Goal: Transaction & Acquisition: Purchase product/service

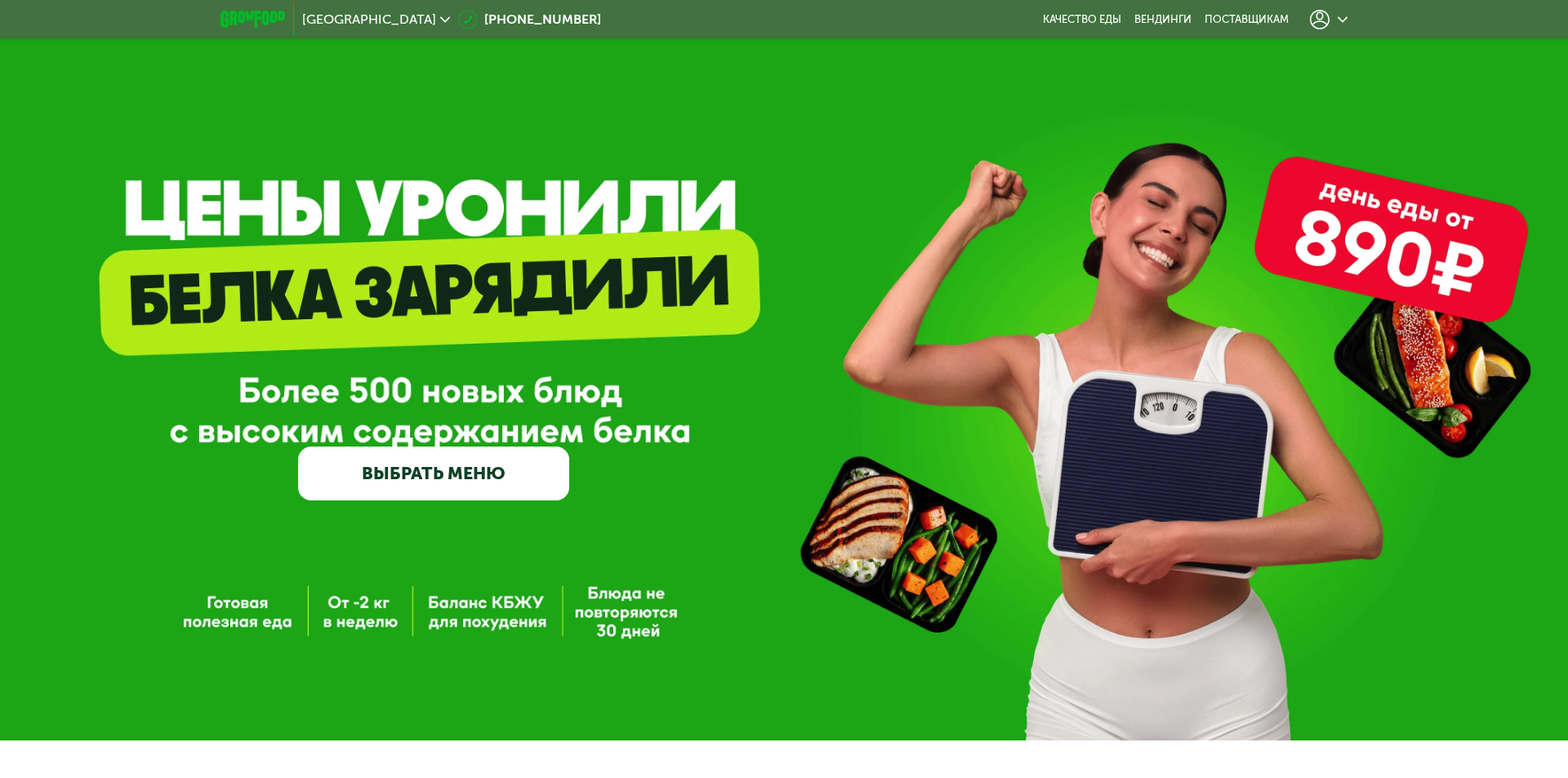
click at [1312, 23] on icon at bounding box center [1319, 19] width 20 height 20
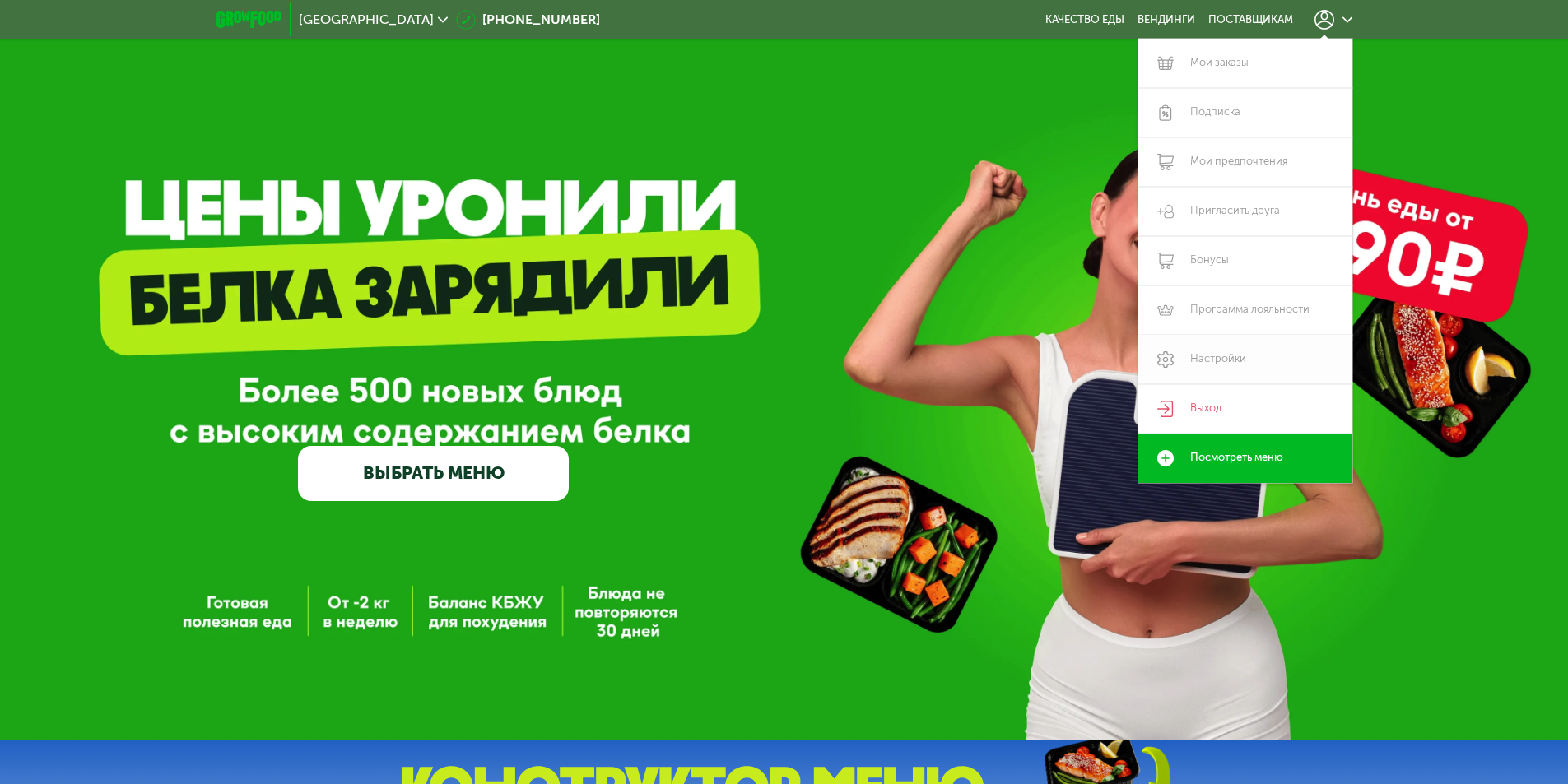
click at [1214, 347] on link "Настройки" at bounding box center [1245, 359] width 214 height 49
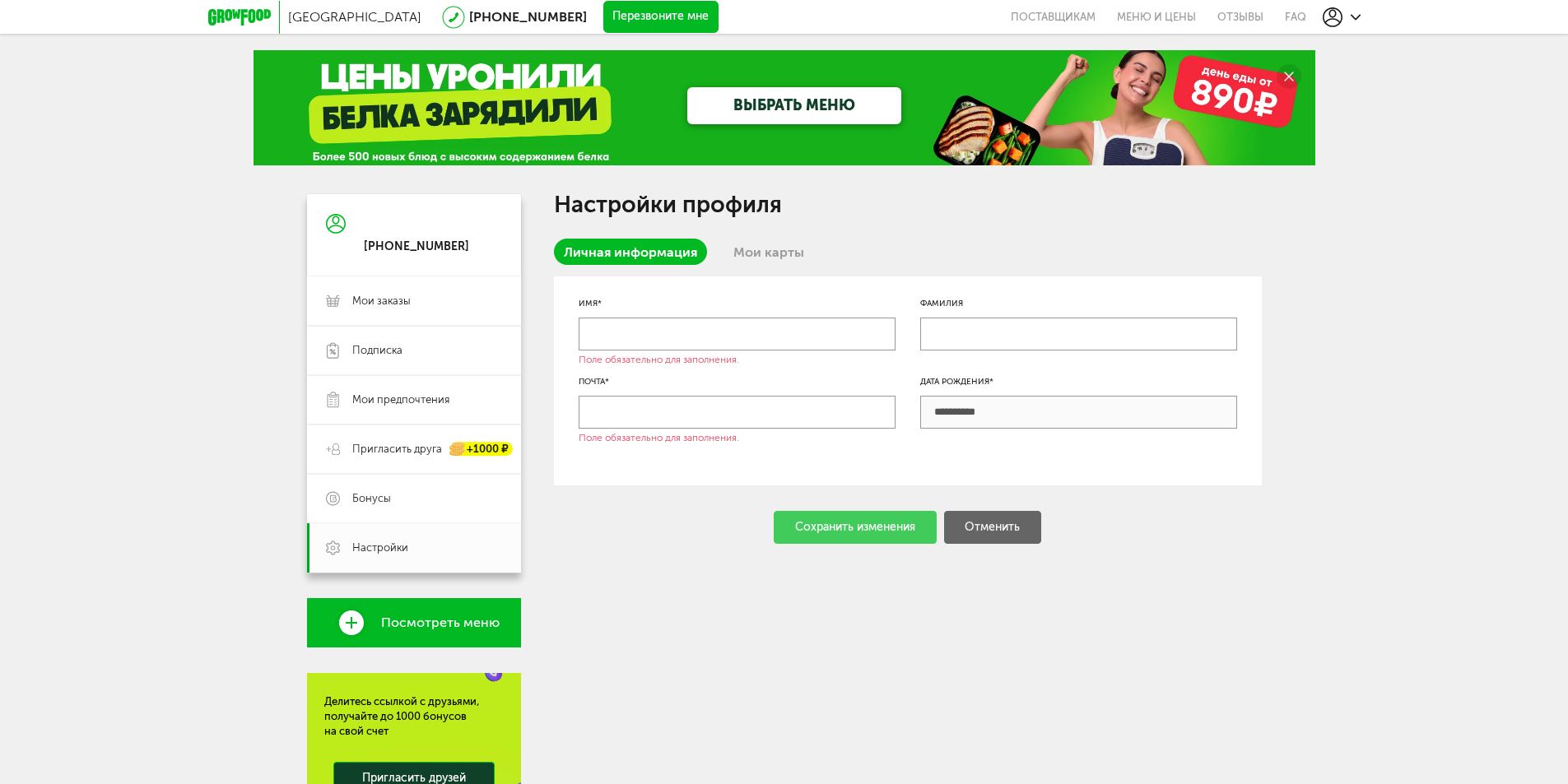
click at [688, 327] on input "text" at bounding box center [737, 334] width 317 height 33
click at [360, 305] on span "Мои заказы" at bounding box center [381, 300] width 59 height 15
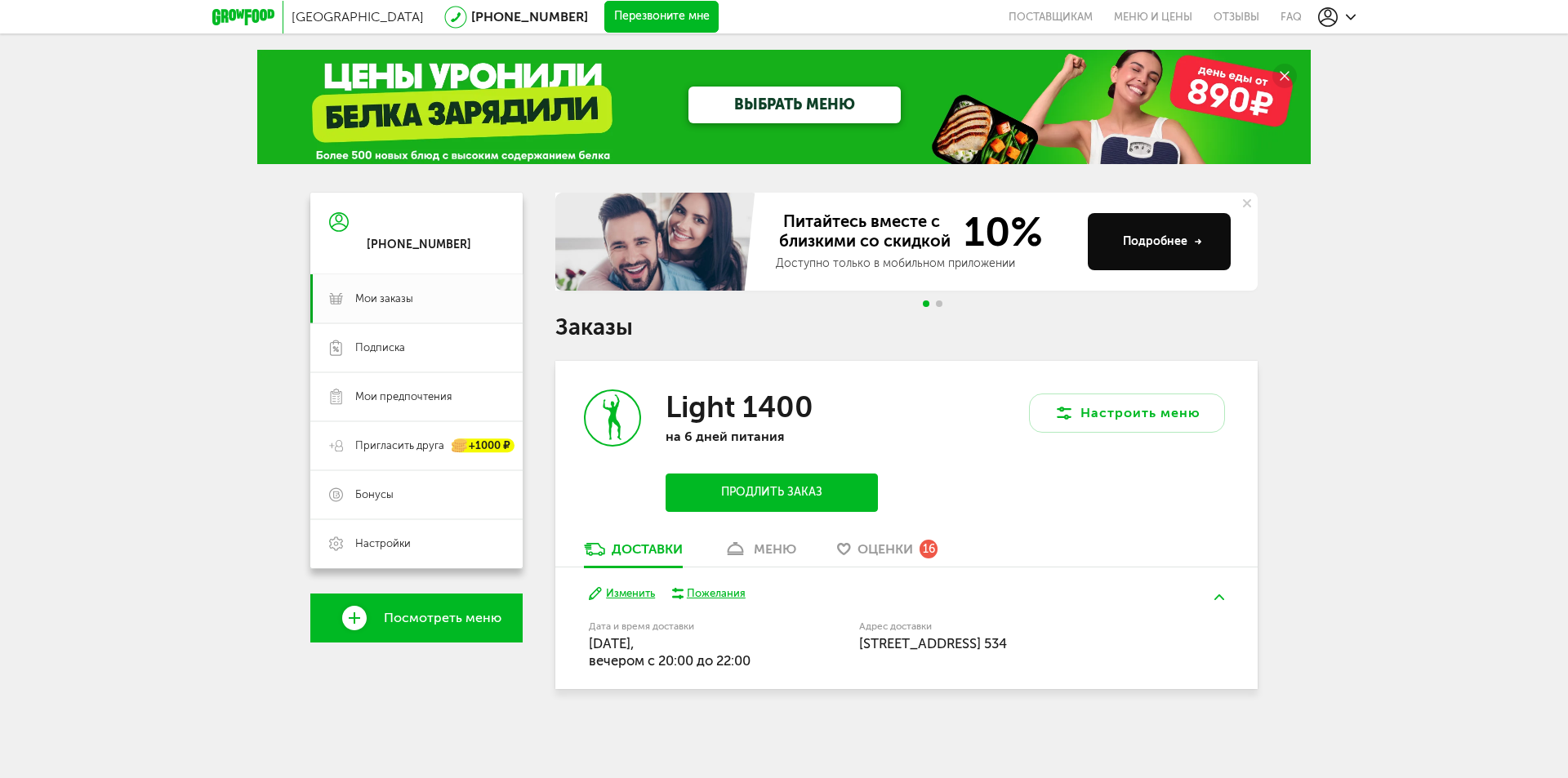
click at [171, 437] on div "[GEOGRAPHIC_DATA] [PHONE_NUMBER] Перезвоните мне поставщикам Меню и цены Отзывы…" at bounding box center [784, 386] width 1568 height 772
click at [161, 291] on div "[GEOGRAPHIC_DATA] [PHONE_NUMBER] Перезвоните мне поставщикам Меню и цены Отзывы…" at bounding box center [784, 386] width 1568 height 772
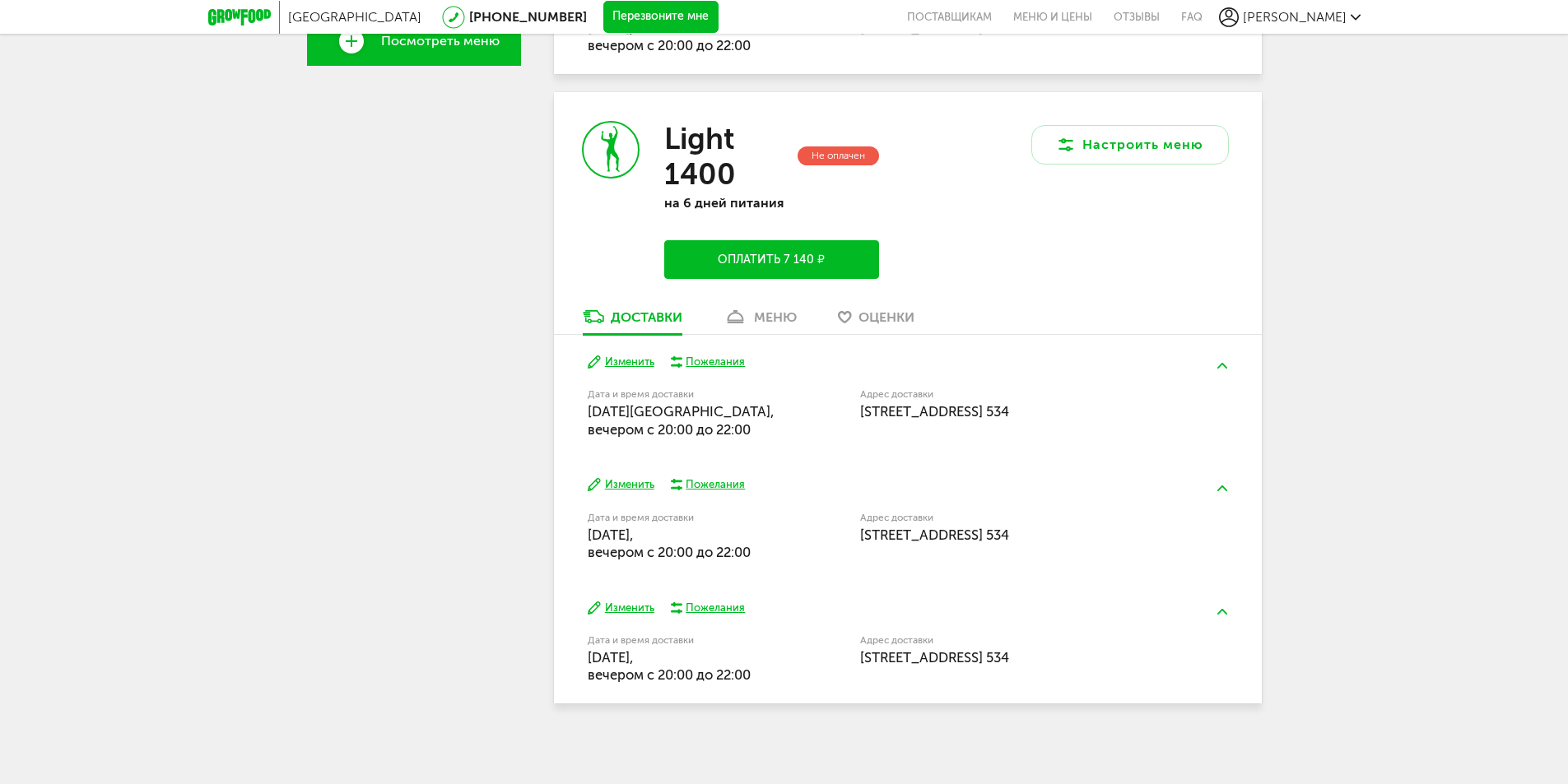
scroll to position [585, 0]
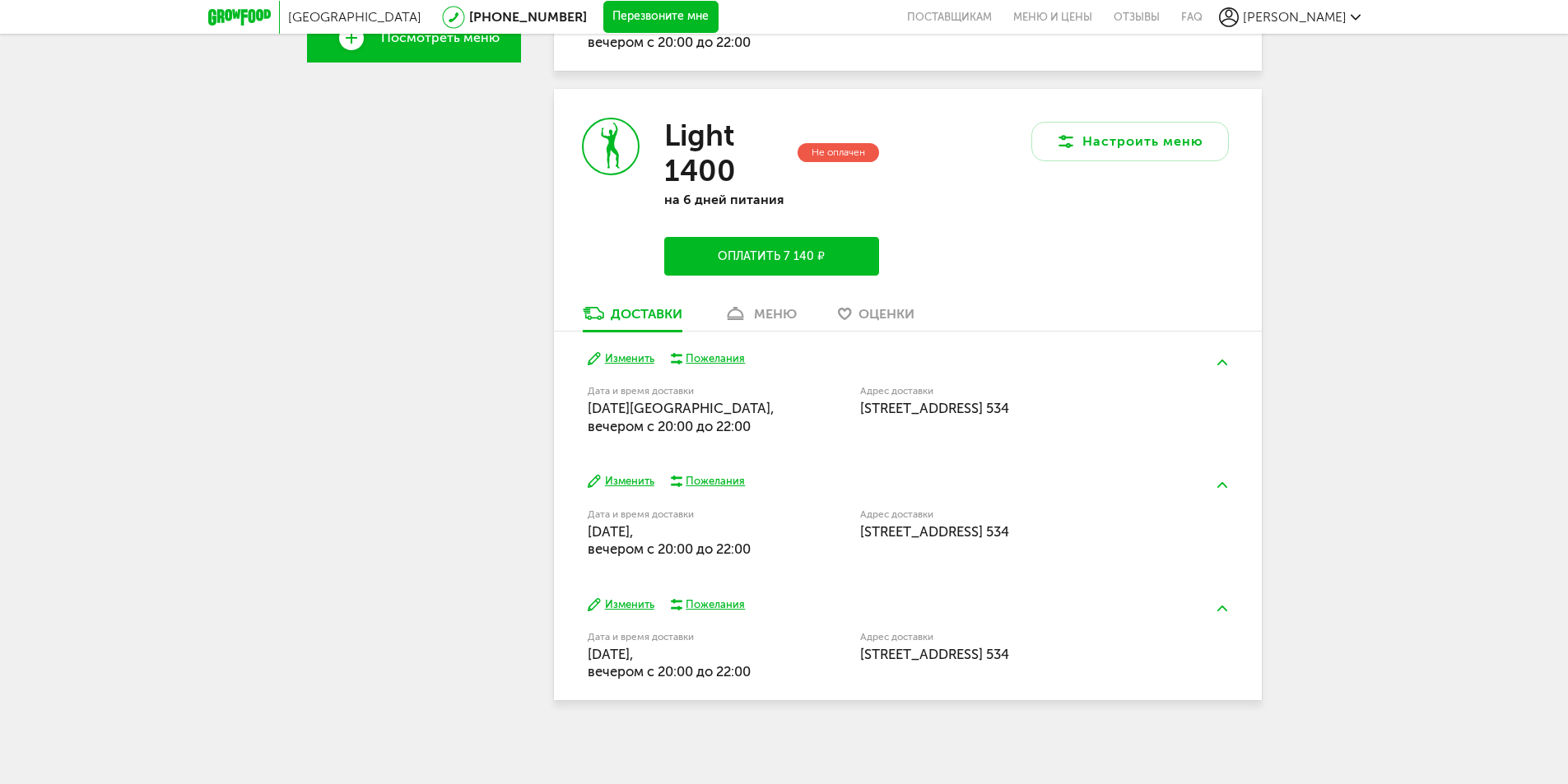
click at [778, 323] on link "меню" at bounding box center [760, 318] width 90 height 27
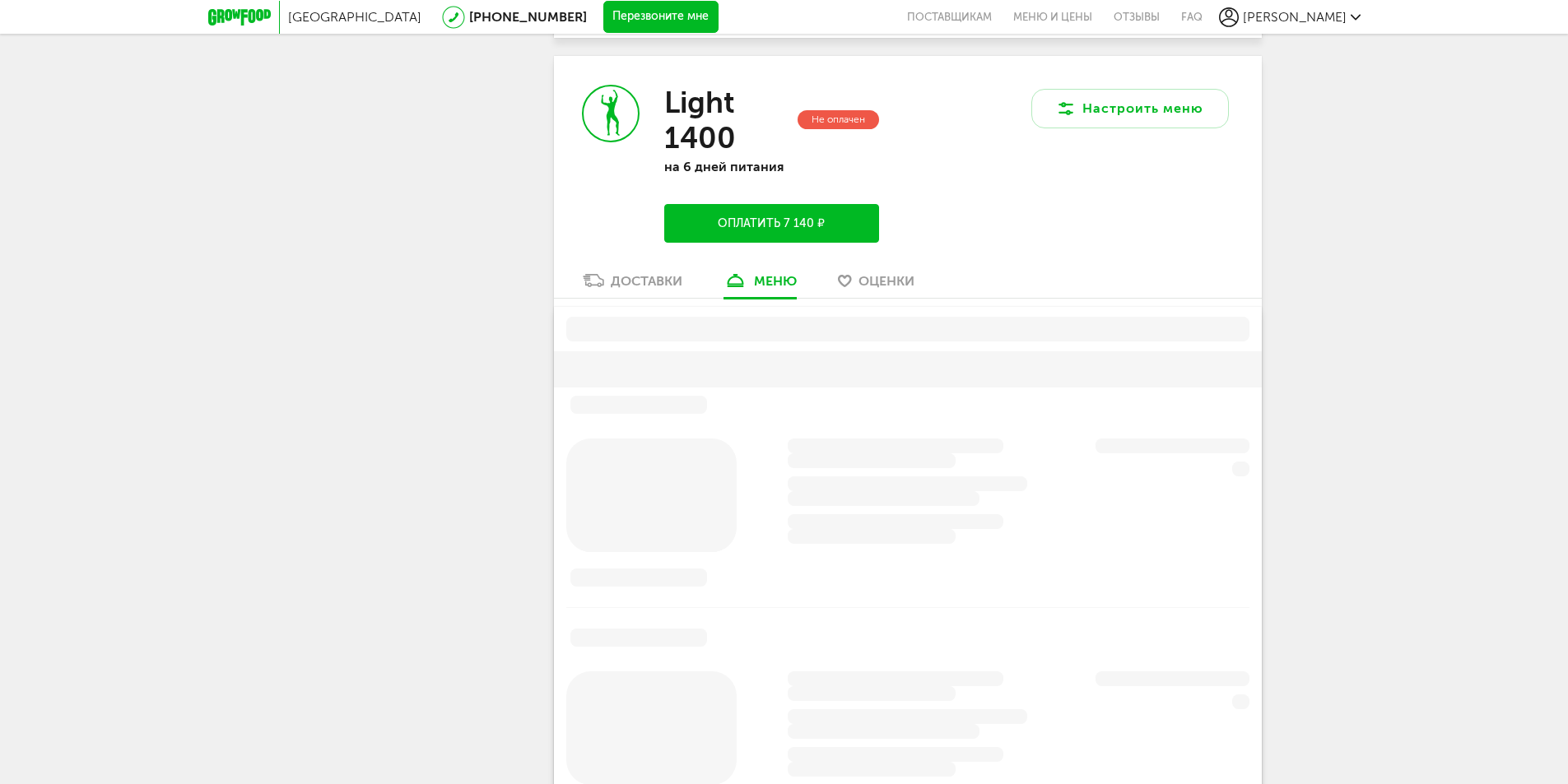
scroll to position [633, 0]
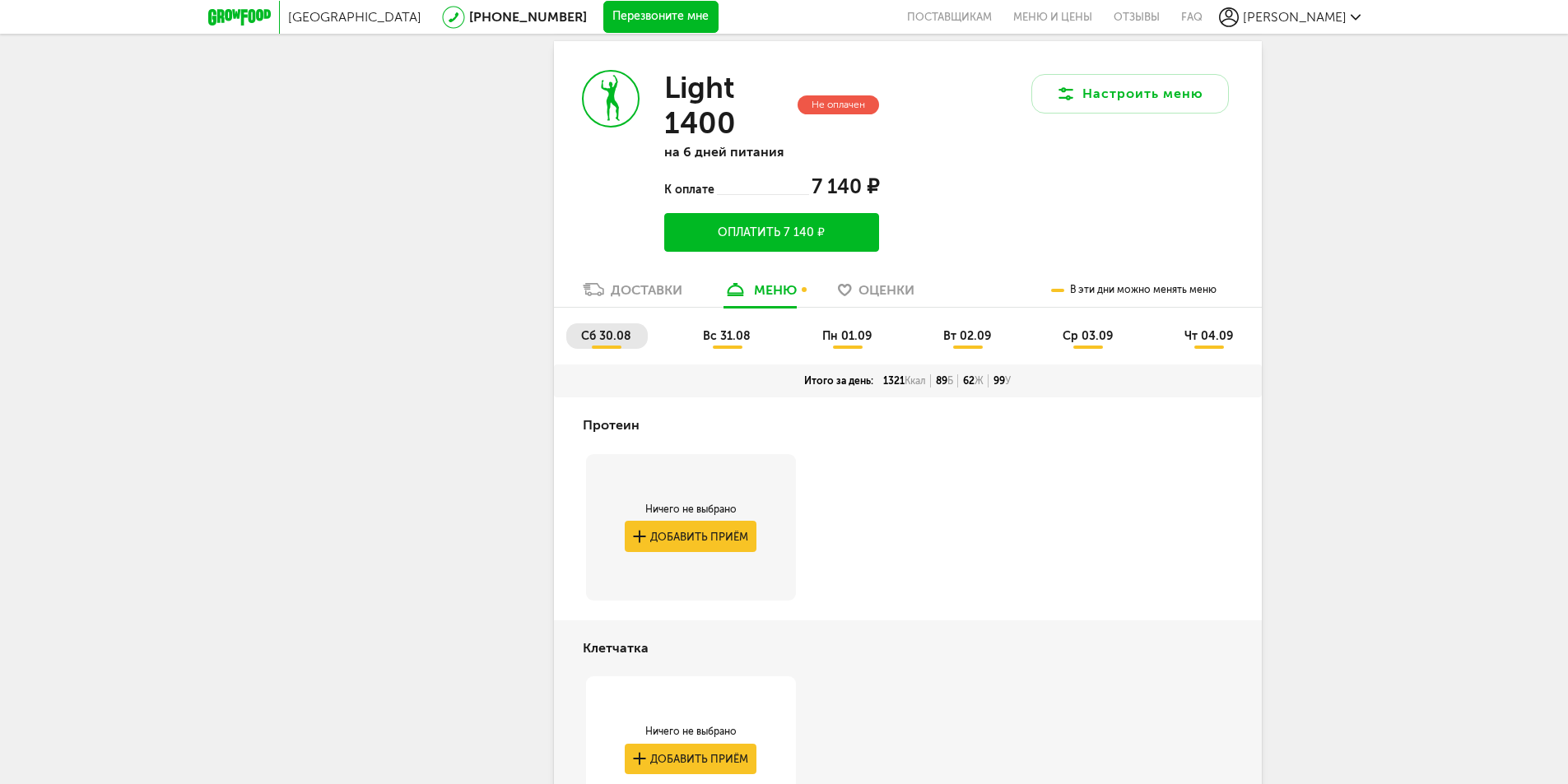
click at [606, 288] on link "Доставки" at bounding box center [632, 293] width 116 height 27
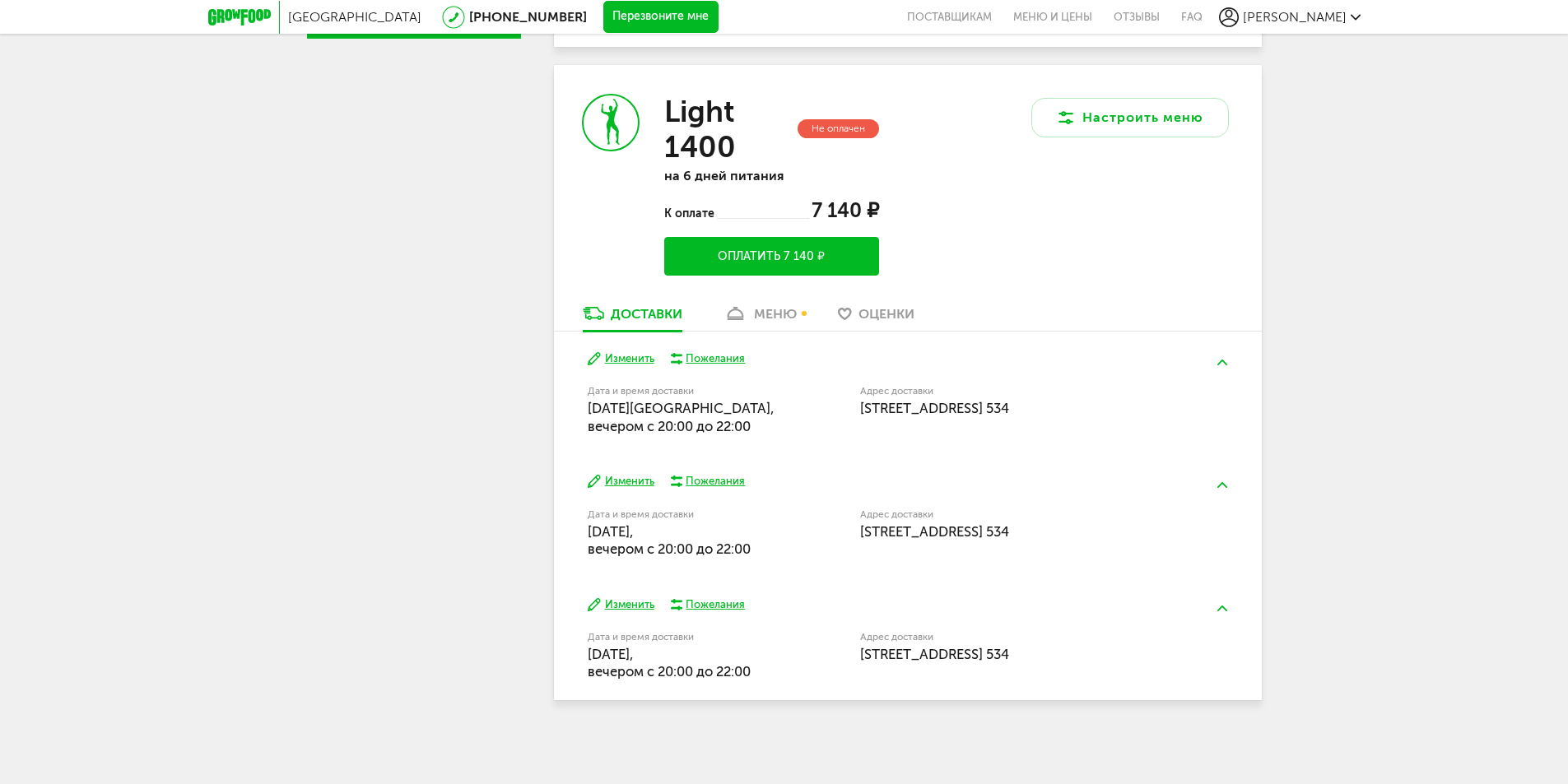
scroll to position [608, 0]
click at [746, 311] on icon at bounding box center [735, 314] width 24 height 14
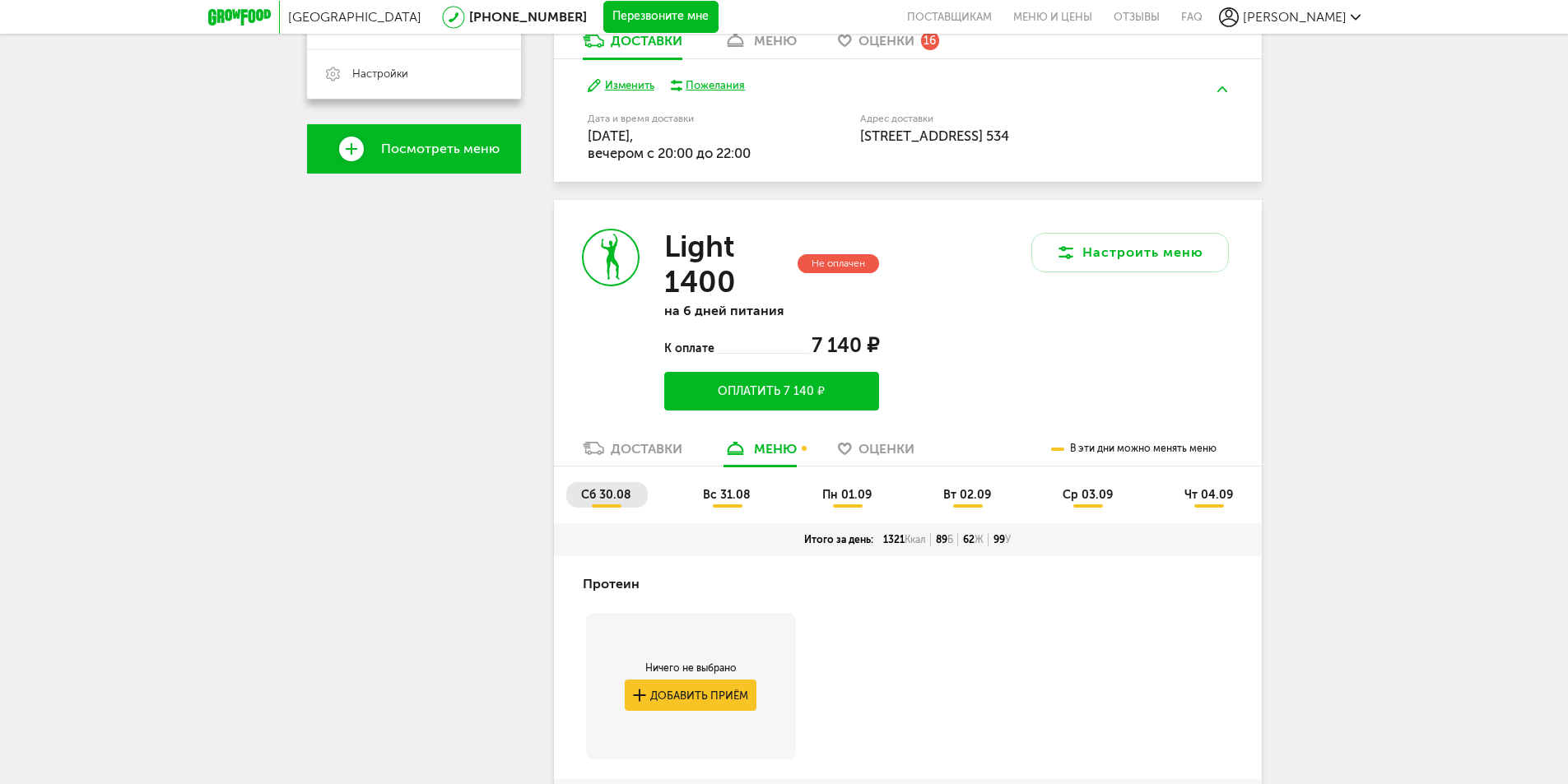
scroll to position [468, 0]
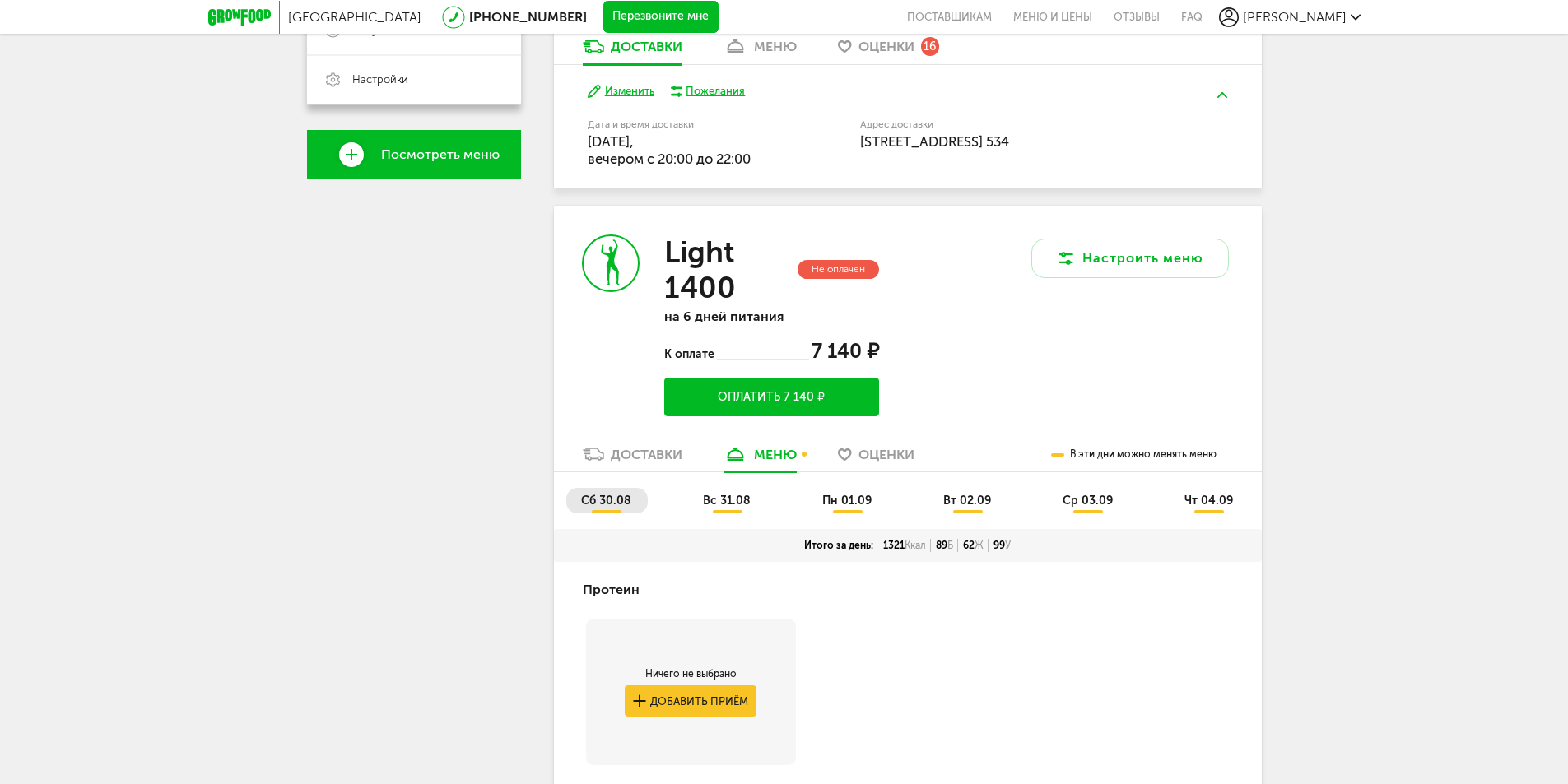
click at [604, 459] on link "Доставки" at bounding box center [632, 458] width 116 height 27
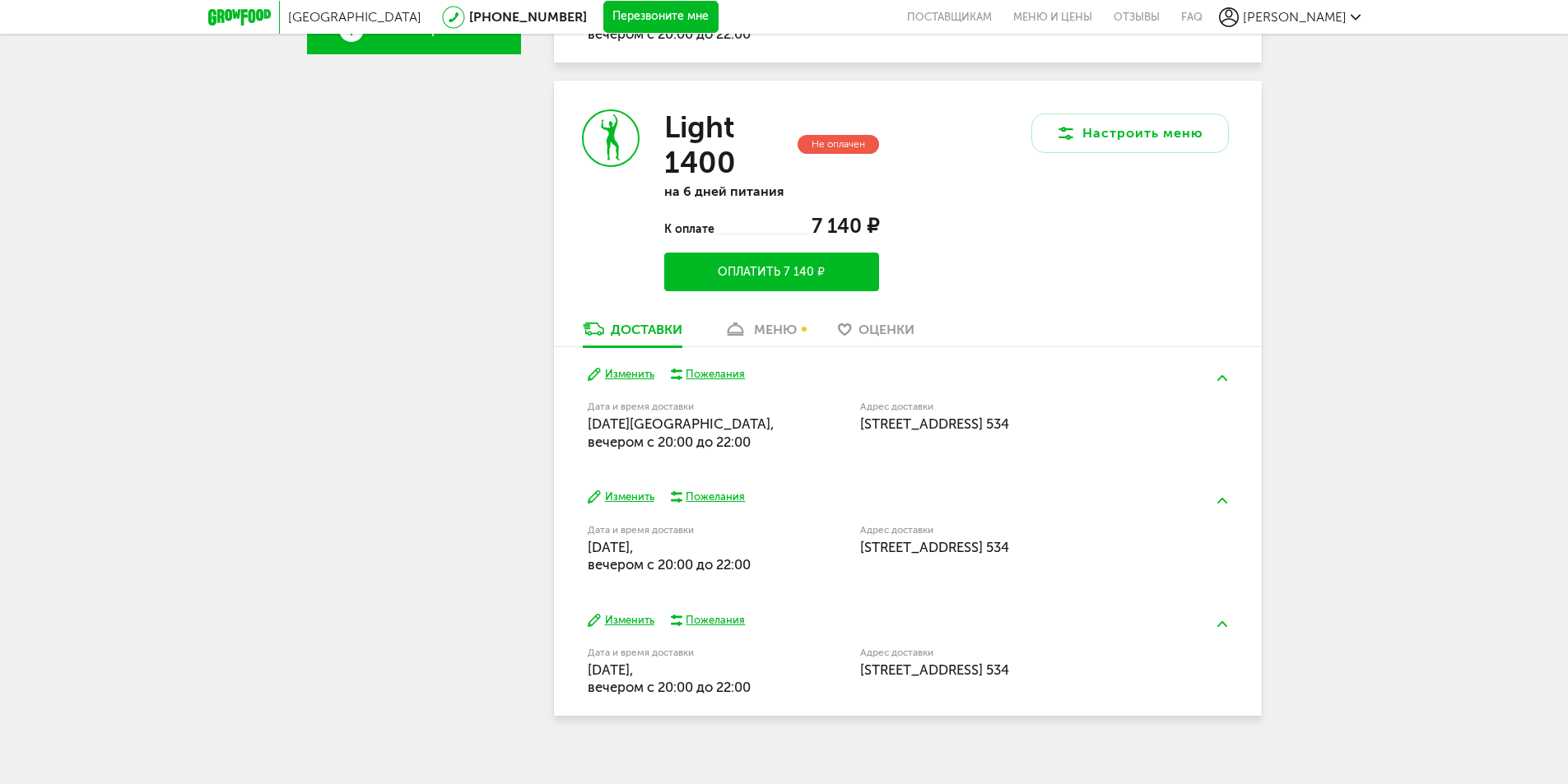
scroll to position [608, 0]
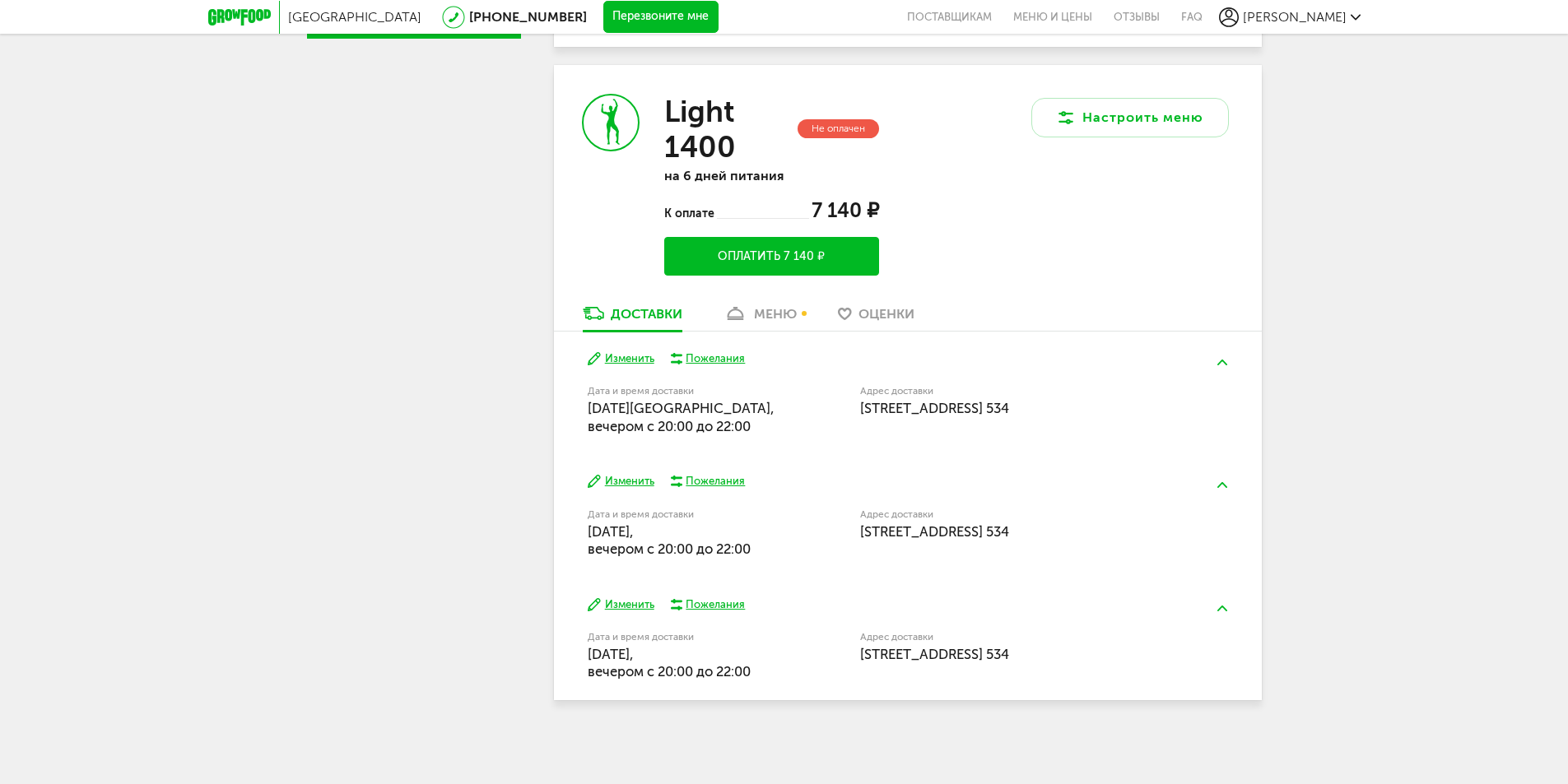
click at [731, 257] on button "Оплатить 7 140 ₽" at bounding box center [771, 256] width 214 height 39
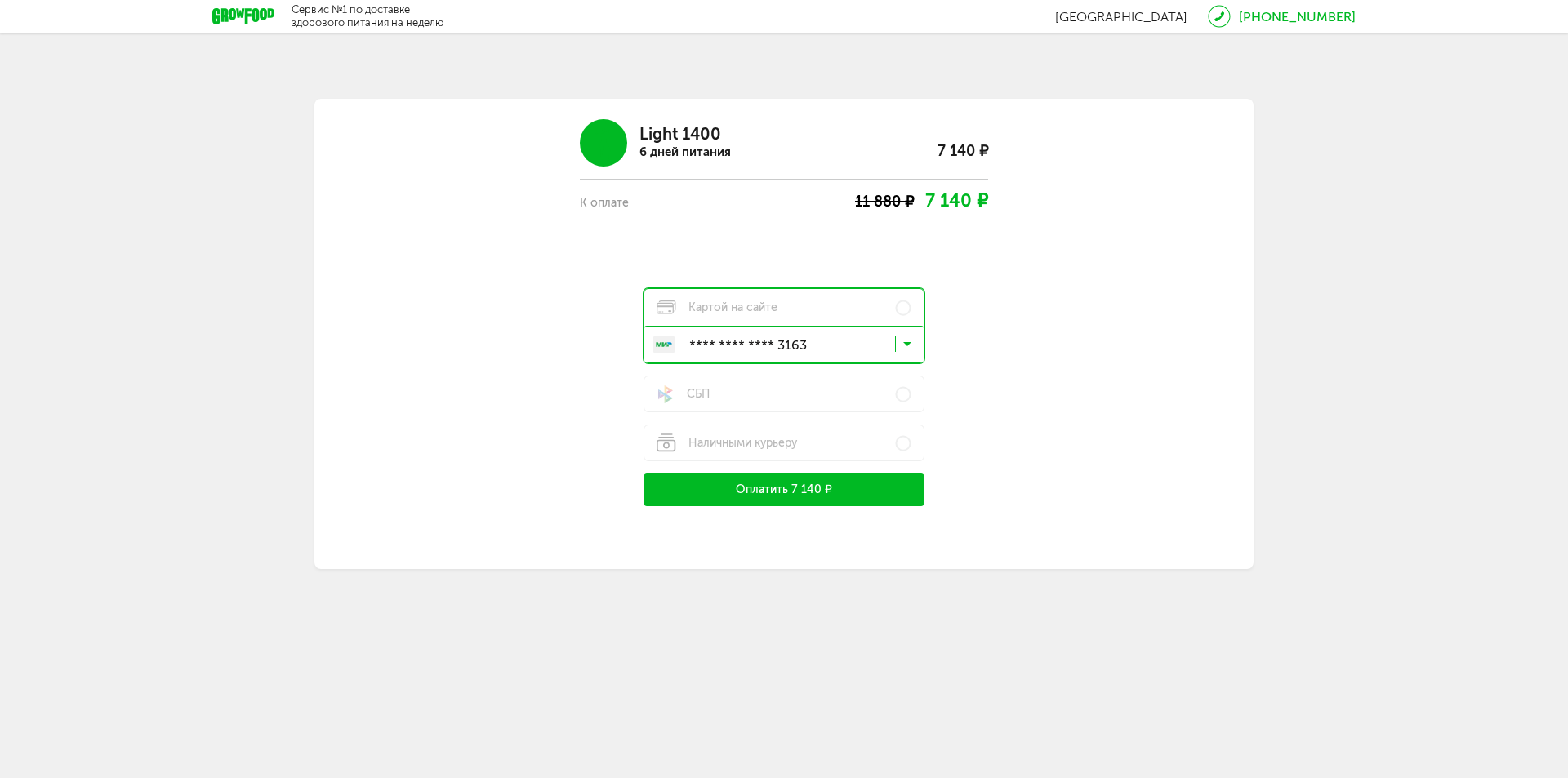
click at [848, 484] on button "Оплатить 7 140 ₽" at bounding box center [784, 489] width 281 height 32
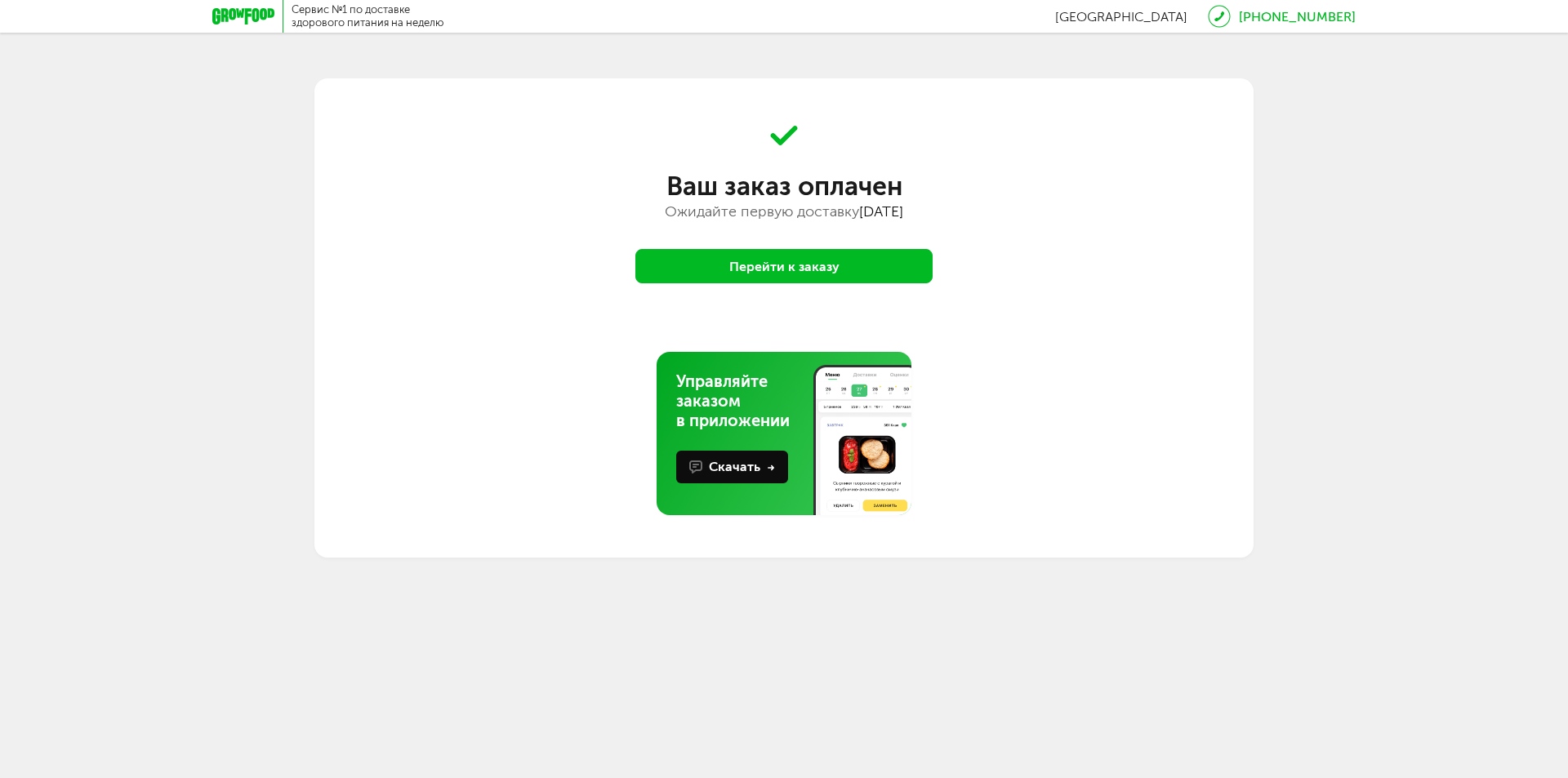
click at [844, 259] on button "Перейти к заказу" at bounding box center [784, 266] width 297 height 34
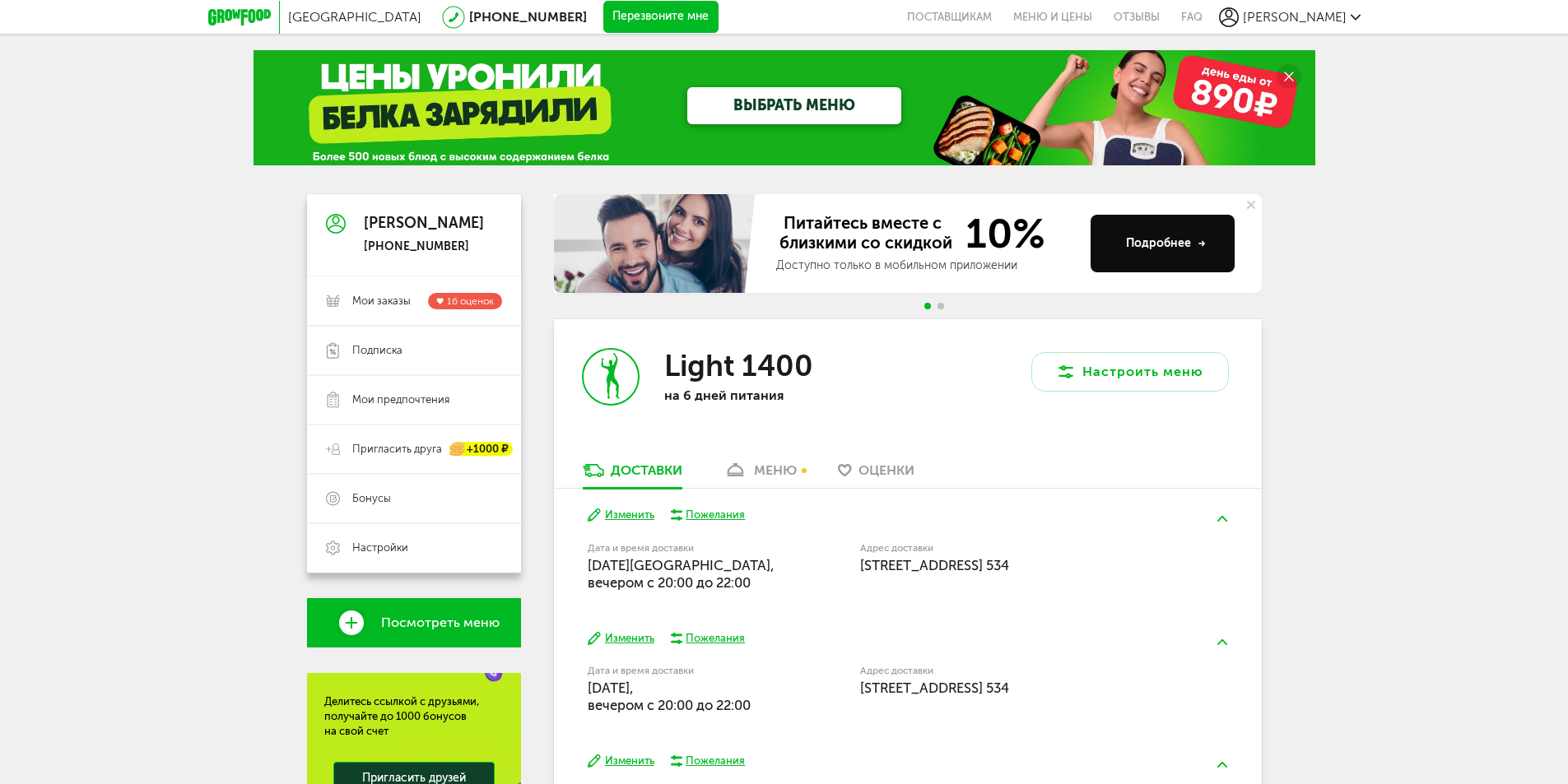
click at [77, 380] on div "Санкт-Петербург 8 (800) 555-21-78 Перезвоните мне поставщикам Меню и цены Отзыв…" at bounding box center [784, 509] width 1568 height 1020
click at [372, 299] on span "Мои заказы" at bounding box center [381, 300] width 59 height 15
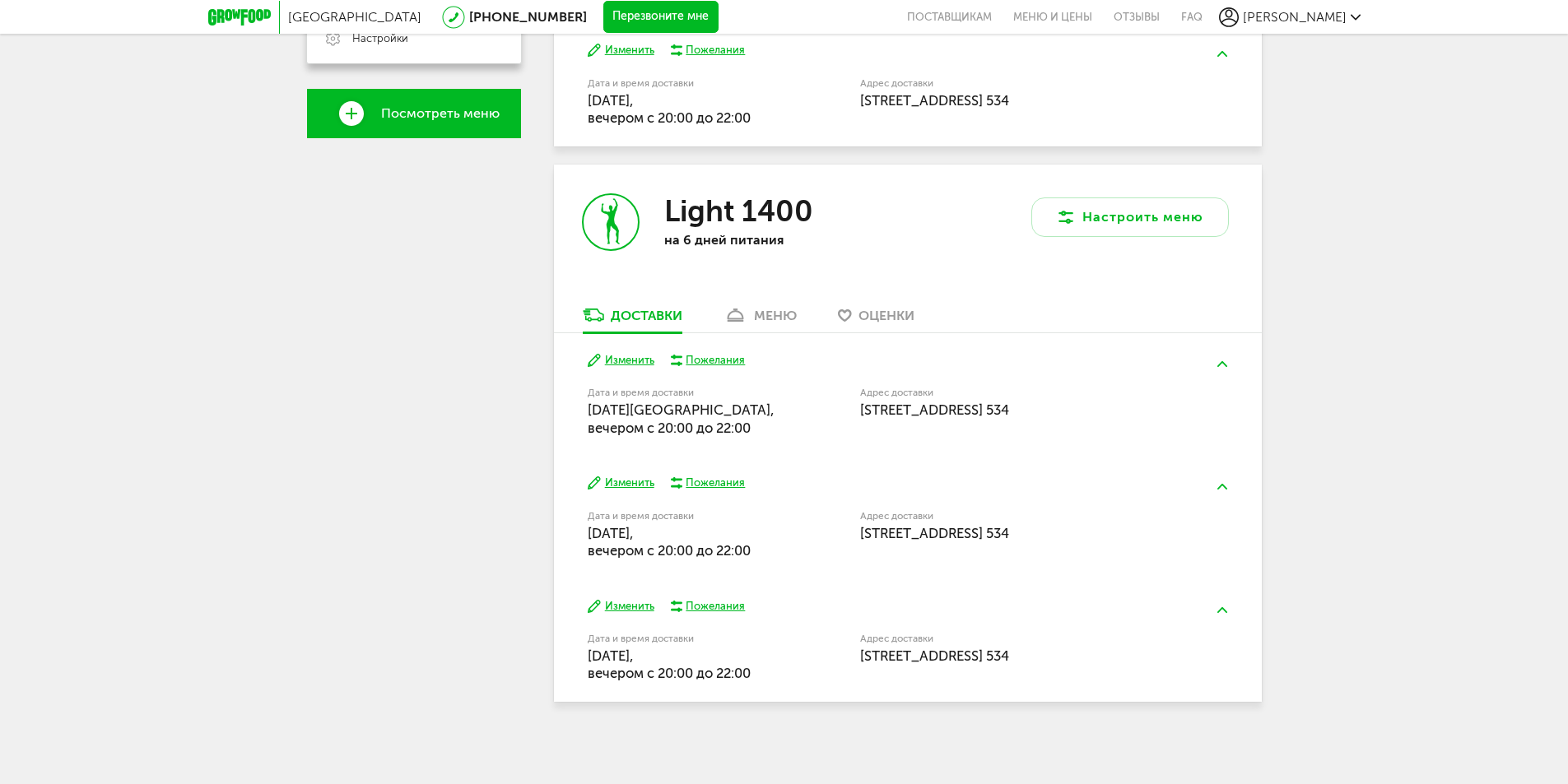
scroll to position [511, 0]
click at [1217, 364] on button at bounding box center [1223, 362] width 43 height 39
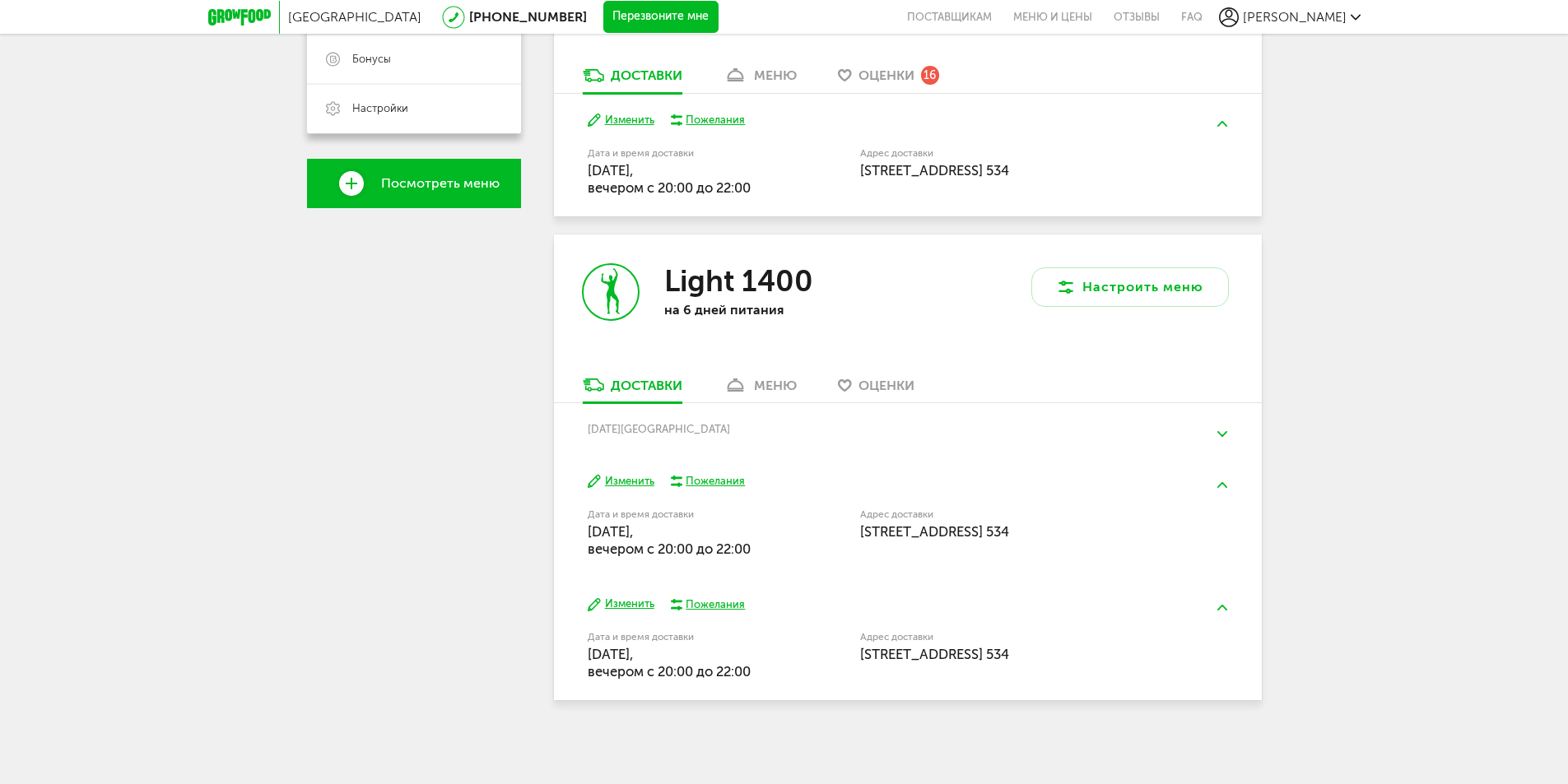
scroll to position [439, 0]
click at [1222, 431] on img at bounding box center [1222, 434] width 9 height 6
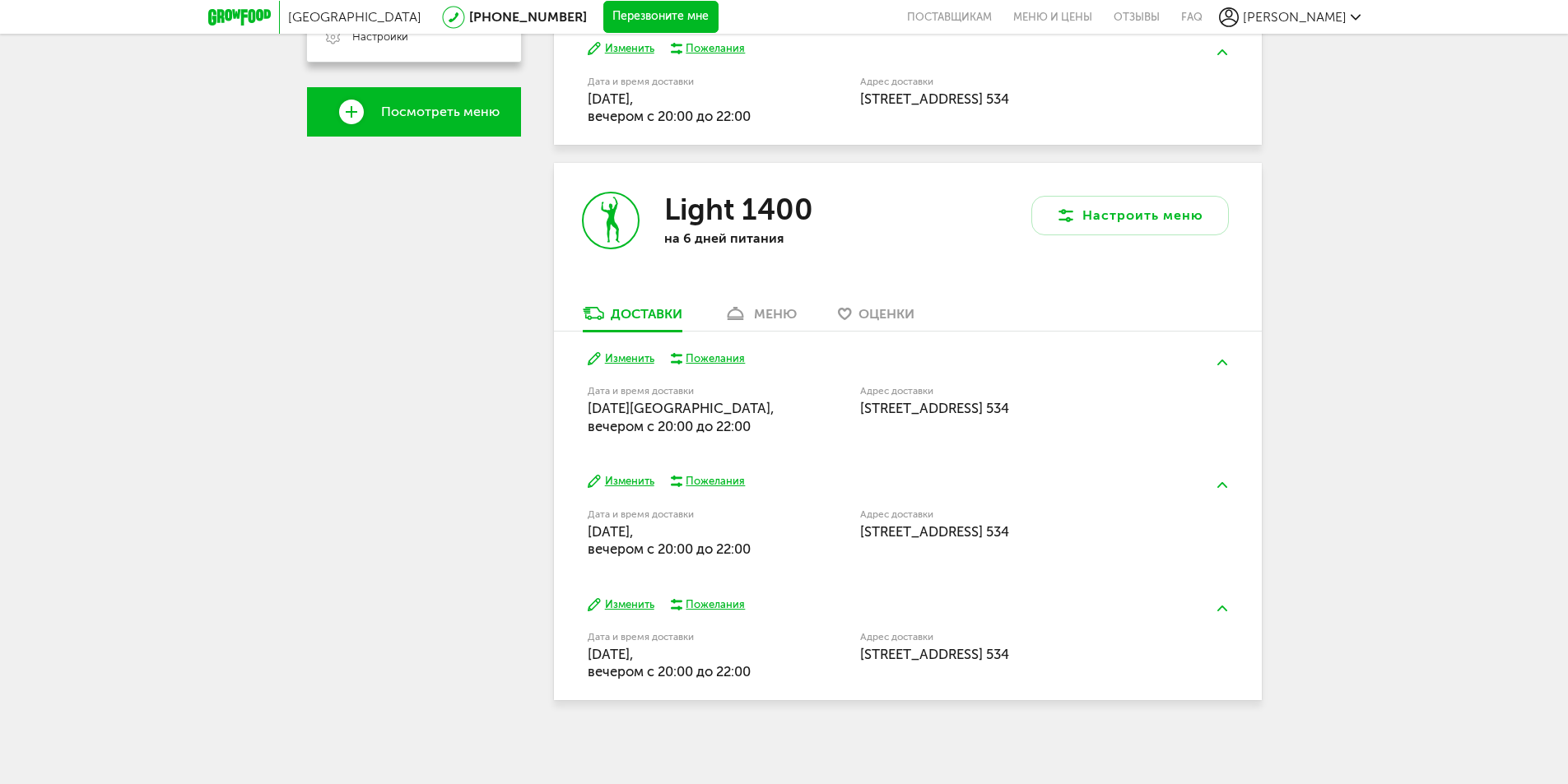
click at [616, 354] on button "Изменить" at bounding box center [620, 359] width 66 height 15
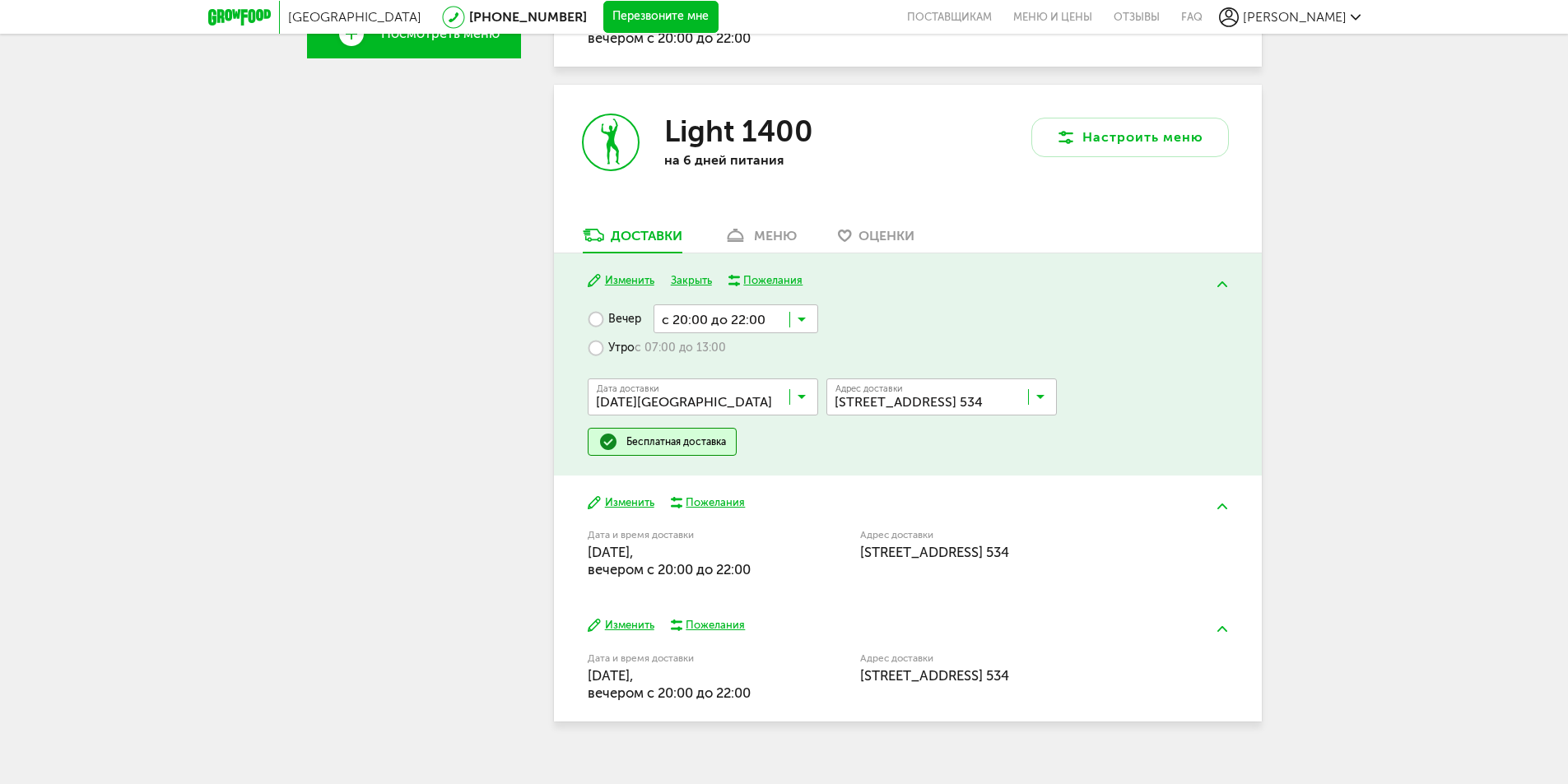
scroll to position [593, 0]
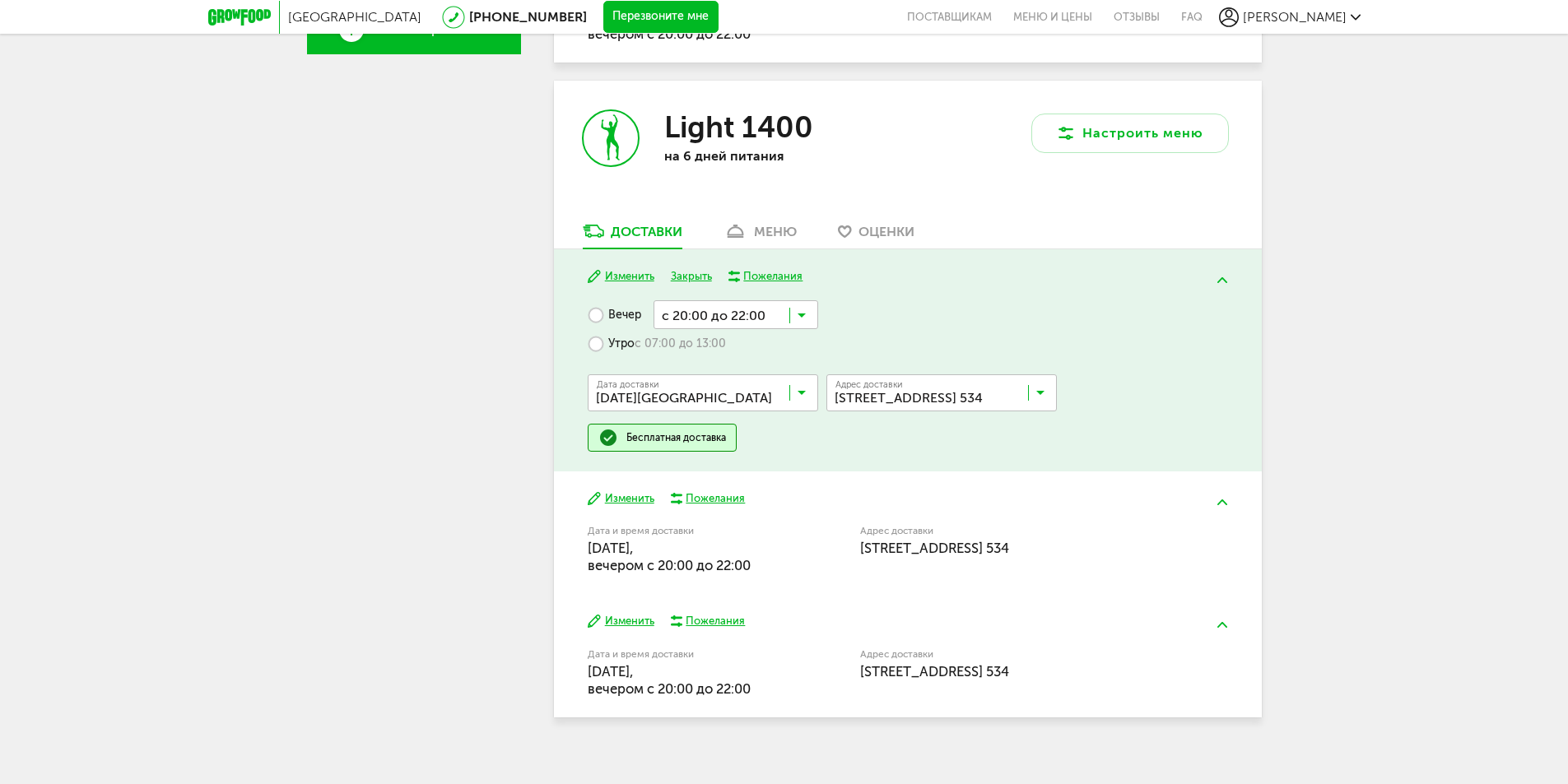
click at [598, 278] on icon at bounding box center [593, 276] width 13 height 13
click at [792, 279] on div "Пожелания" at bounding box center [772, 276] width 59 height 15
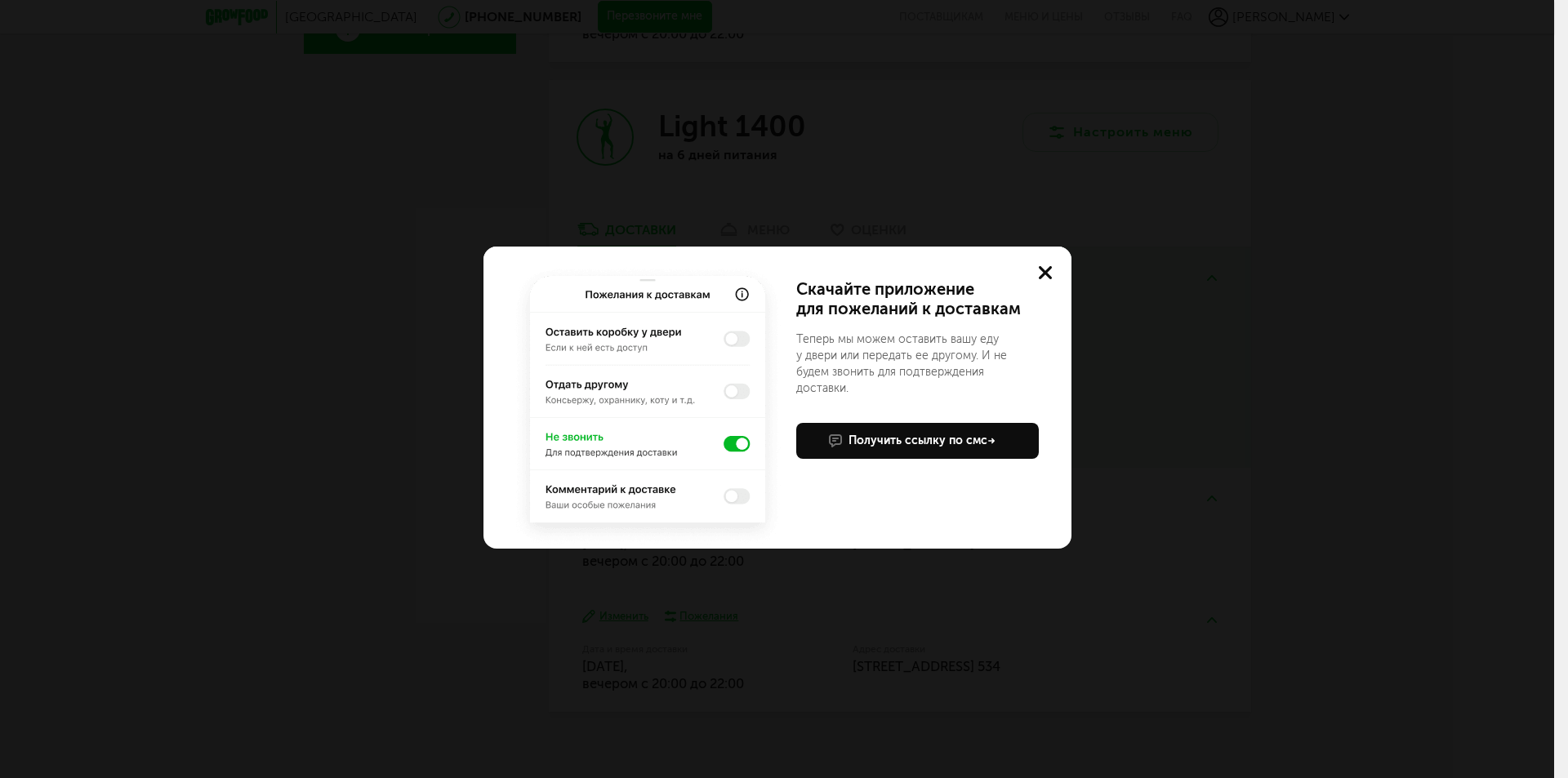
click at [1044, 276] on icon at bounding box center [1045, 272] width 13 height 13
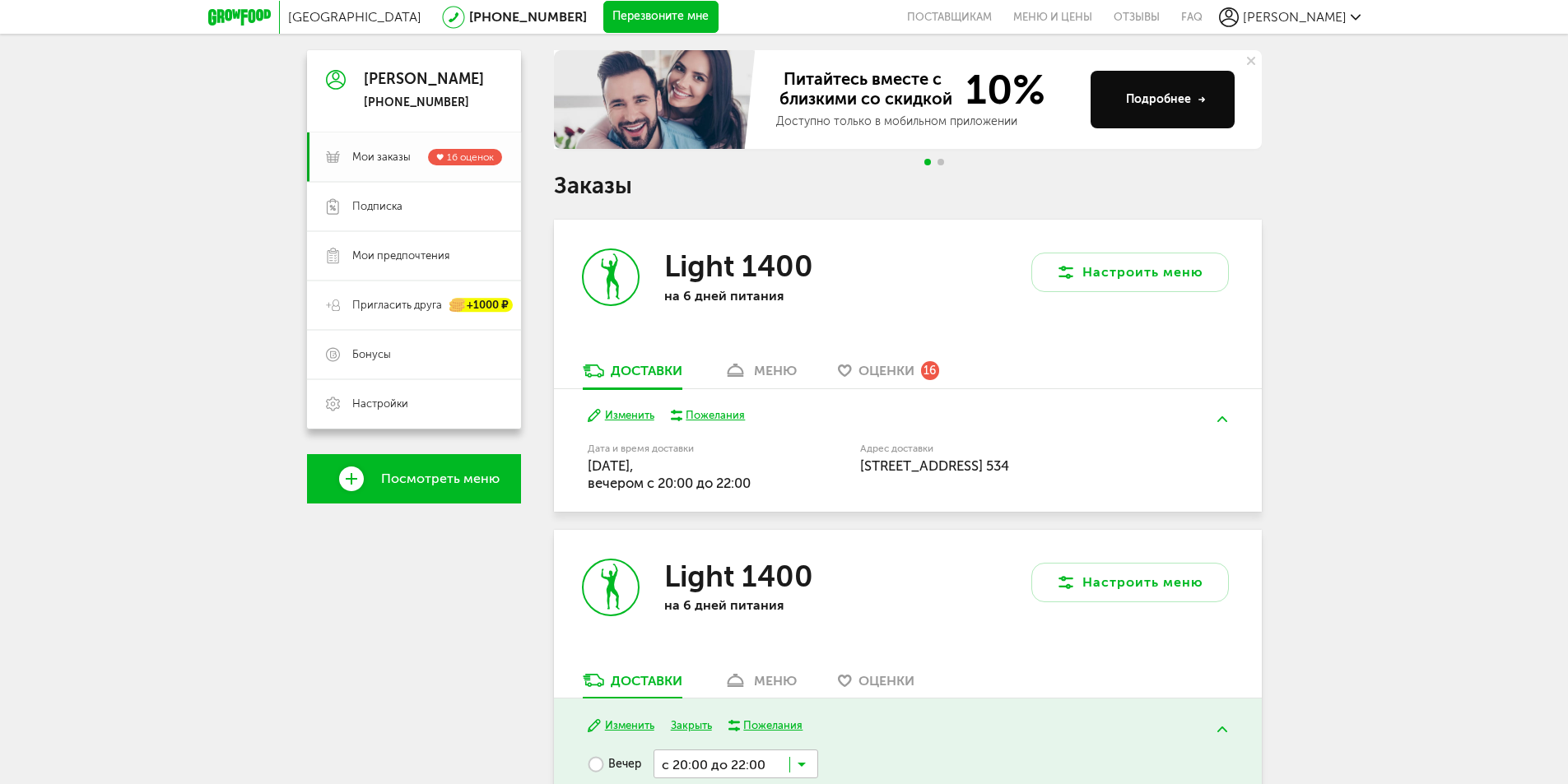
scroll to position [100, 0]
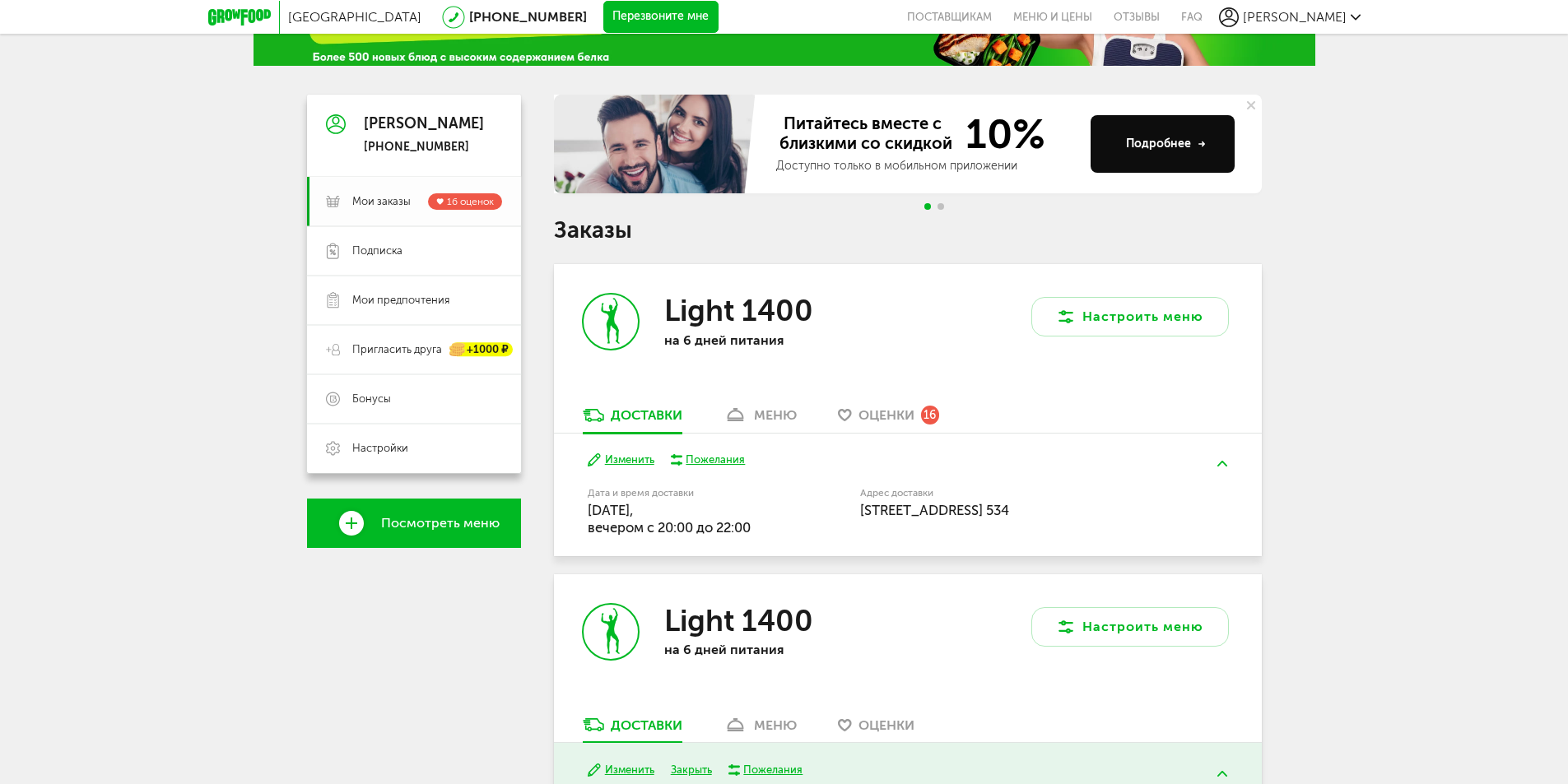
click at [363, 197] on span "Мои заказы" at bounding box center [381, 201] width 59 height 15
click at [769, 406] on link "меню" at bounding box center [760, 419] width 90 height 27
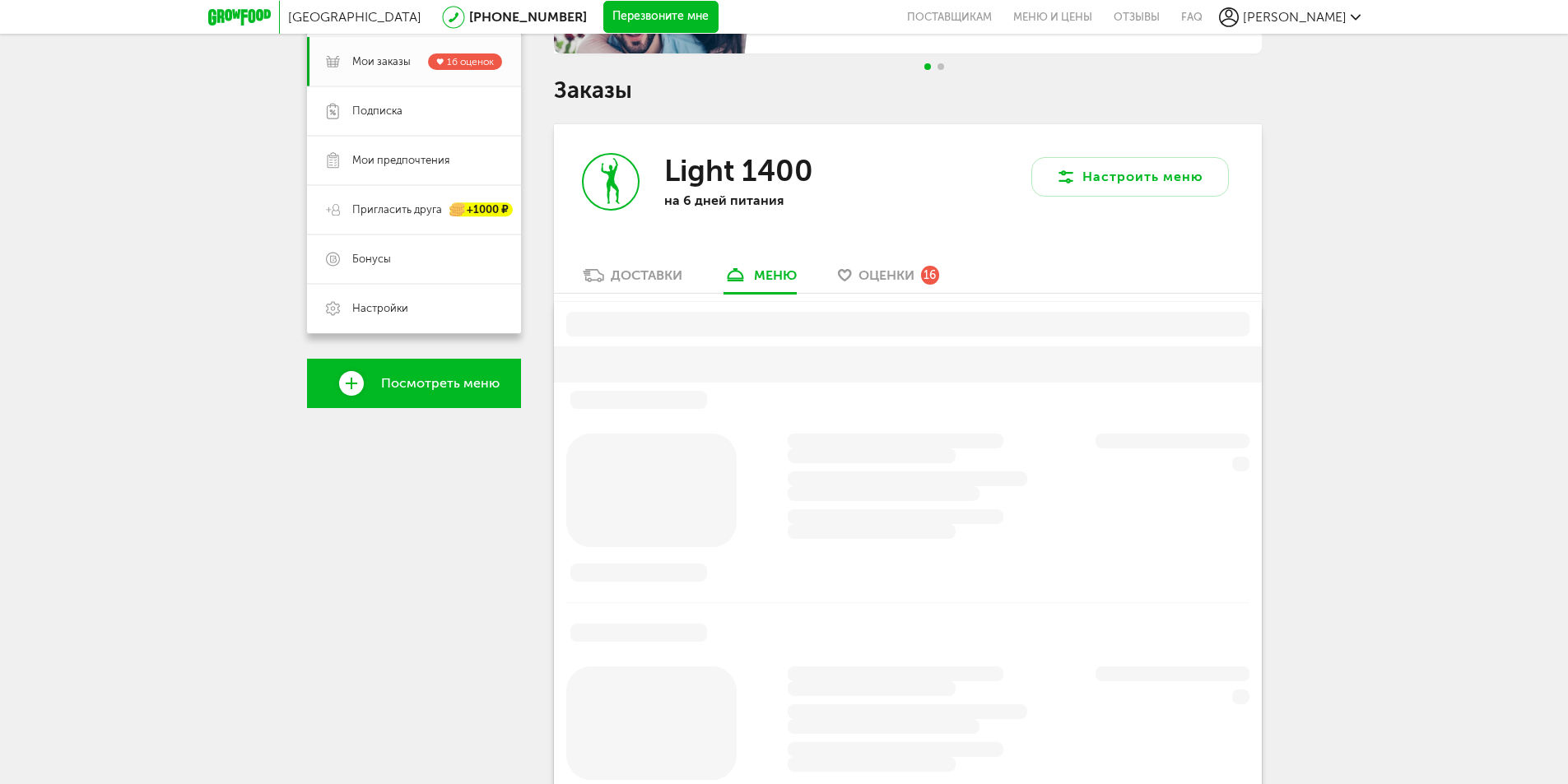
scroll to position [323, 0]
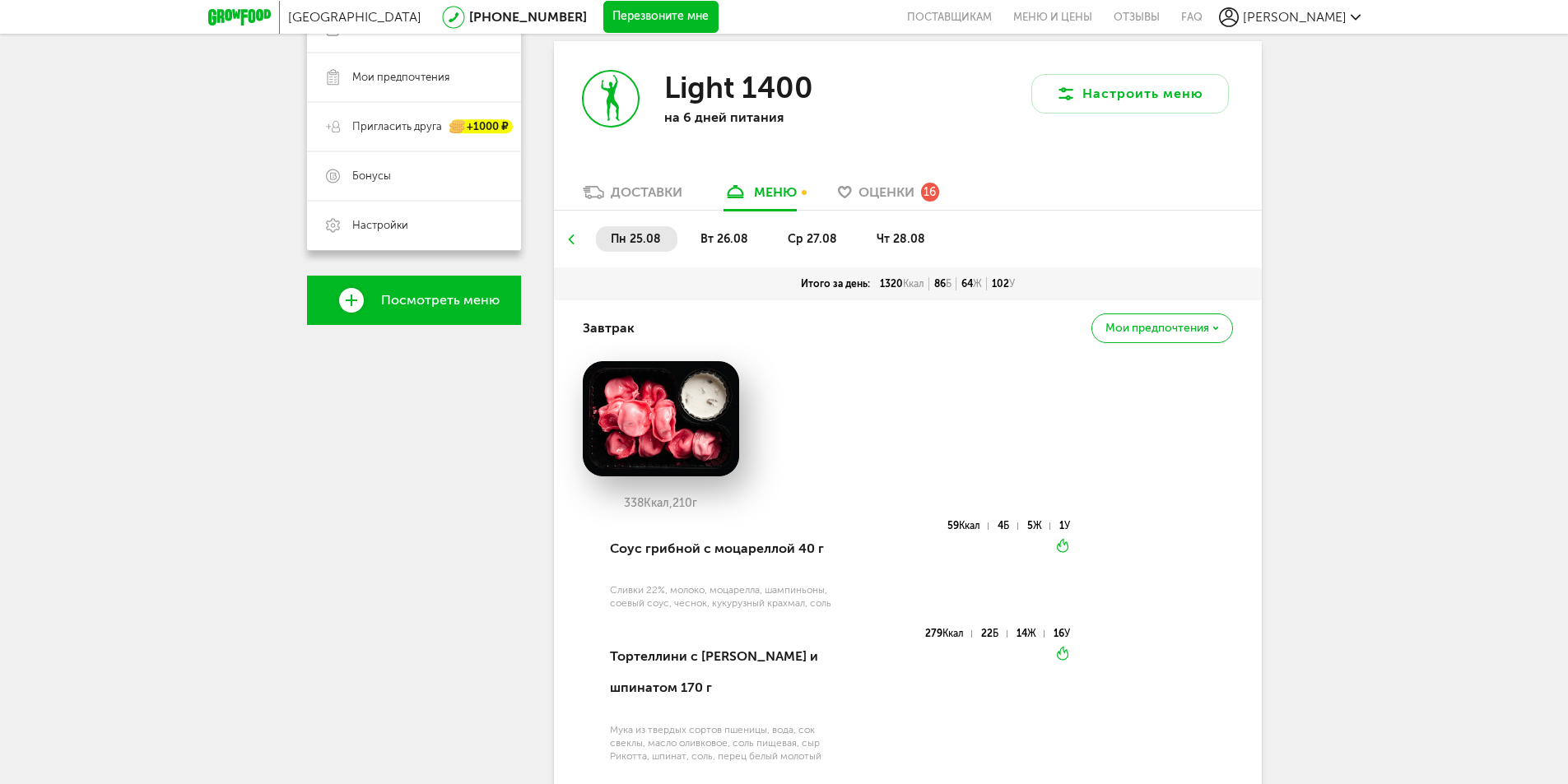
click at [653, 188] on div "Доставки" at bounding box center [646, 192] width 71 height 15
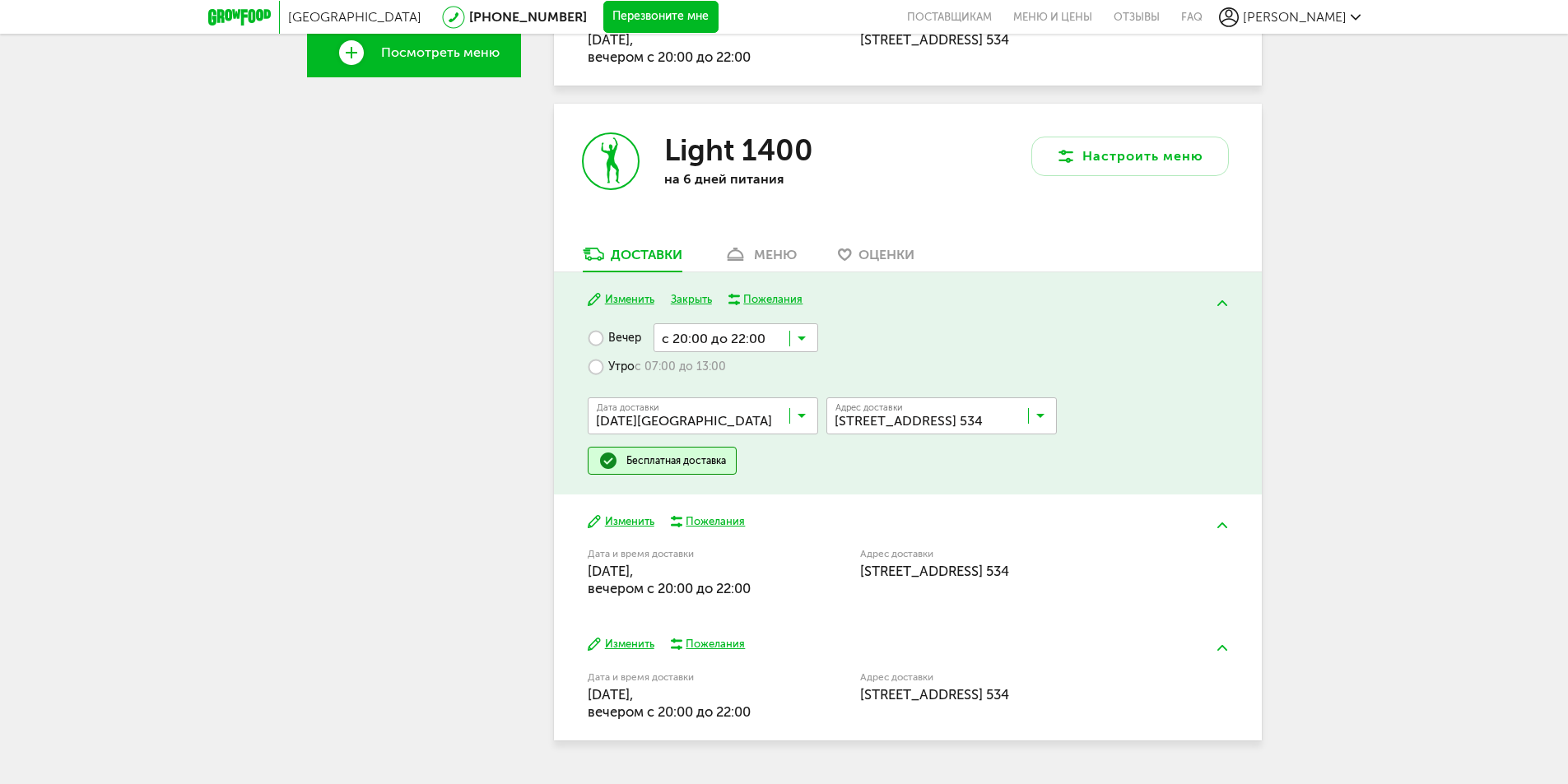
scroll to position [609, 0]
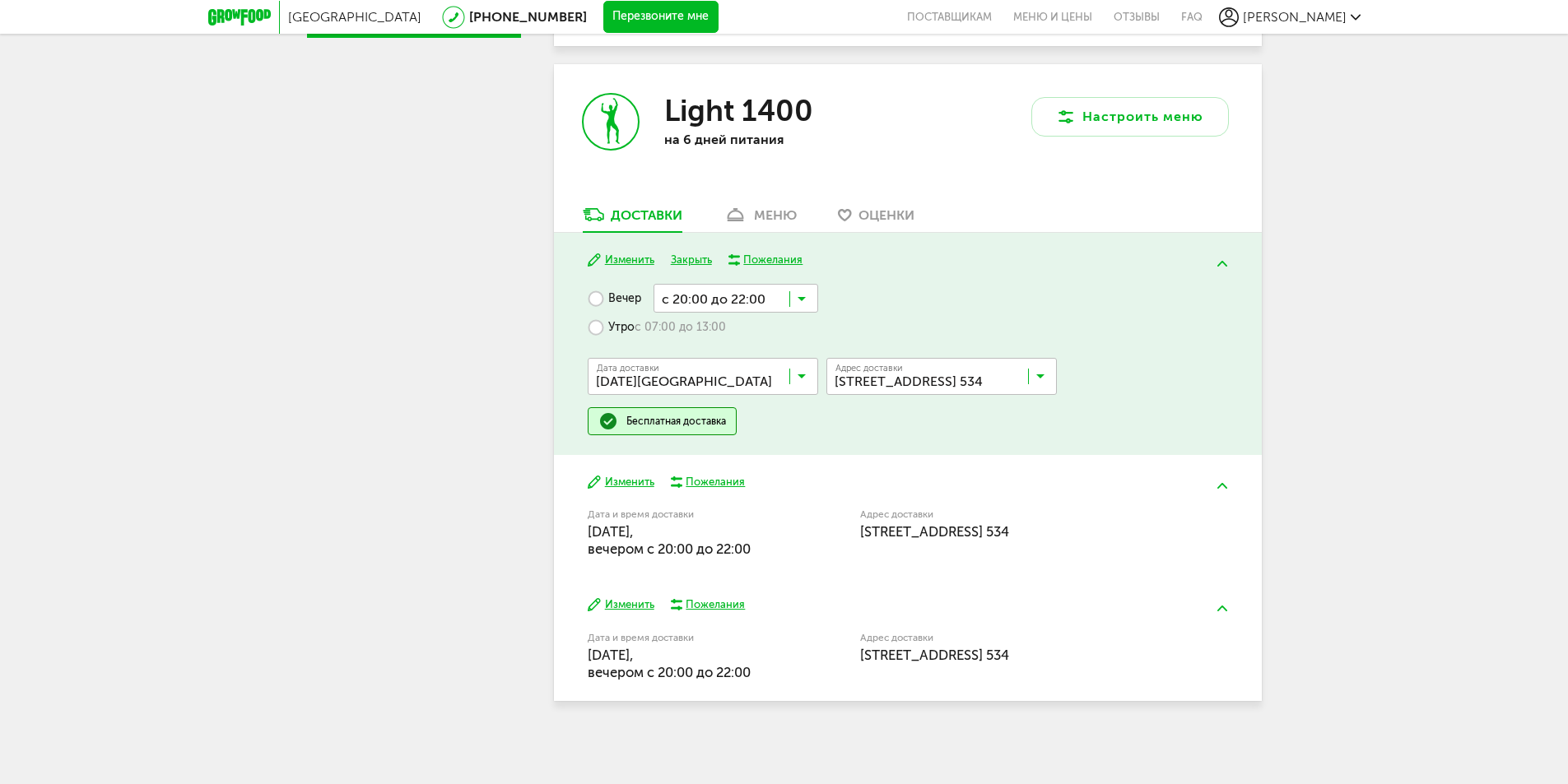
click at [692, 256] on button "Закрыть" at bounding box center [691, 260] width 41 height 15
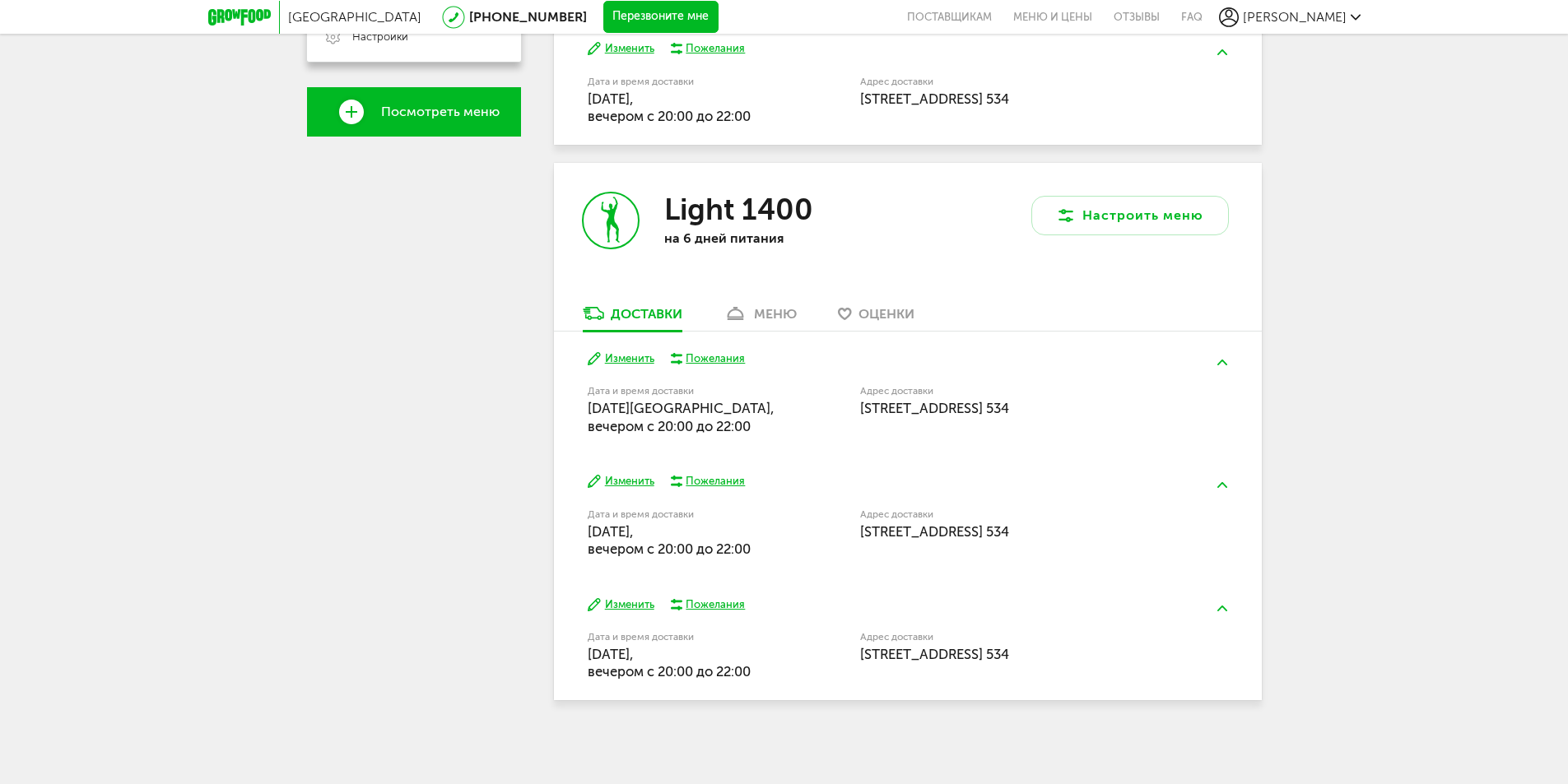
click at [620, 46] on button "Изменить" at bounding box center [620, 49] width 66 height 15
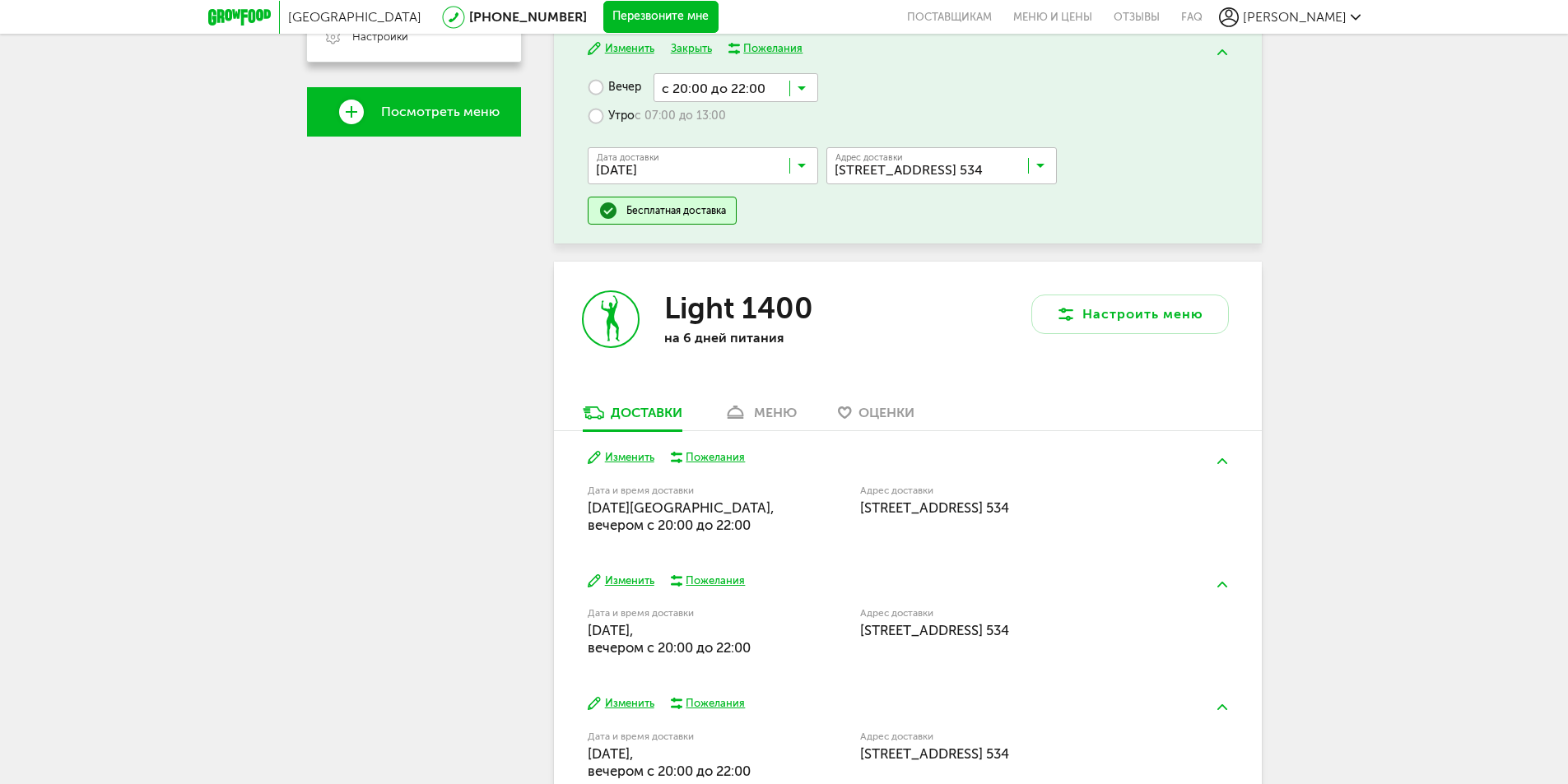
click at [1050, 164] on input "Search for option" at bounding box center [945, 170] width 231 height 28
click at [685, 46] on button "Закрыть" at bounding box center [691, 49] width 41 height 15
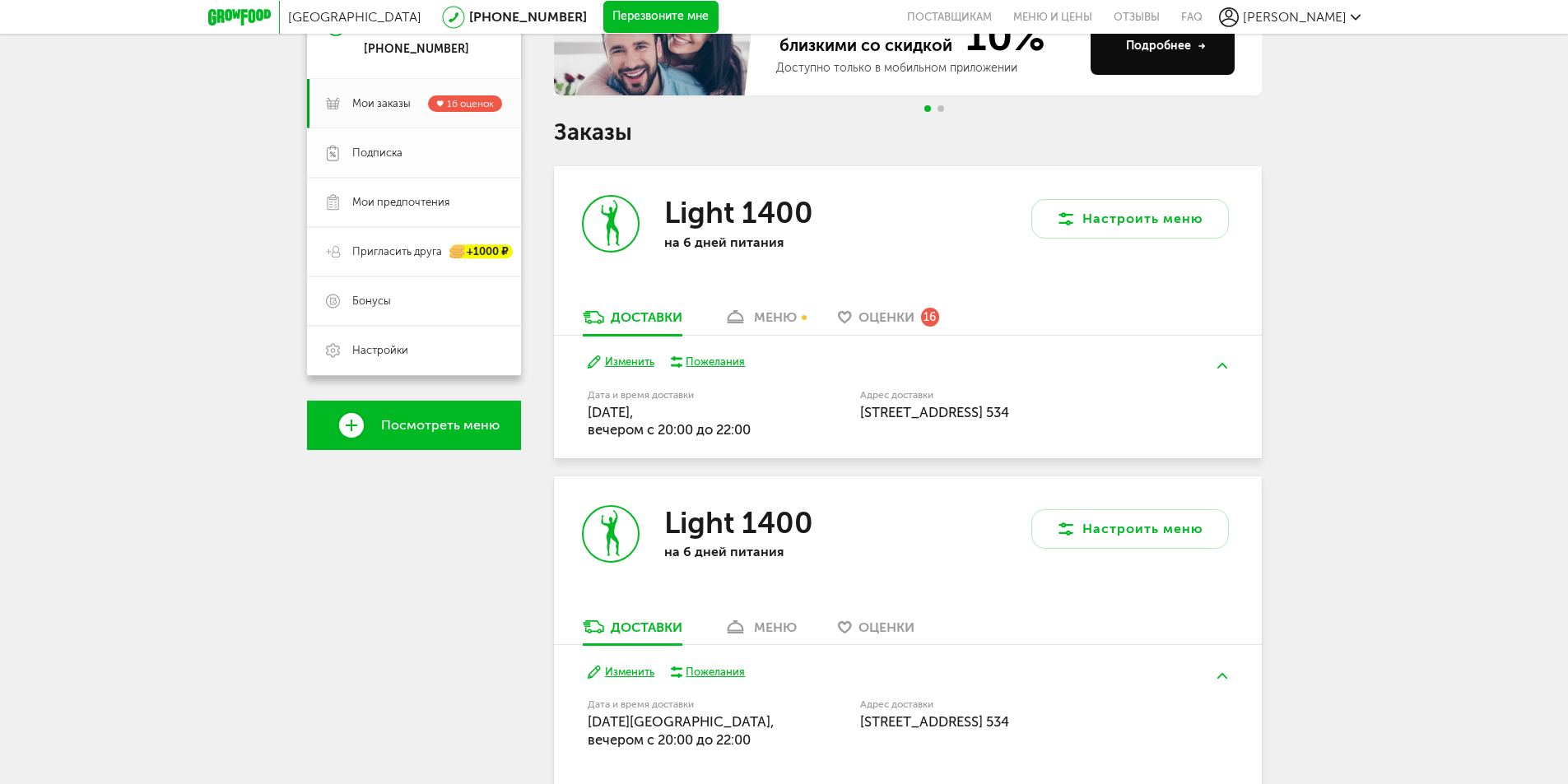
scroll to position [100, 0]
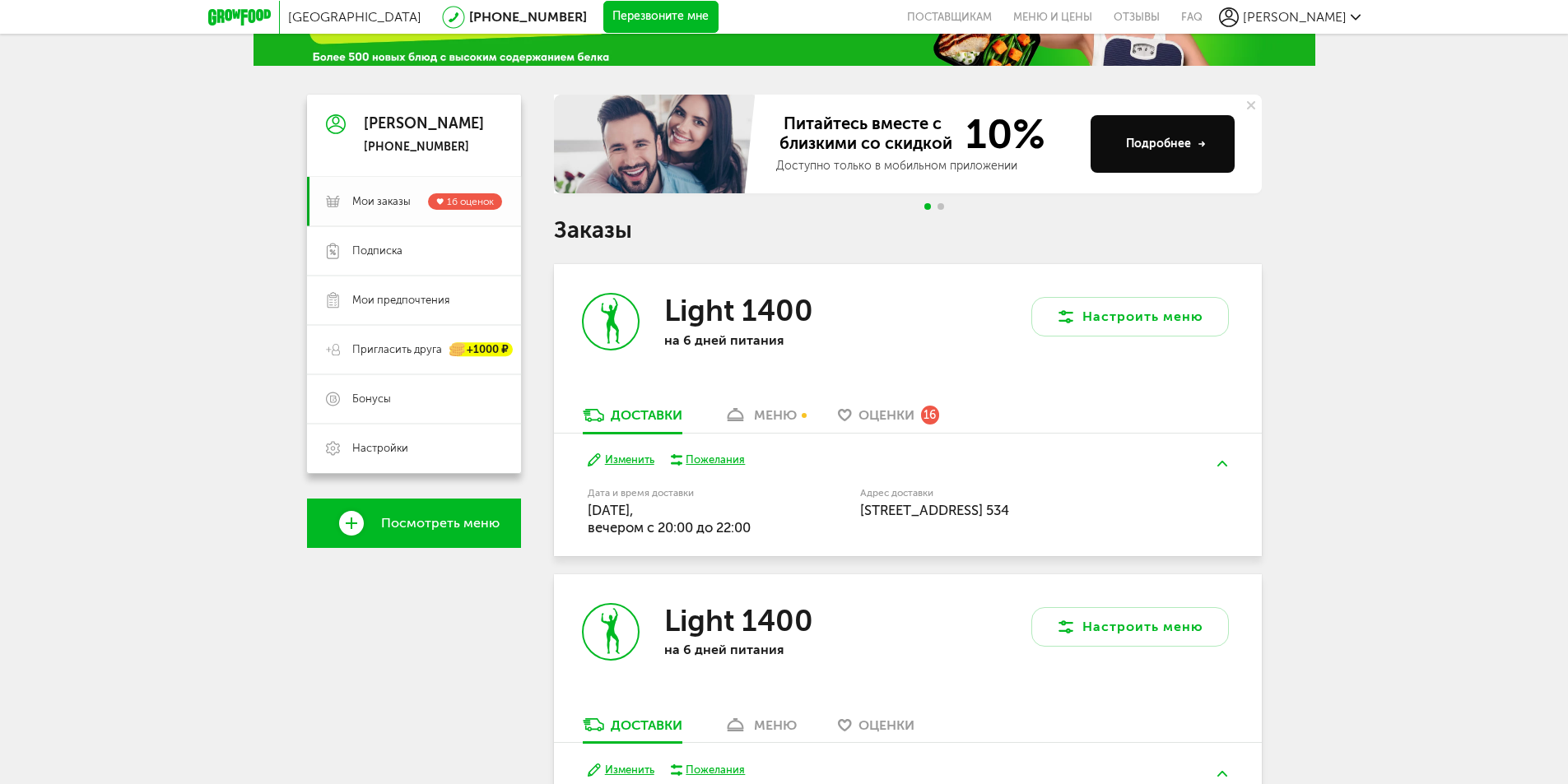
click at [370, 209] on span "Мои заказы 16 оценок" at bounding box center [427, 201] width 150 height 16
click at [403, 258] on link "Подписка" at bounding box center [414, 250] width 214 height 49
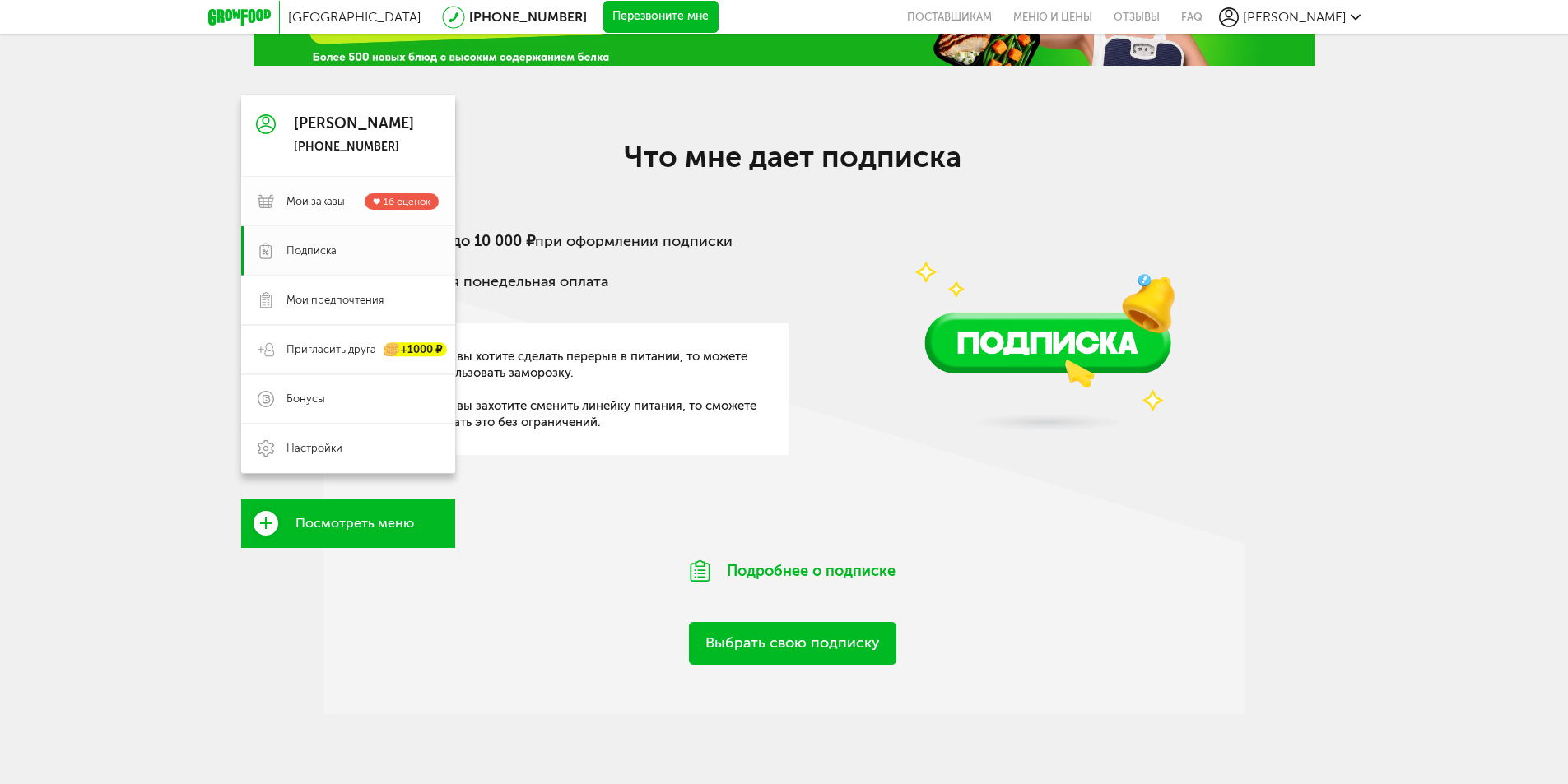
click at [307, 205] on span "Мои заказы" at bounding box center [316, 201] width 59 height 15
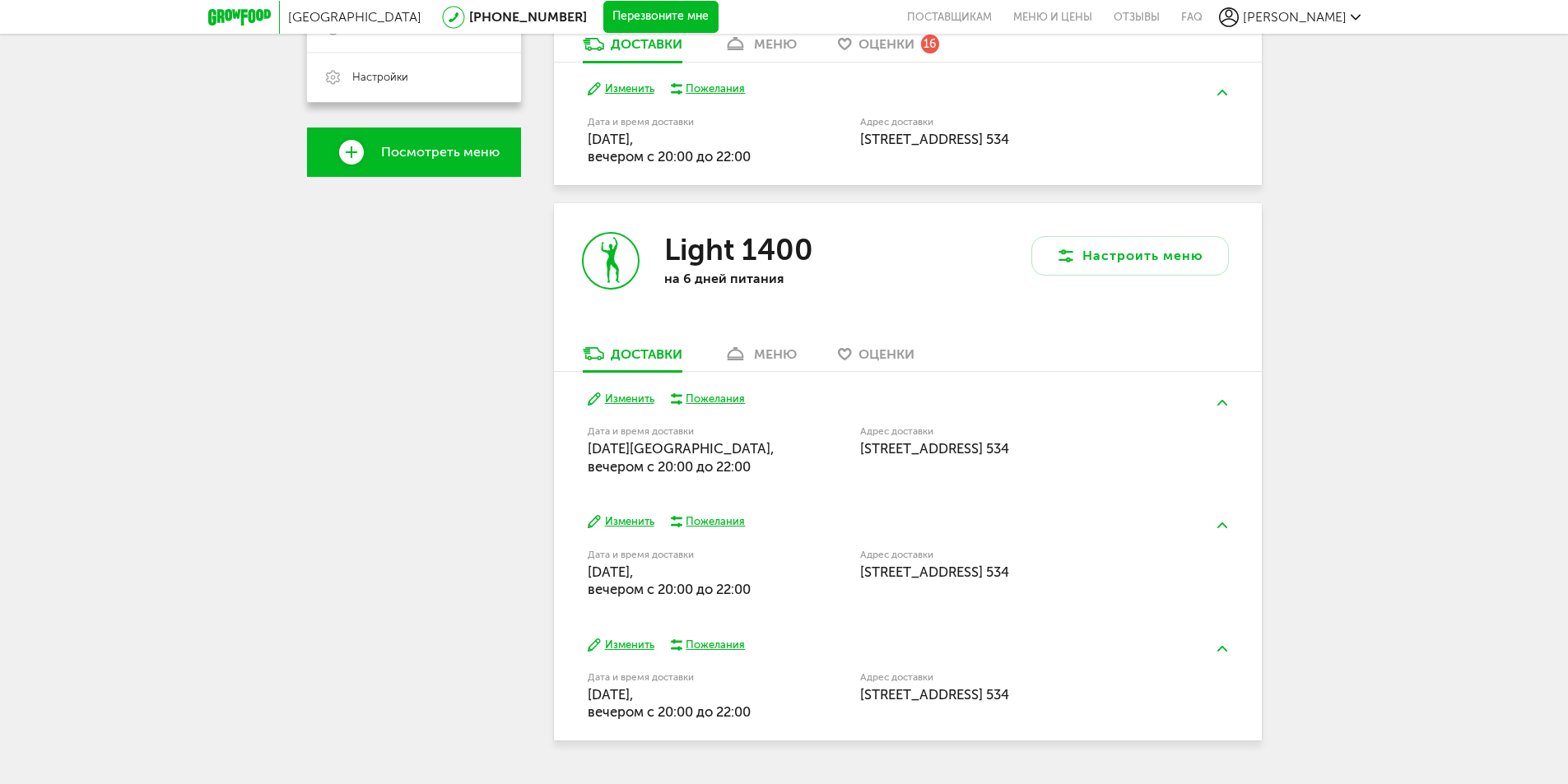
scroll to position [511, 0]
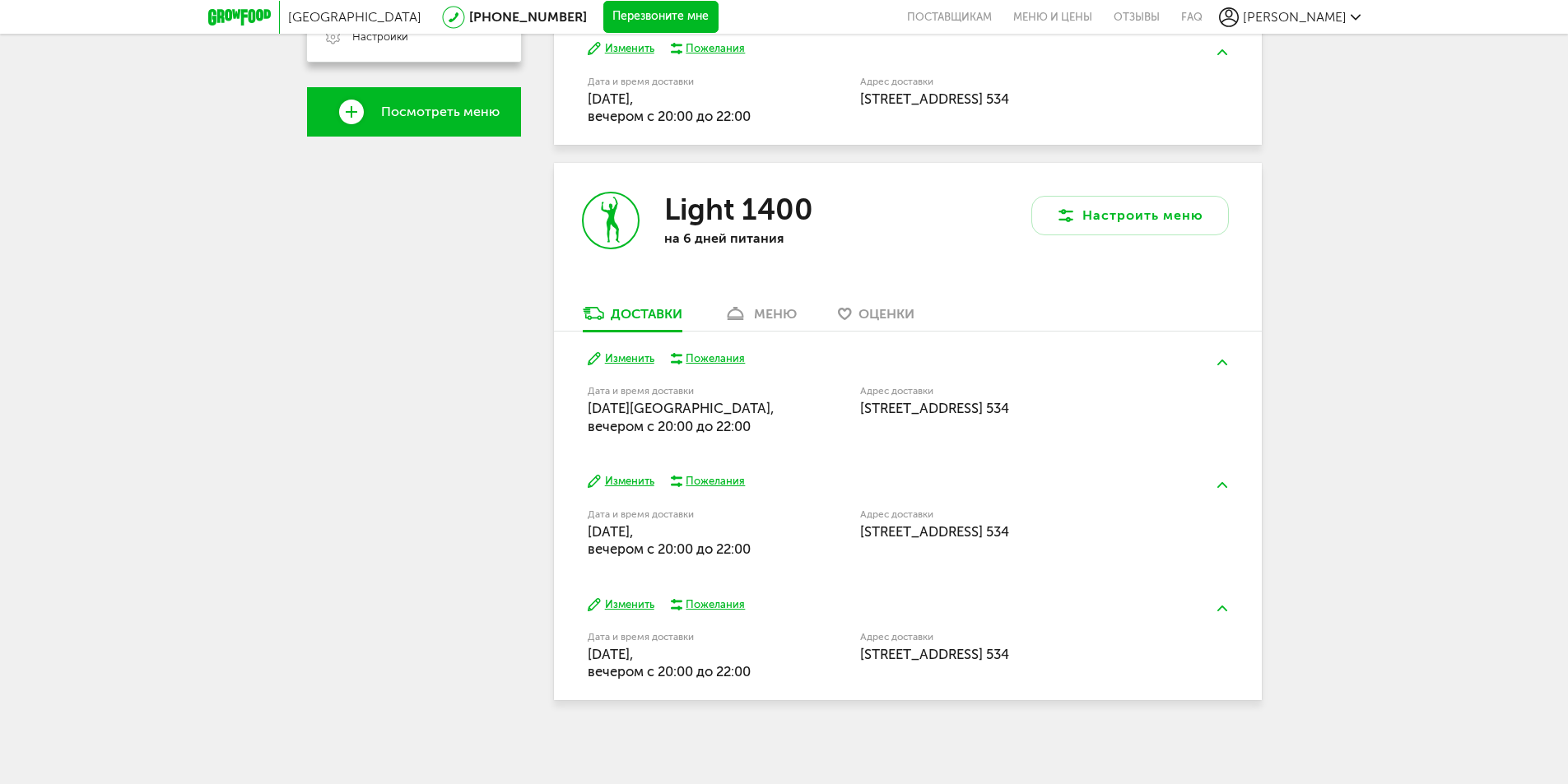
click at [759, 322] on link "меню" at bounding box center [760, 318] width 90 height 27
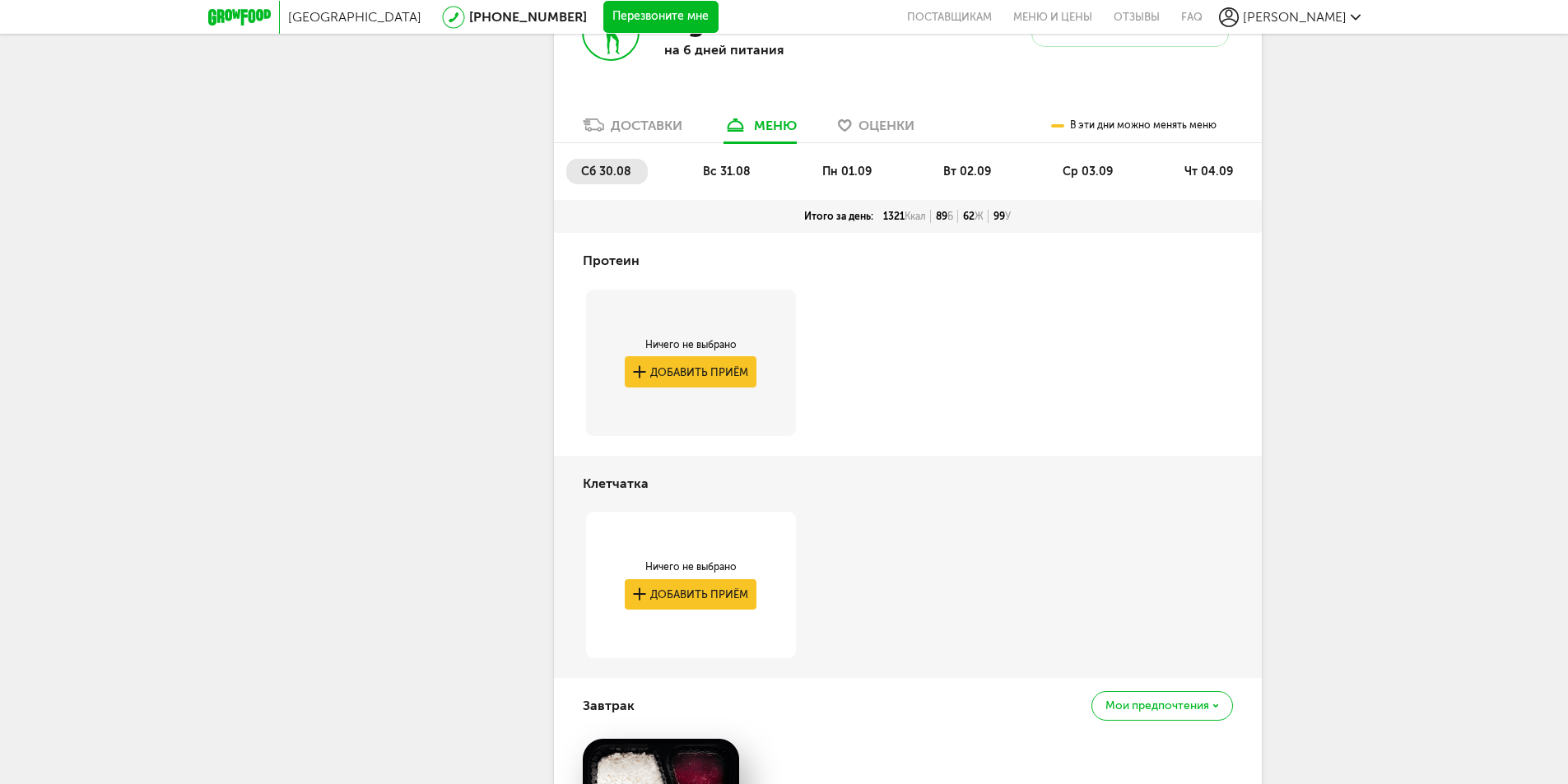
scroll to position [633, 0]
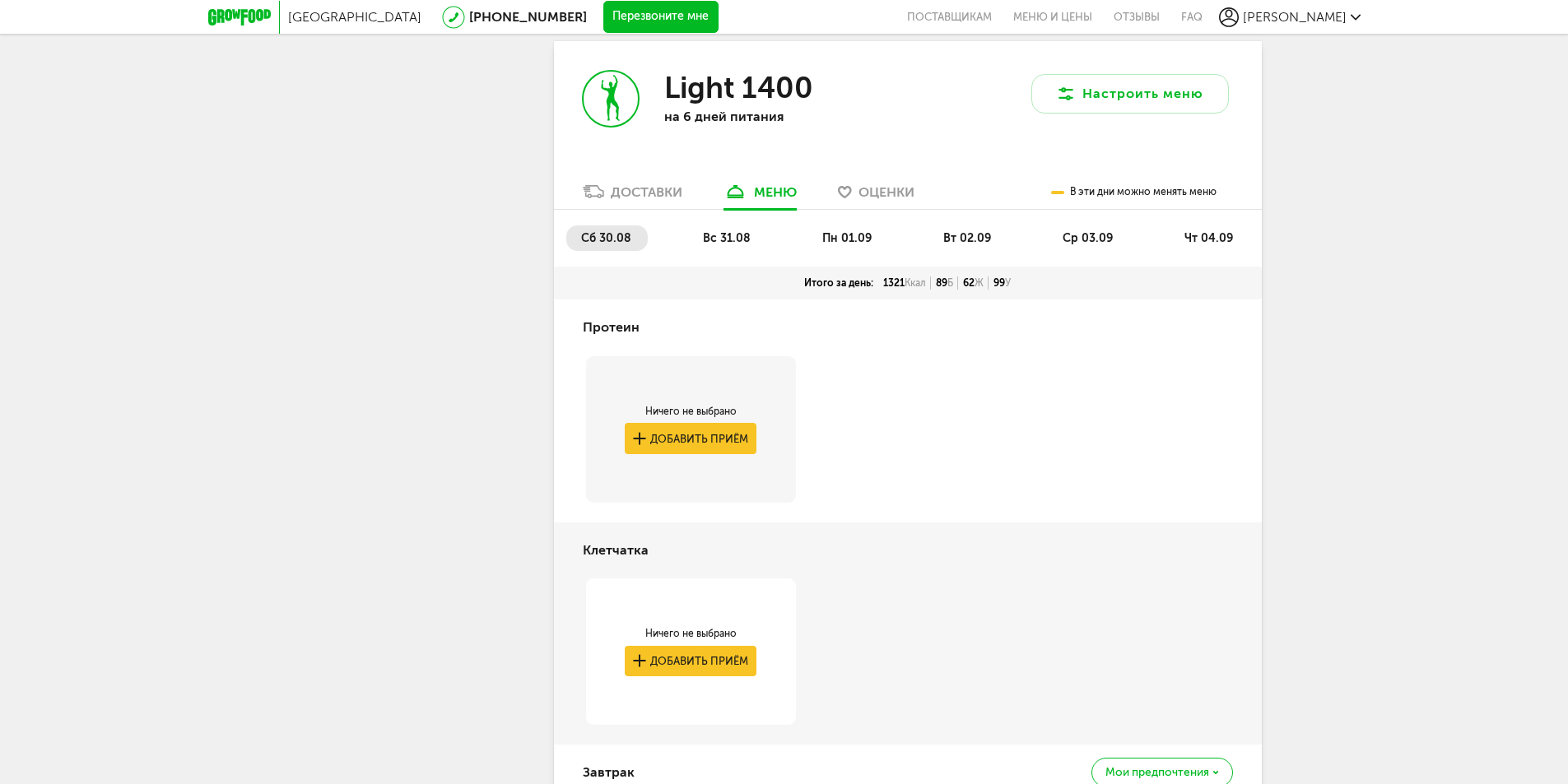
click at [735, 243] on span "вс 31.08" at bounding box center [726, 238] width 47 height 14
click at [821, 244] on li "пн 01.09" at bounding box center [848, 238] width 81 height 26
click at [970, 244] on span "вт 02.09" at bounding box center [966, 238] width 47 height 14
click at [1090, 244] on span "ср 03.09" at bounding box center [1088, 238] width 50 height 14
click at [1185, 243] on span "чт 04.09" at bounding box center [1208, 238] width 48 height 14
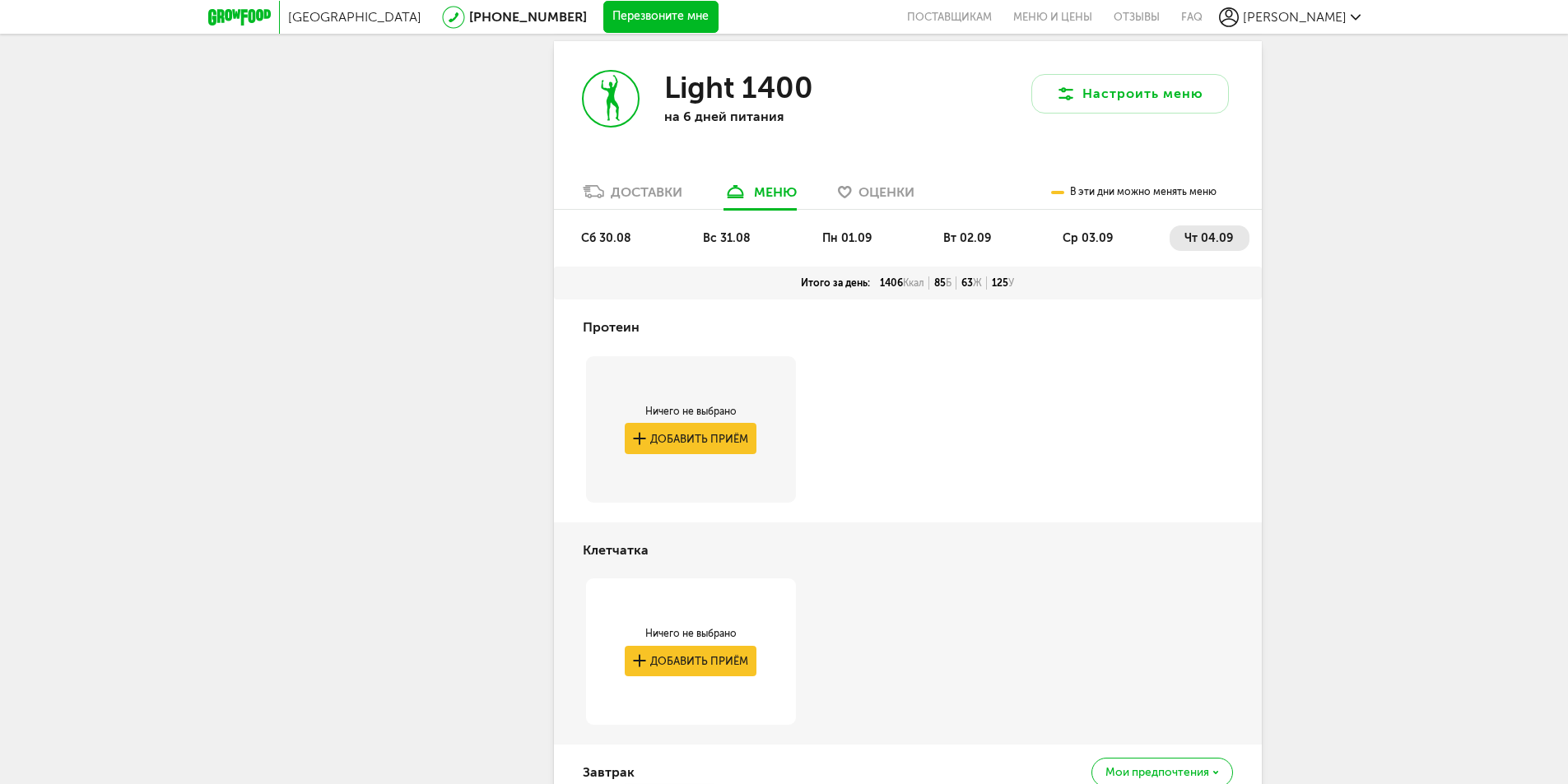
click at [606, 239] on span "сб 30.08" at bounding box center [606, 238] width 50 height 14
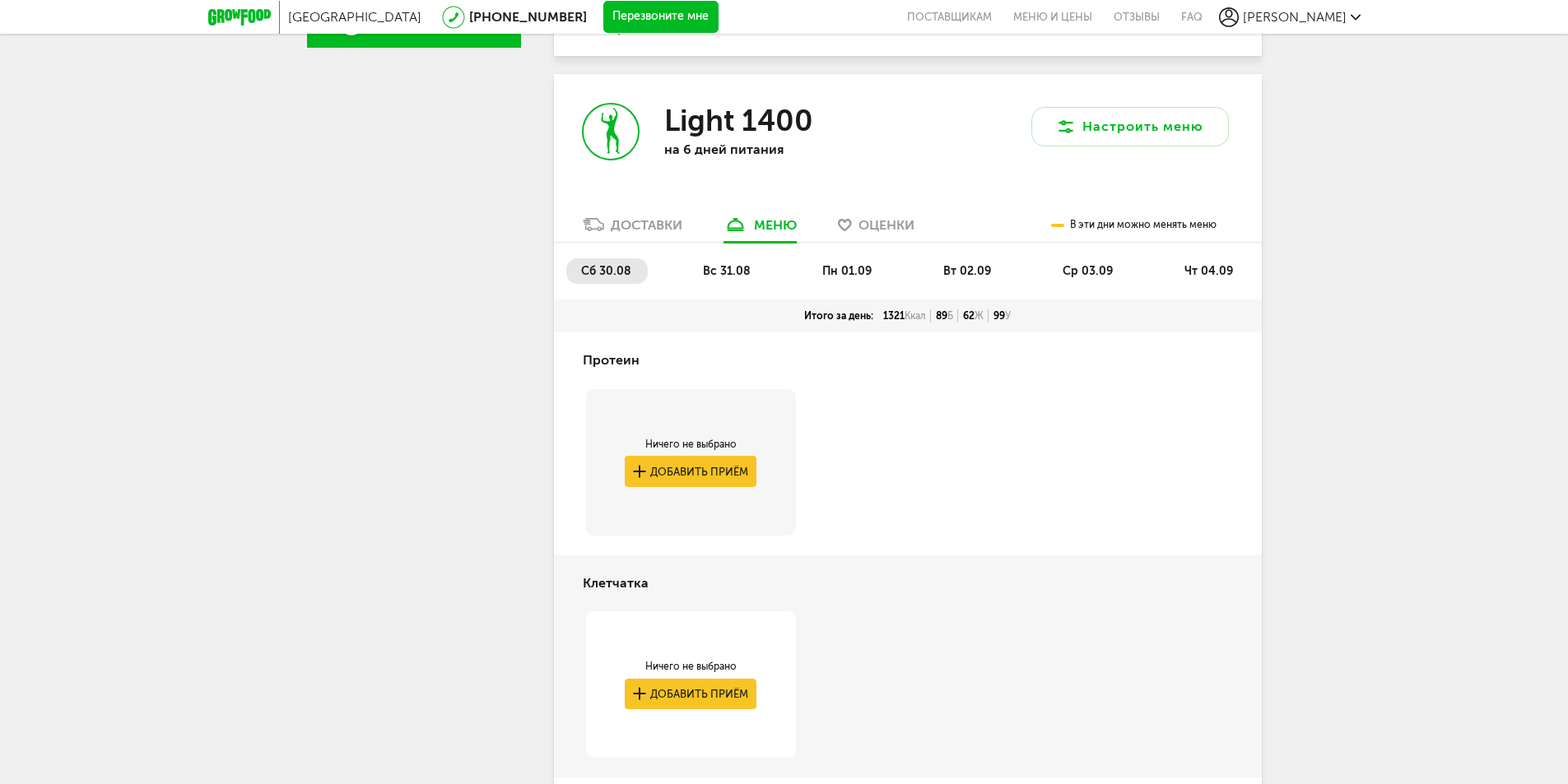
scroll to position [533, 0]
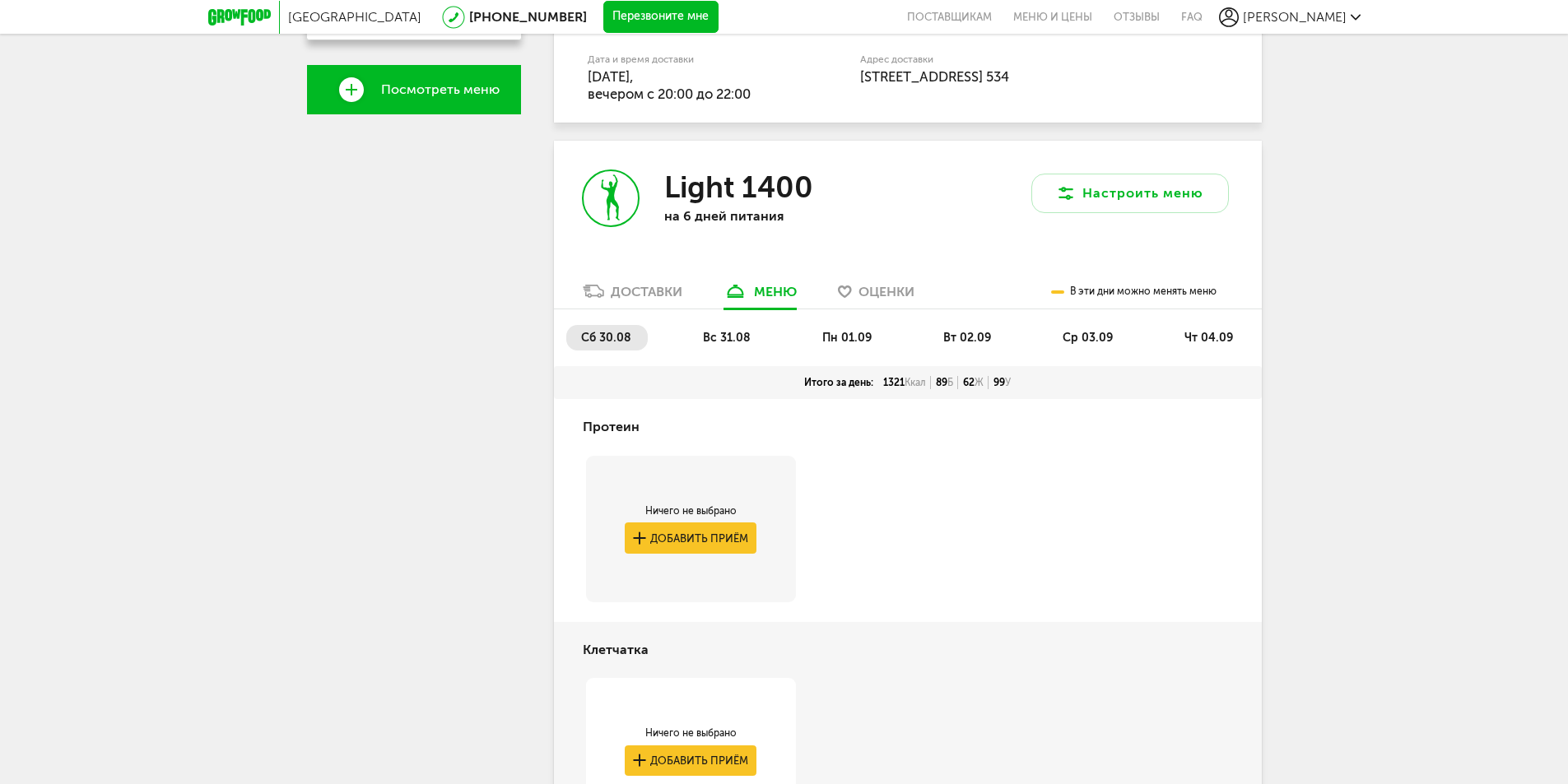
click at [729, 348] on li "вс 31.08" at bounding box center [728, 338] width 79 height 26
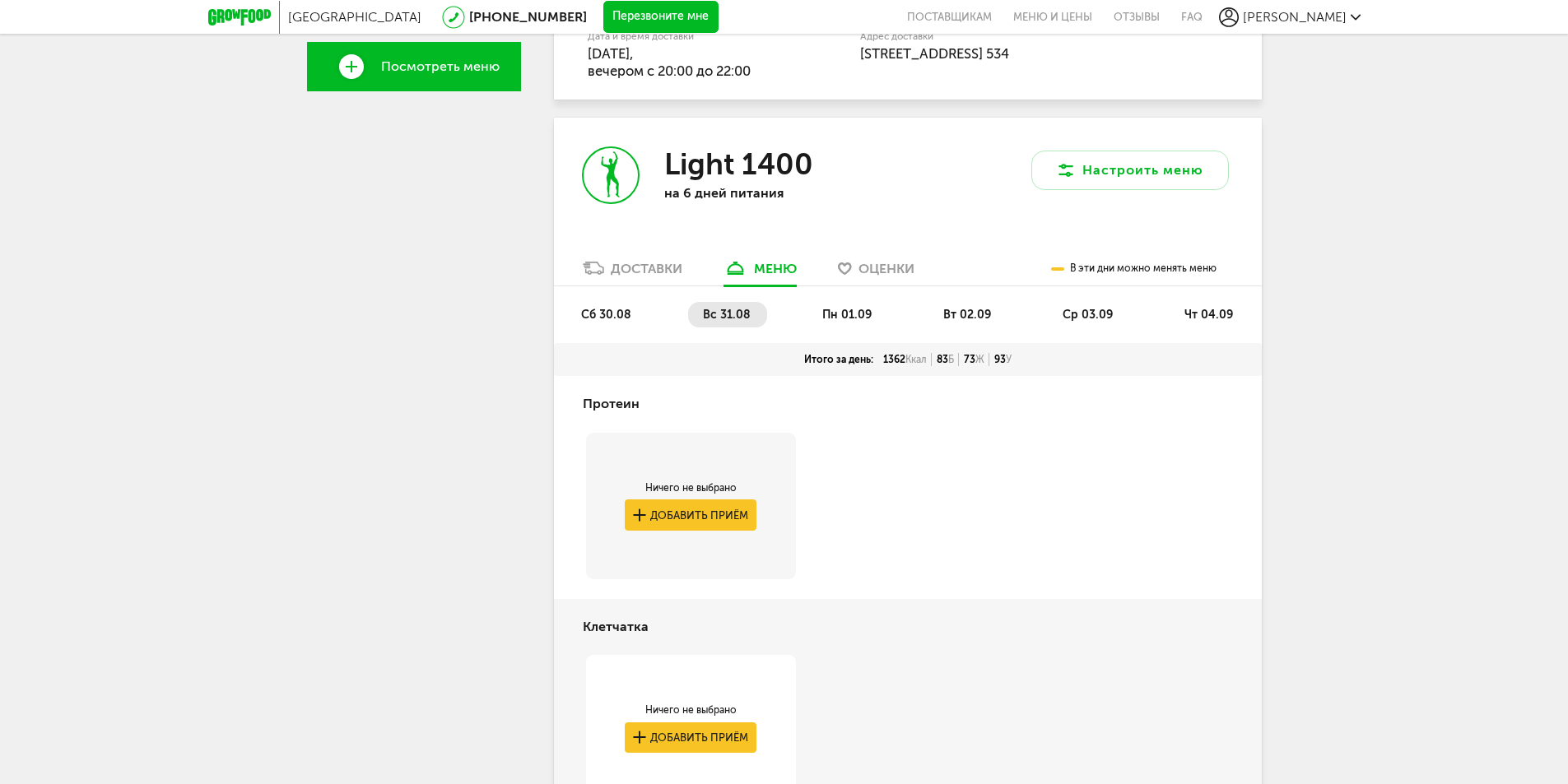
scroll to position [501, 0]
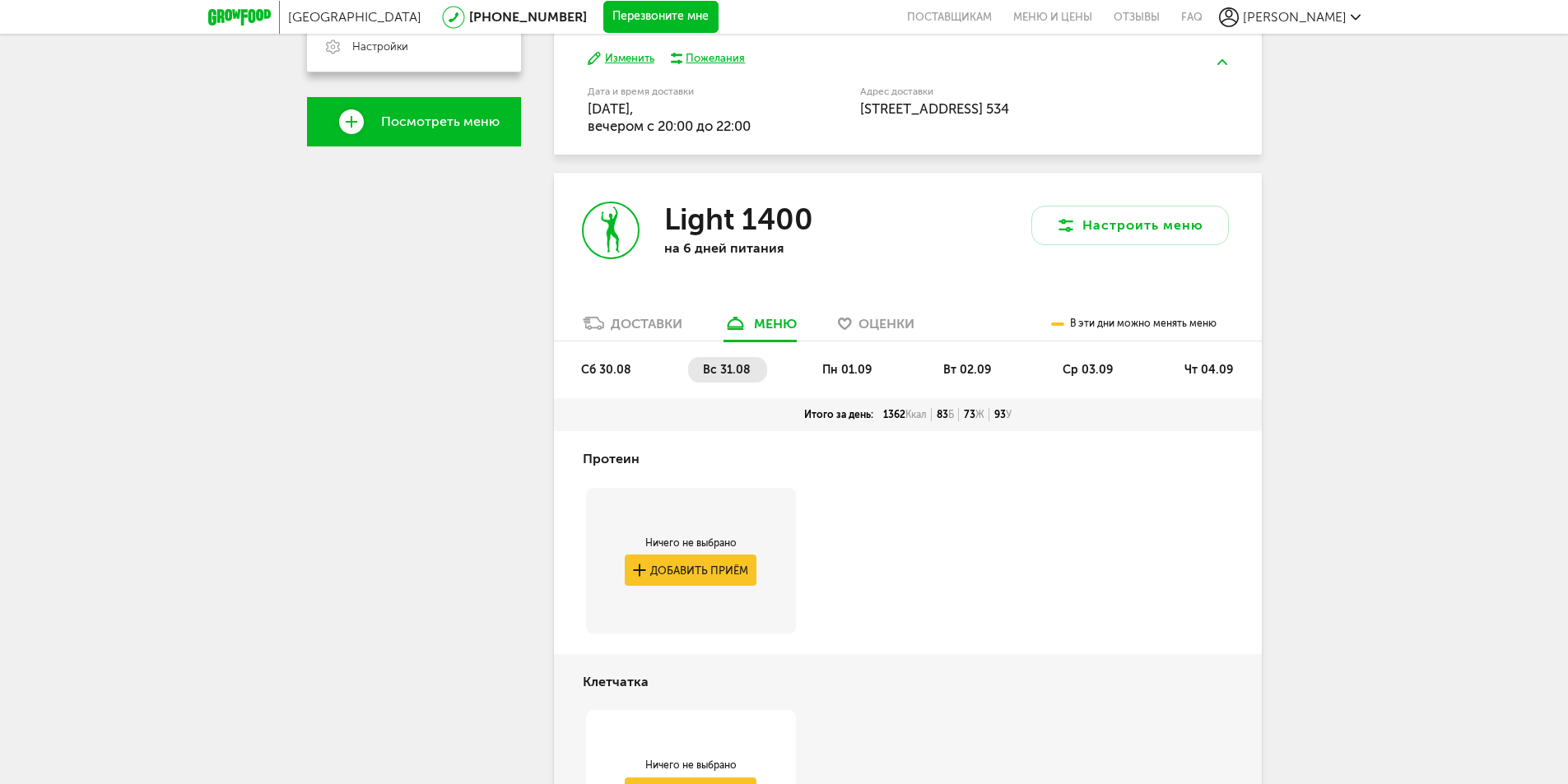
click at [846, 367] on span "пн 01.09" at bounding box center [846, 370] width 49 height 14
click at [960, 367] on span "вт 02.09" at bounding box center [966, 370] width 47 height 14
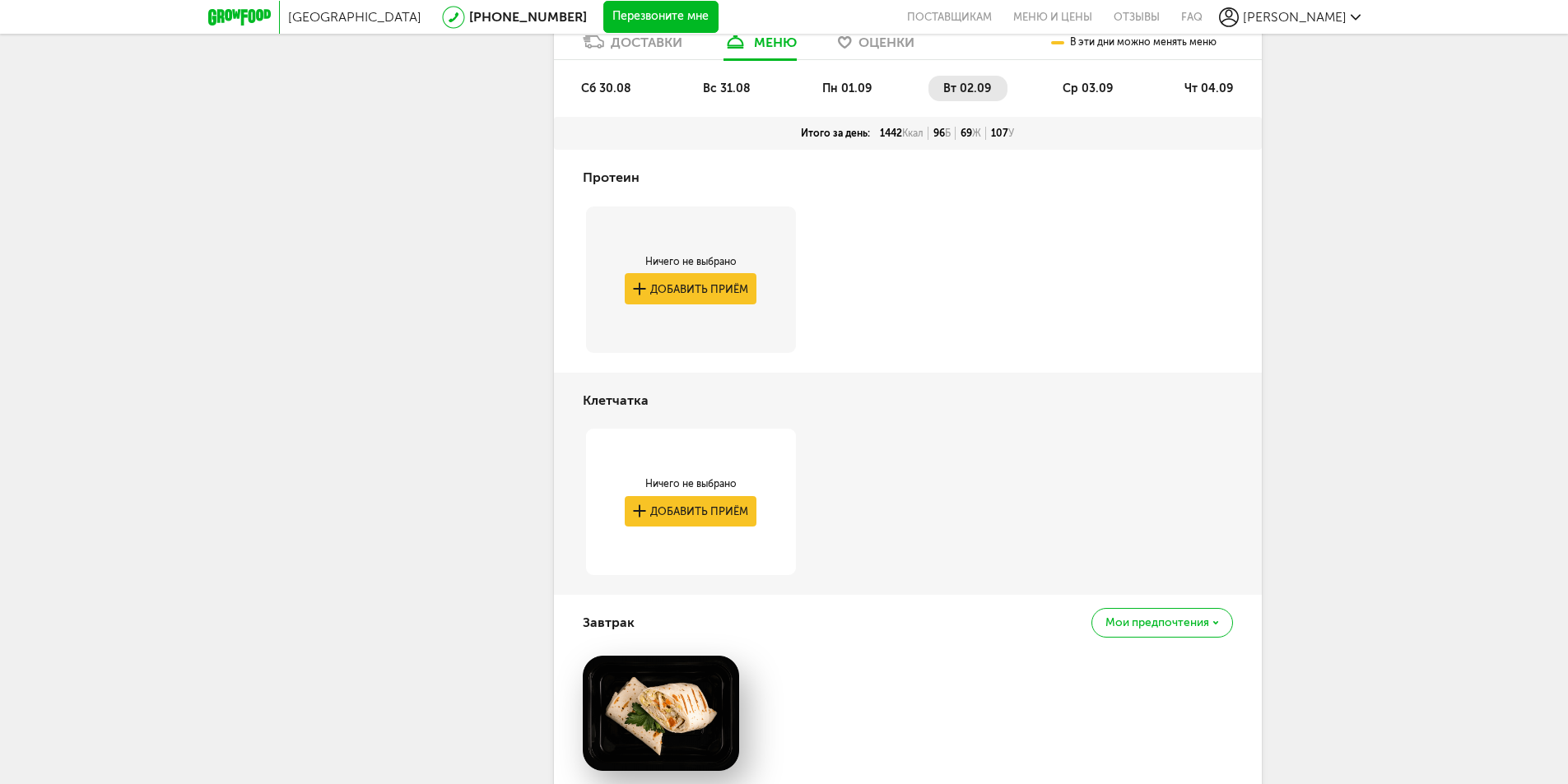
scroll to position [748, 0]
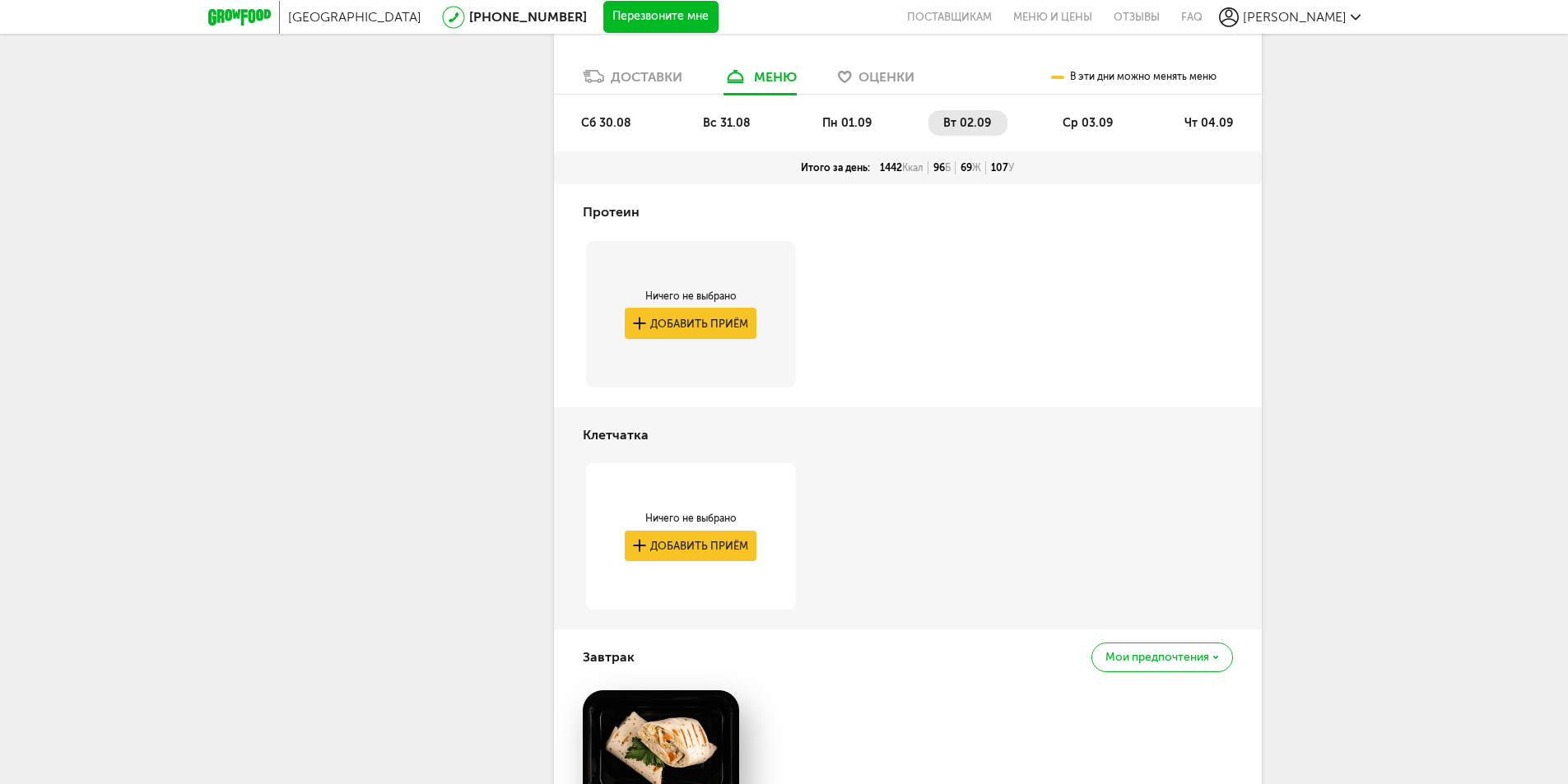
click at [1072, 125] on span "ср 03.09" at bounding box center [1088, 123] width 50 height 14
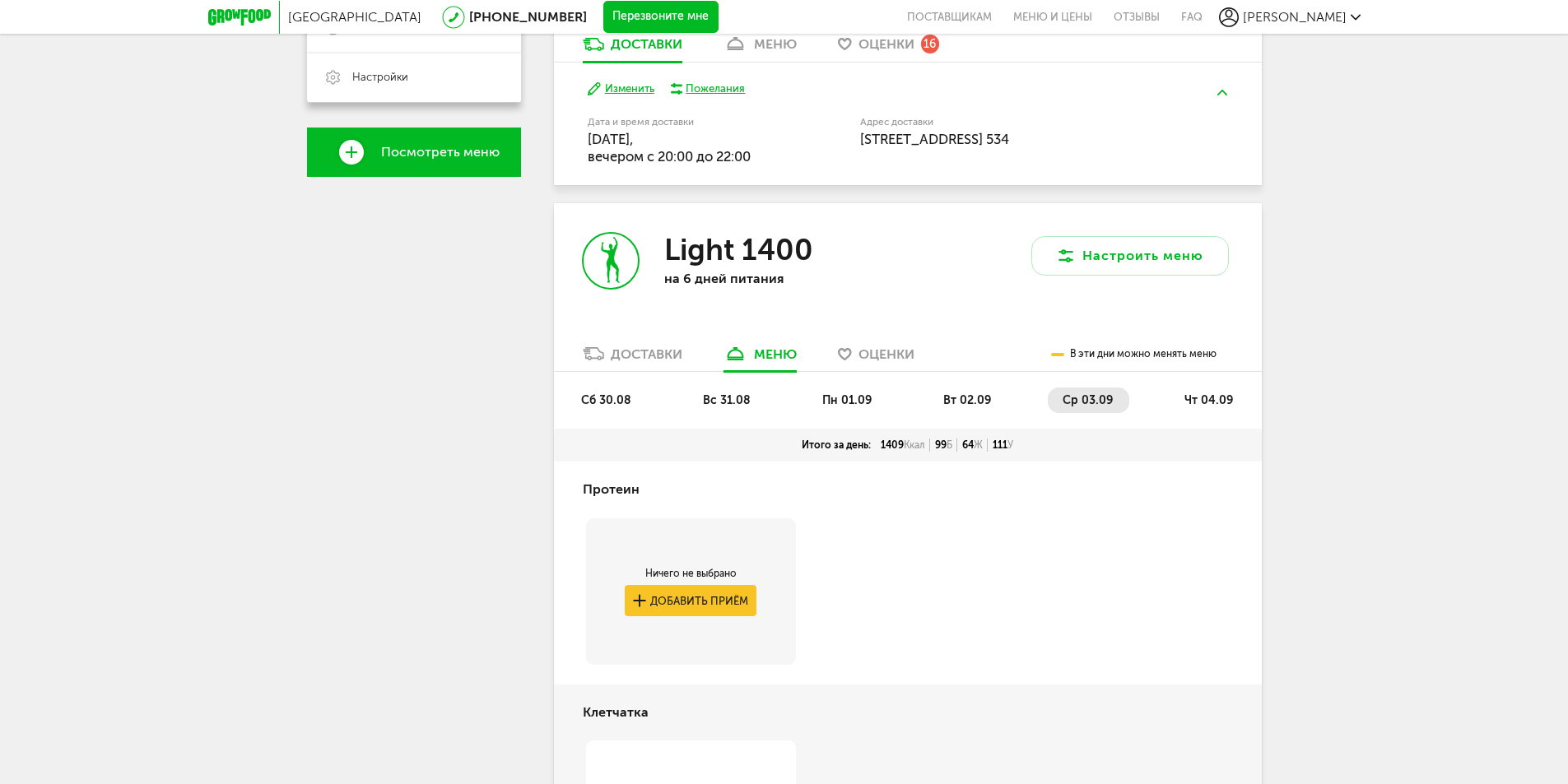
scroll to position [419, 0]
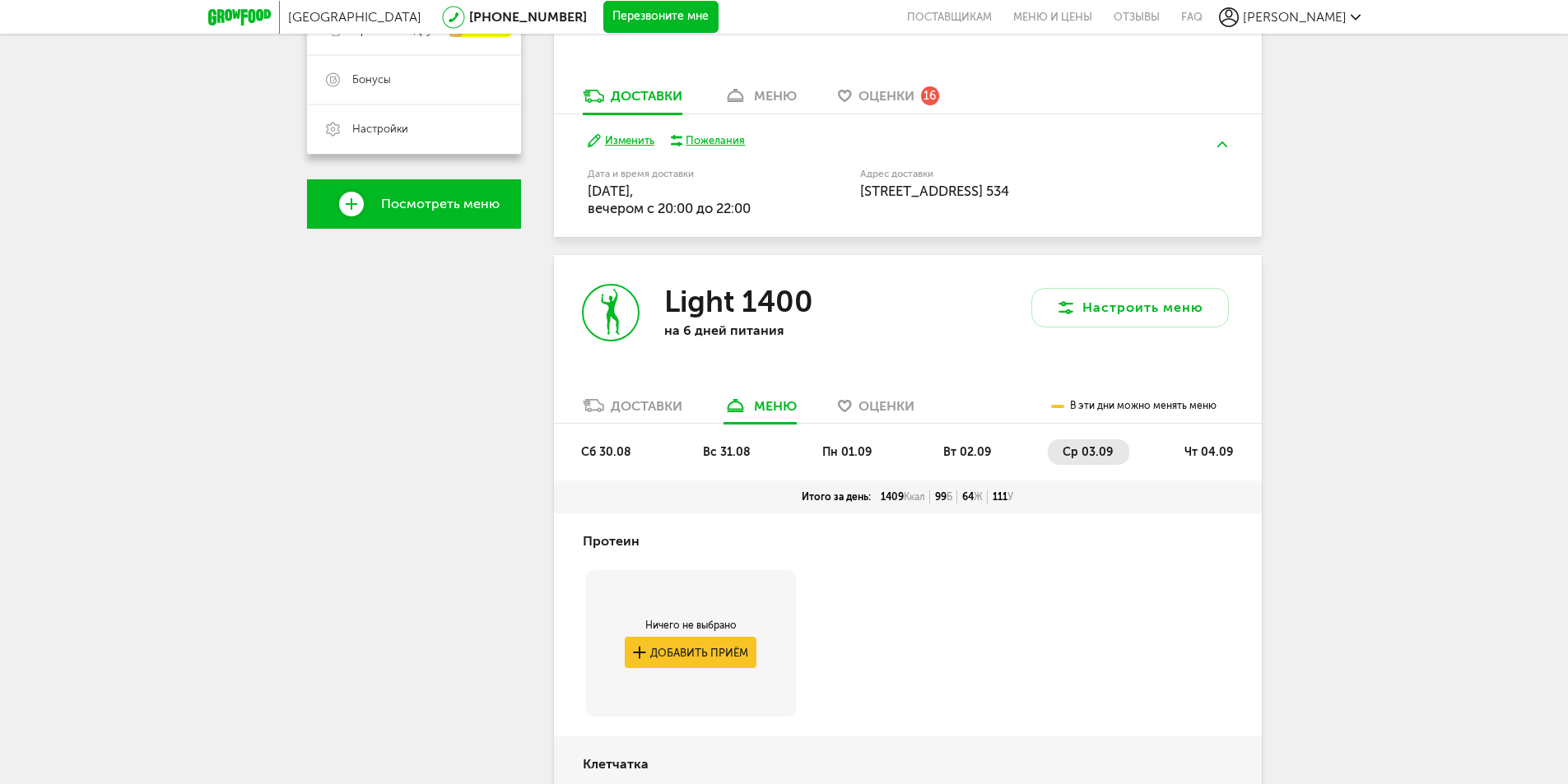
click at [1218, 457] on span "чт 04.09" at bounding box center [1208, 452] width 48 height 14
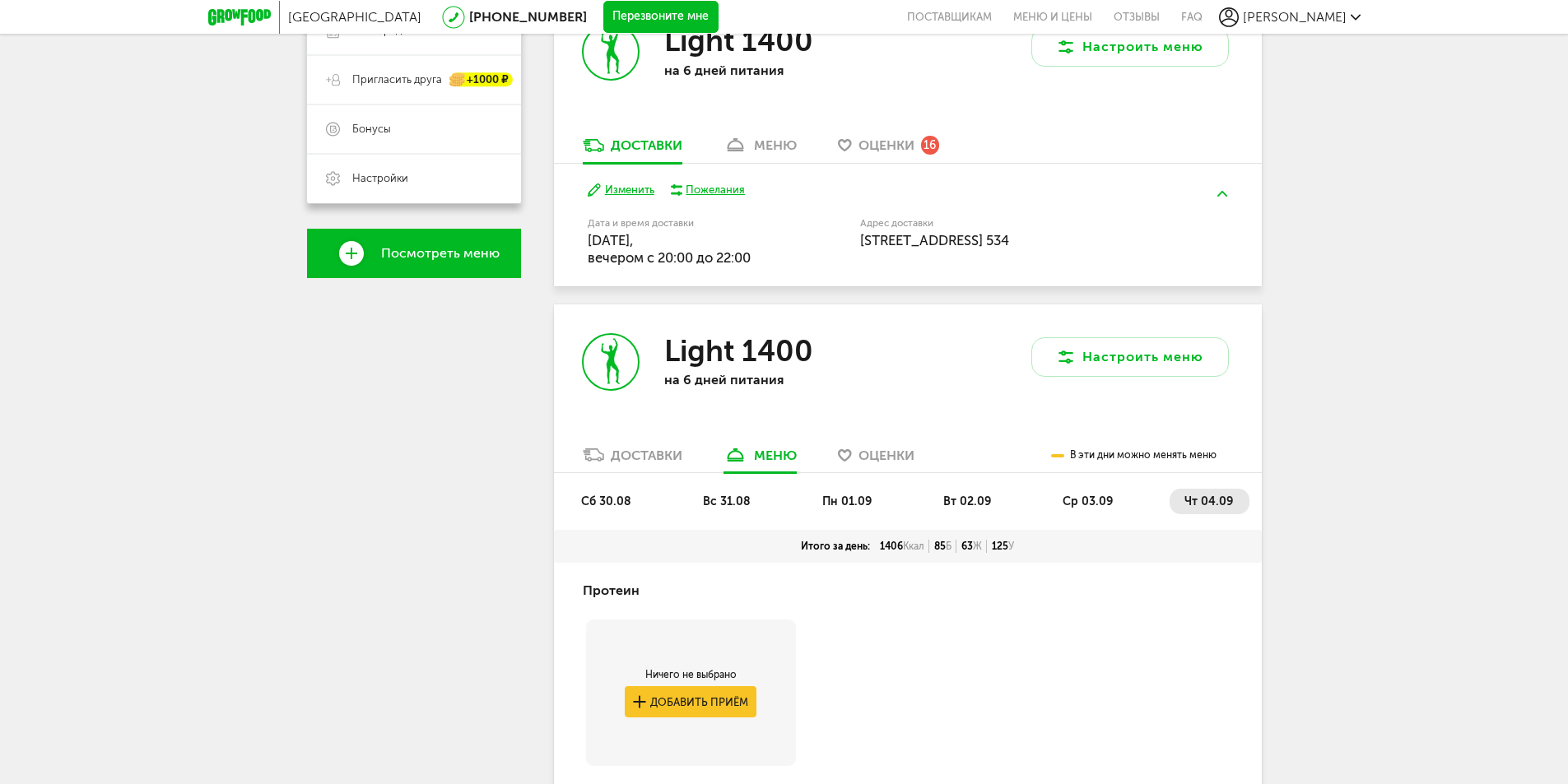
scroll to position [468, 0]
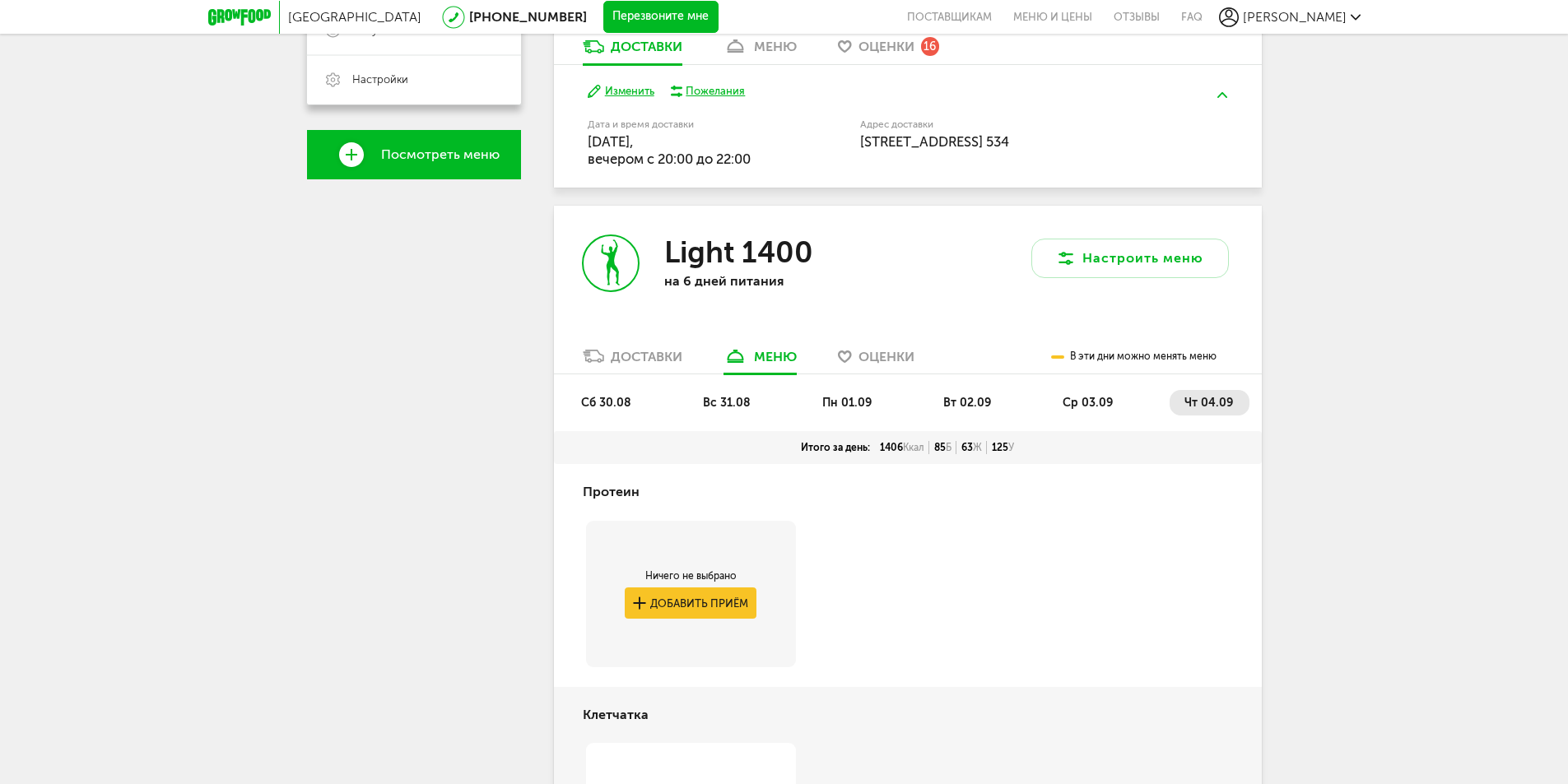
click at [600, 398] on span "сб 30.08" at bounding box center [606, 403] width 50 height 14
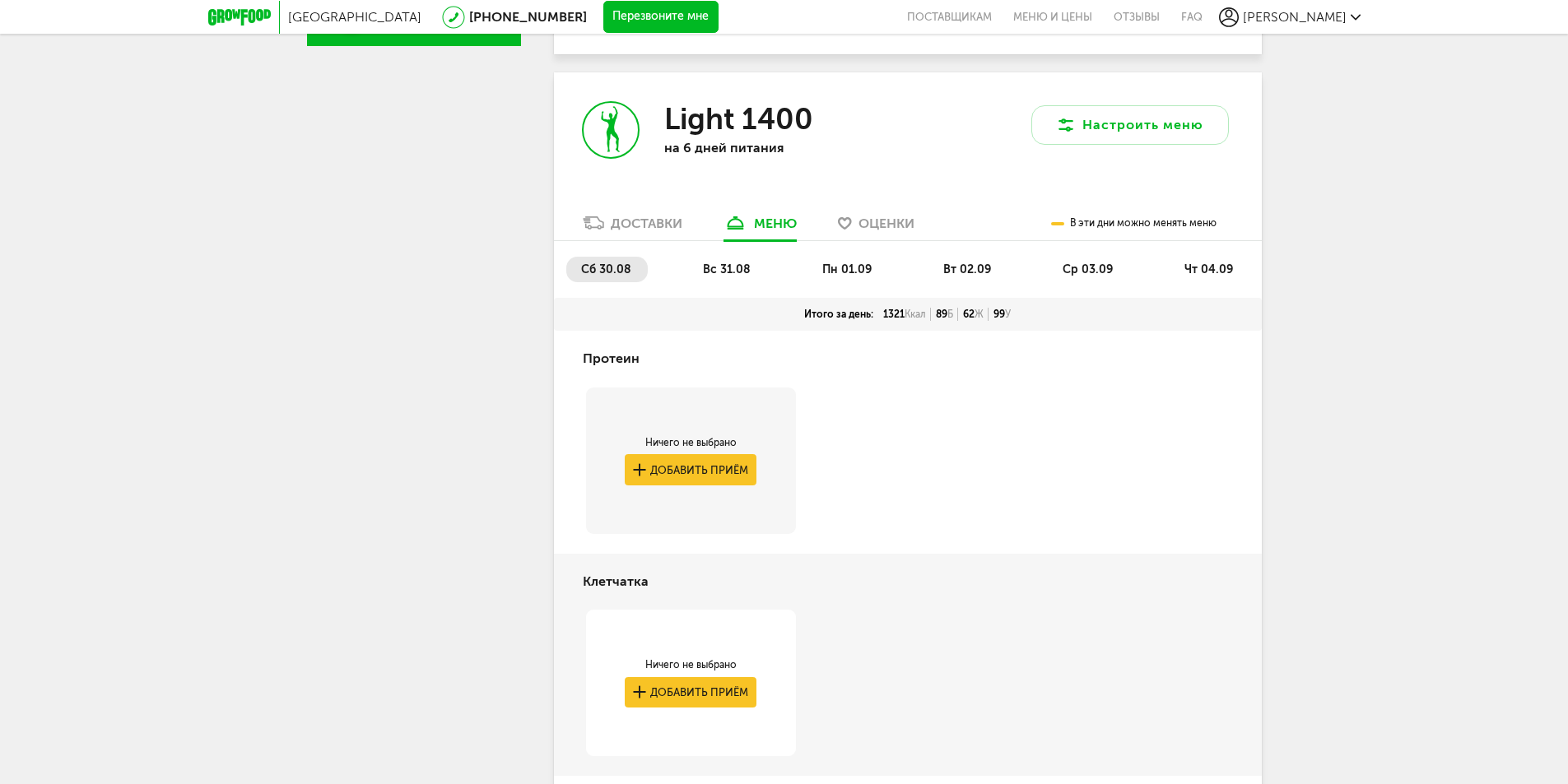
scroll to position [550, 0]
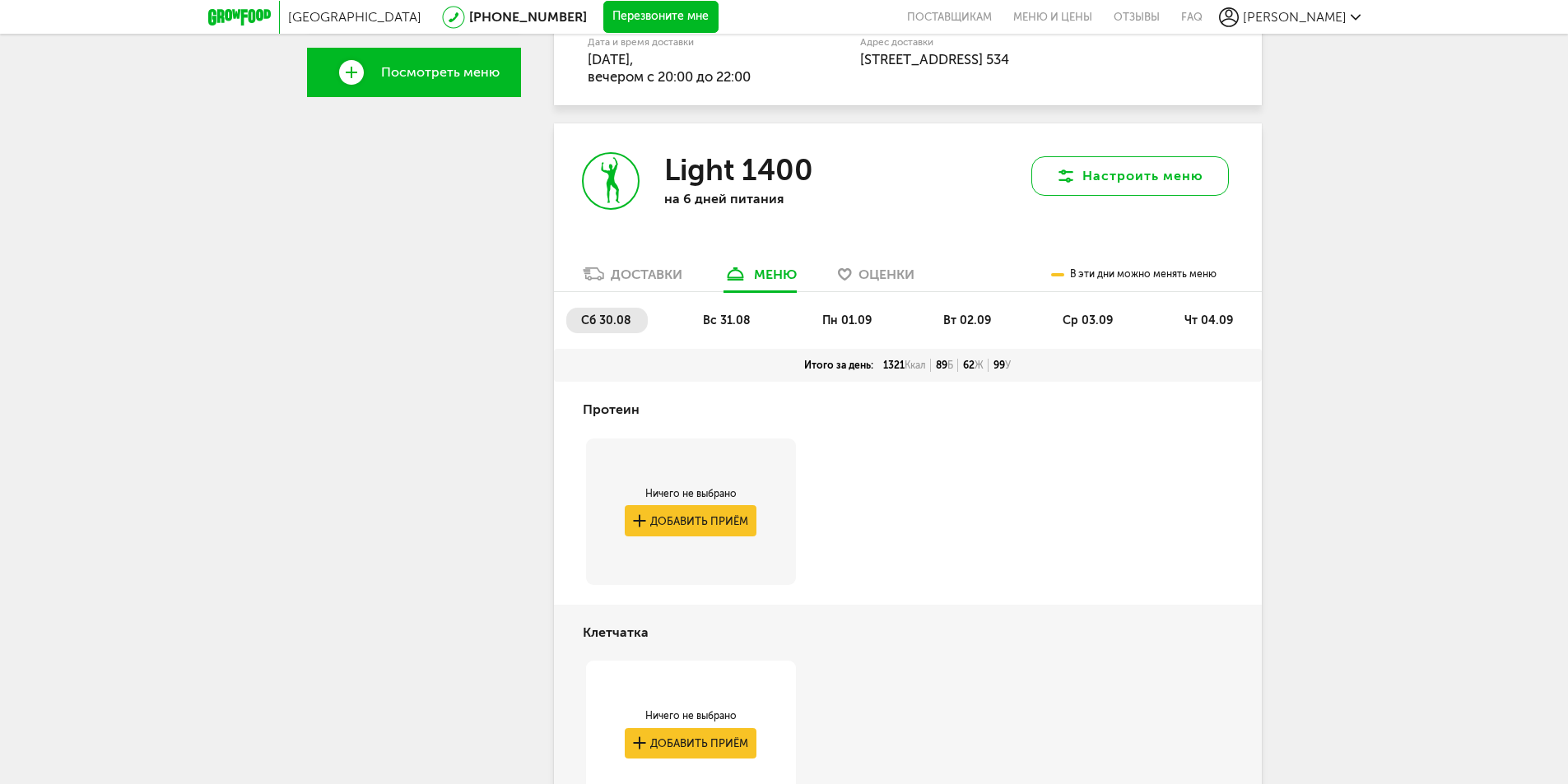
click at [1065, 176] on icon at bounding box center [1065, 176] width 20 height 20
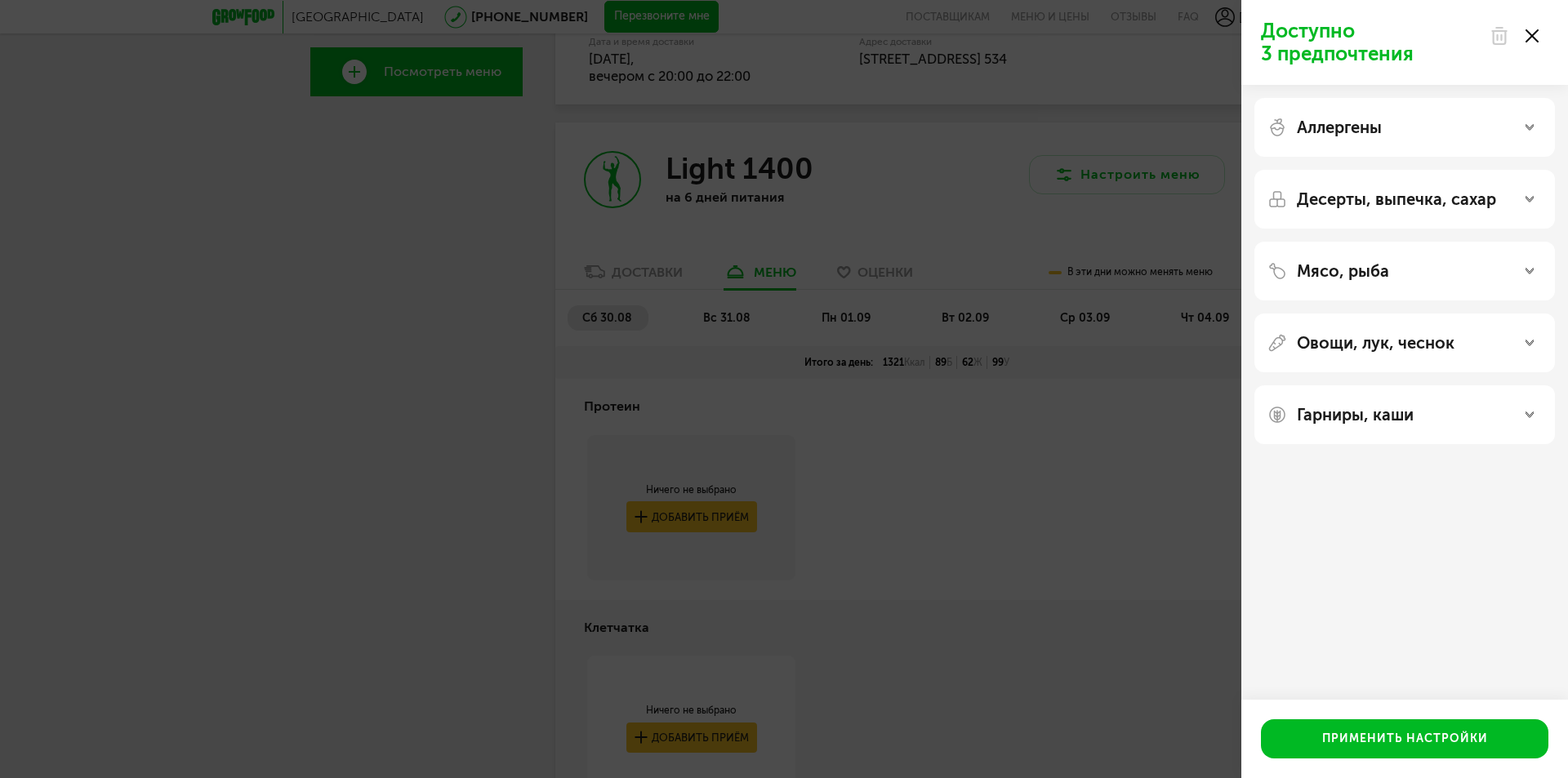
click at [1464, 269] on div "Мясо, рыба" at bounding box center [1405, 271] width 274 height 20
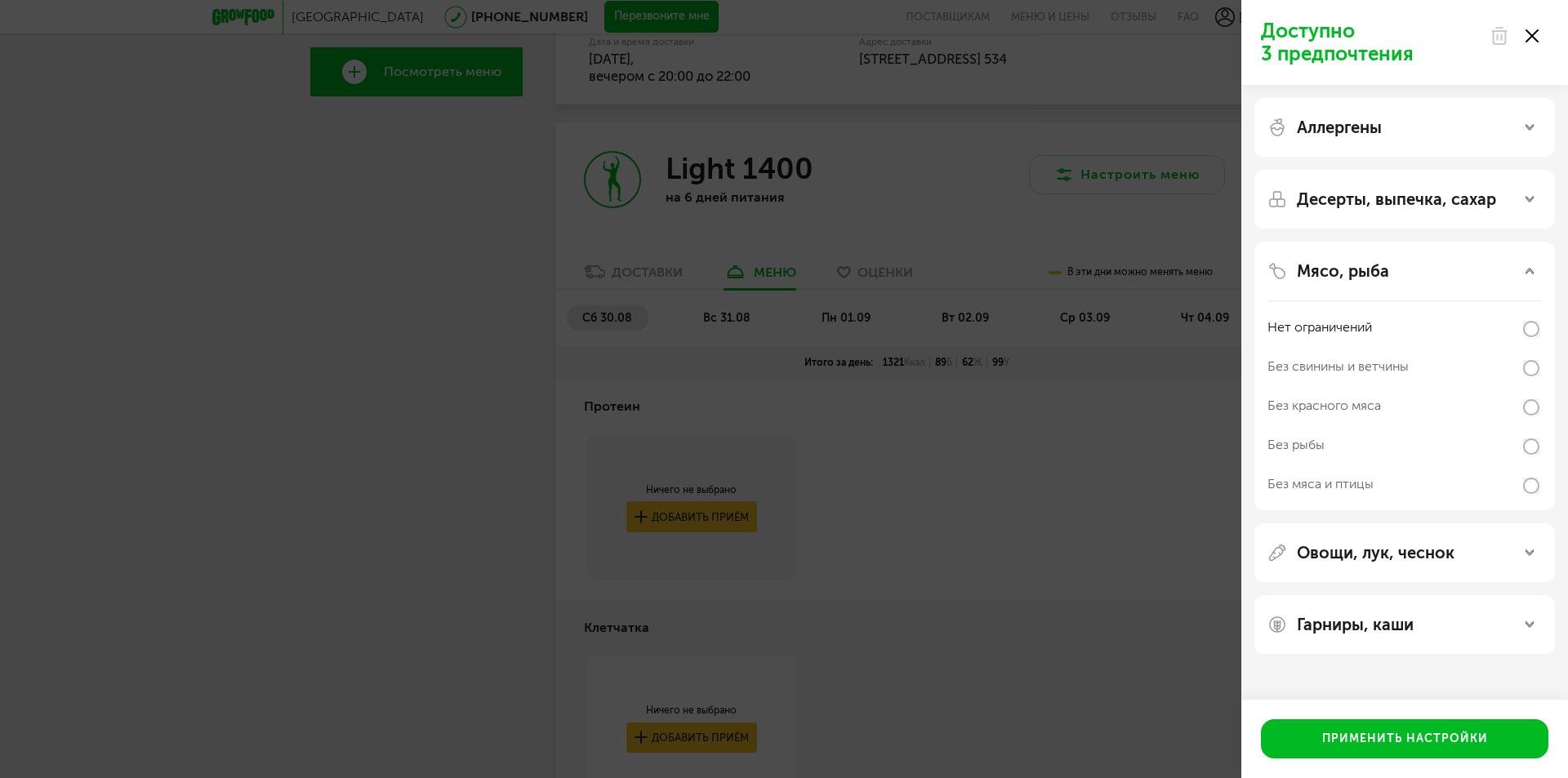
click at [1464, 269] on div "Мясо, рыба" at bounding box center [1405, 271] width 274 height 20
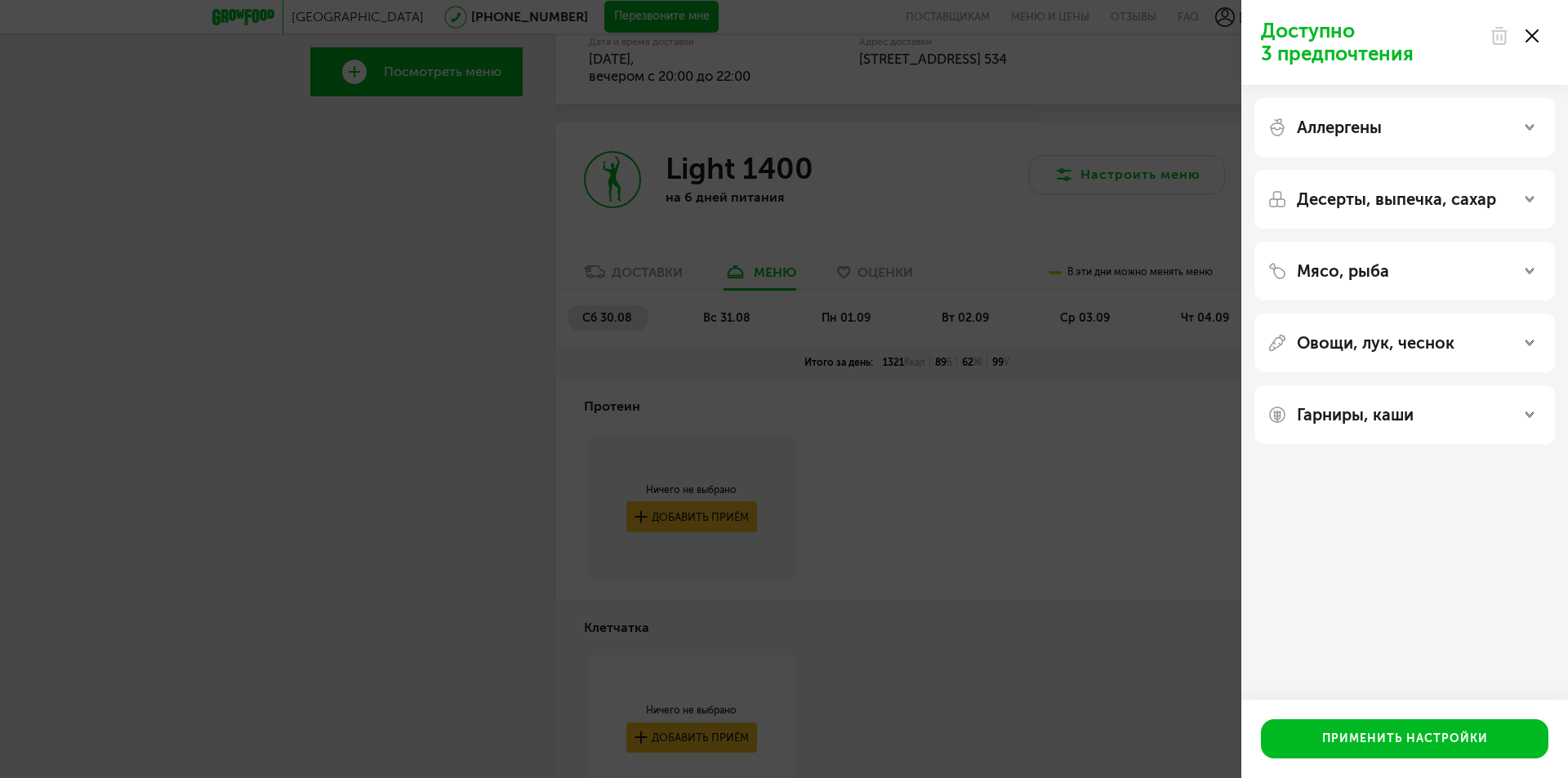
click at [1432, 336] on p "Овощи, лук, чеснок" at bounding box center [1376, 342] width 157 height 20
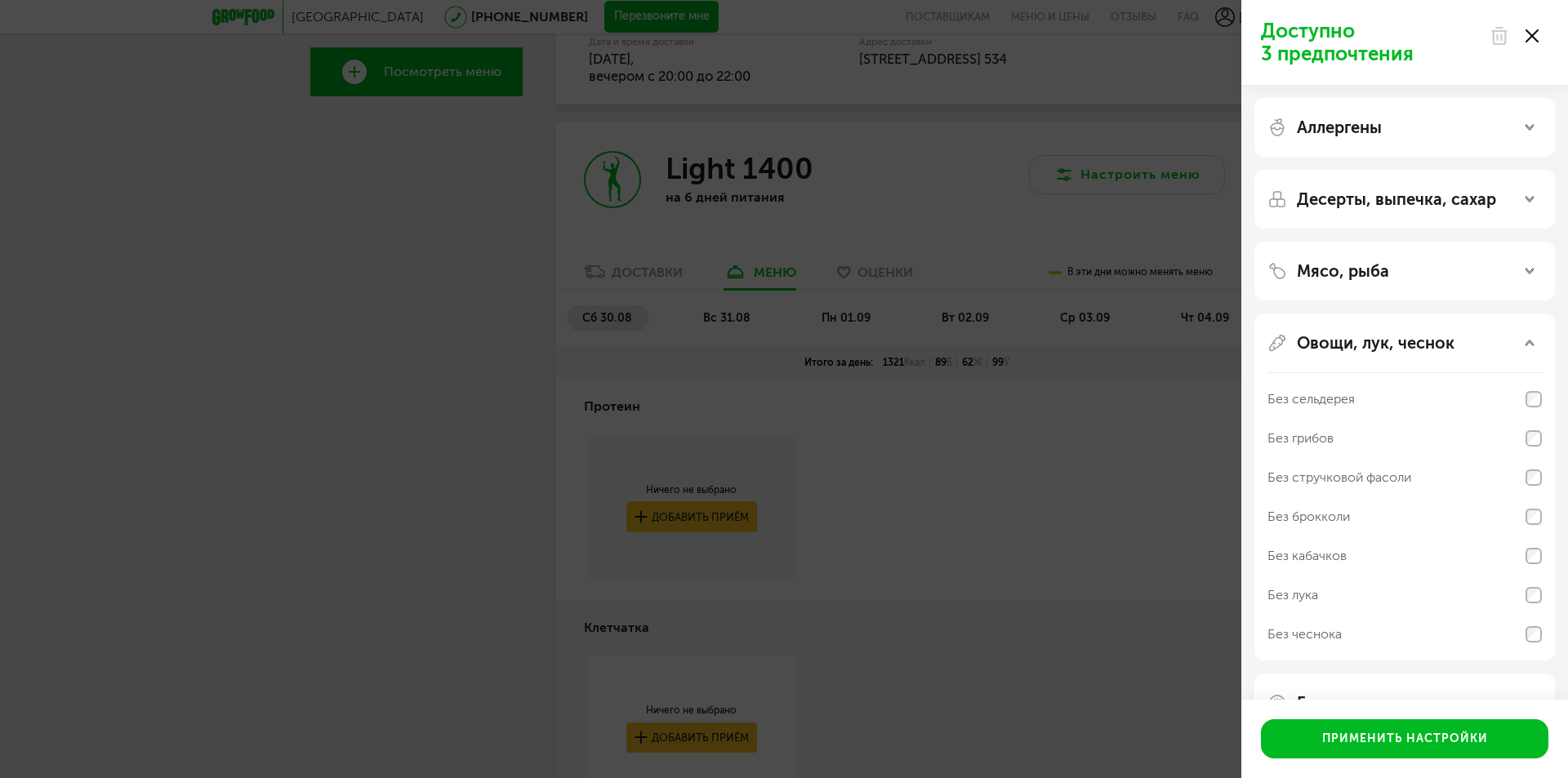
click at [1432, 336] on p "Овощи, лук, чеснок" at bounding box center [1376, 342] width 157 height 20
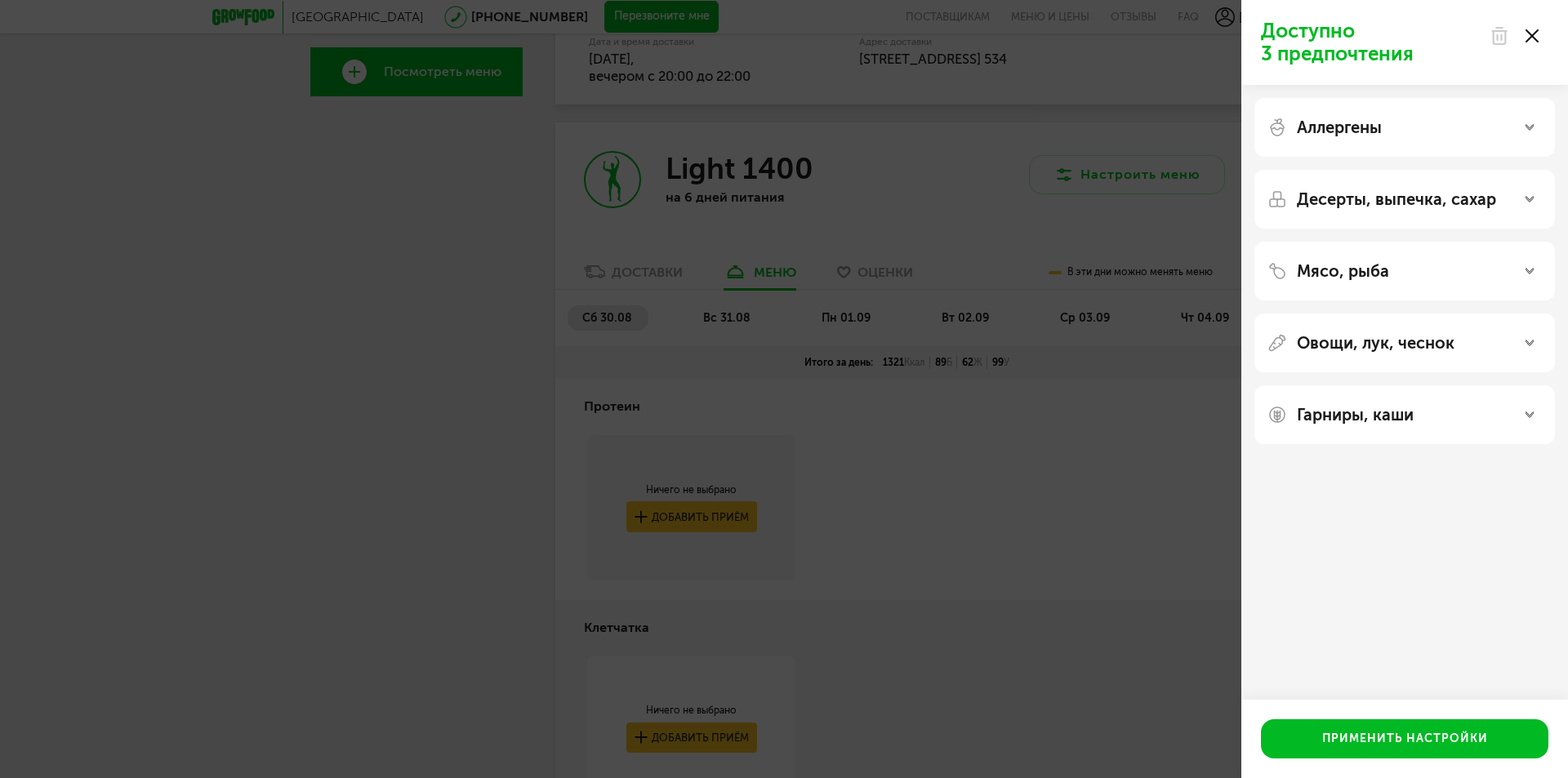
click at [1412, 412] on p "Гарниры, каши" at bounding box center [1355, 414] width 117 height 20
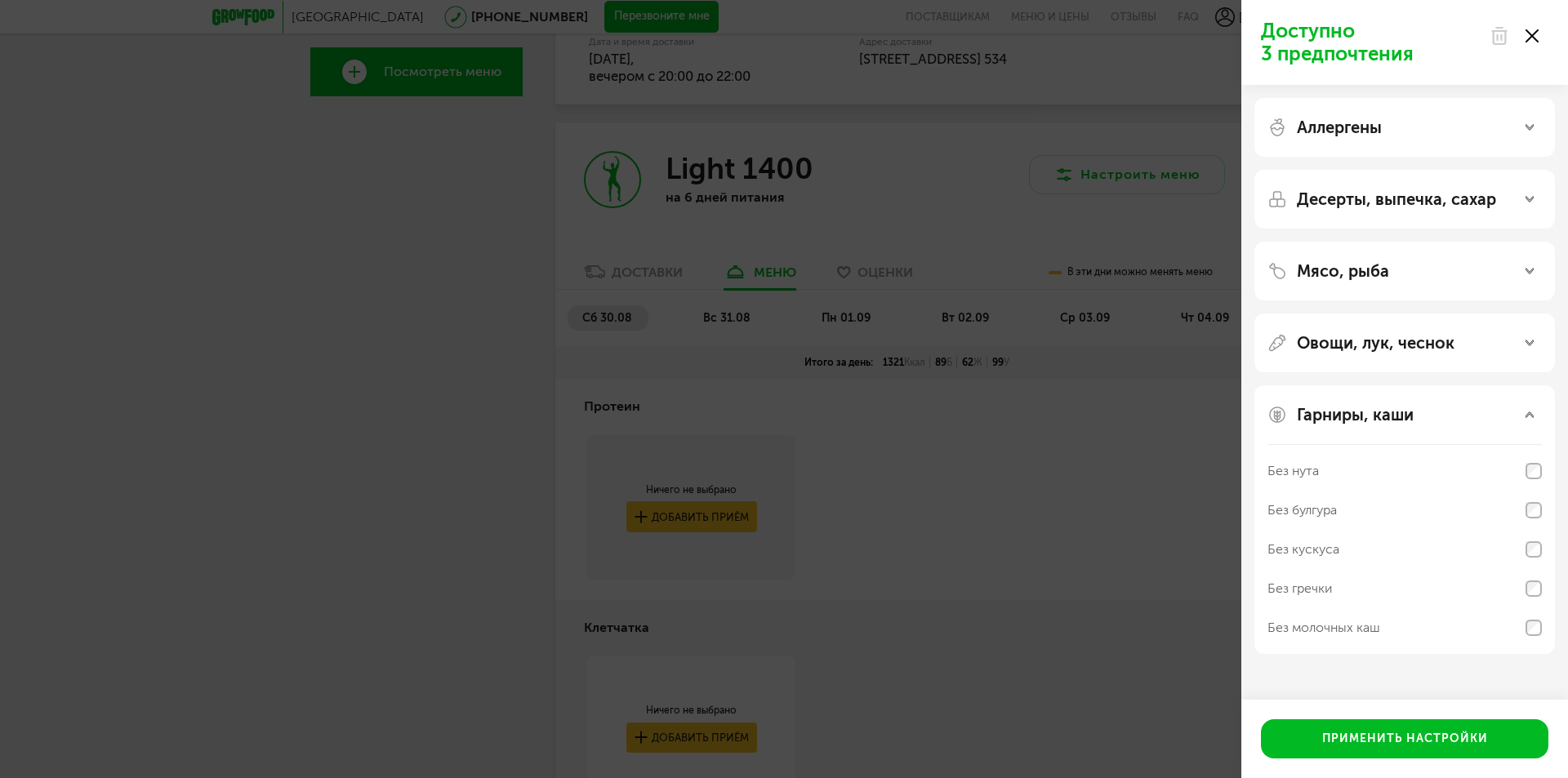
click at [1412, 412] on p "Гарниры, каши" at bounding box center [1355, 414] width 117 height 20
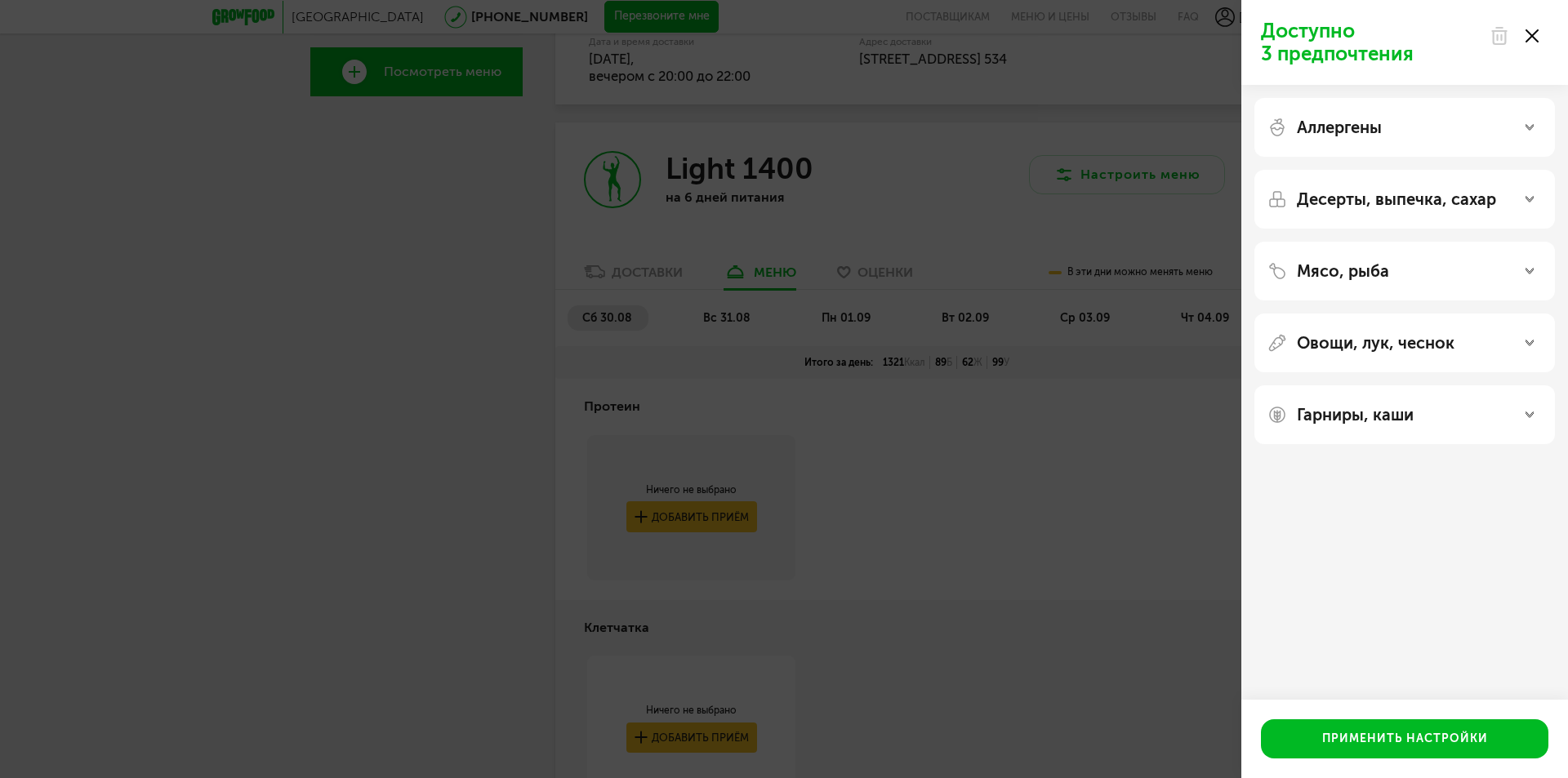
click at [1439, 209] on div "Десерты, выпечка, сахар" at bounding box center [1405, 199] width 301 height 59
click at [1436, 202] on p "Десерты, выпечка, сахар" at bounding box center [1396, 199] width 199 height 20
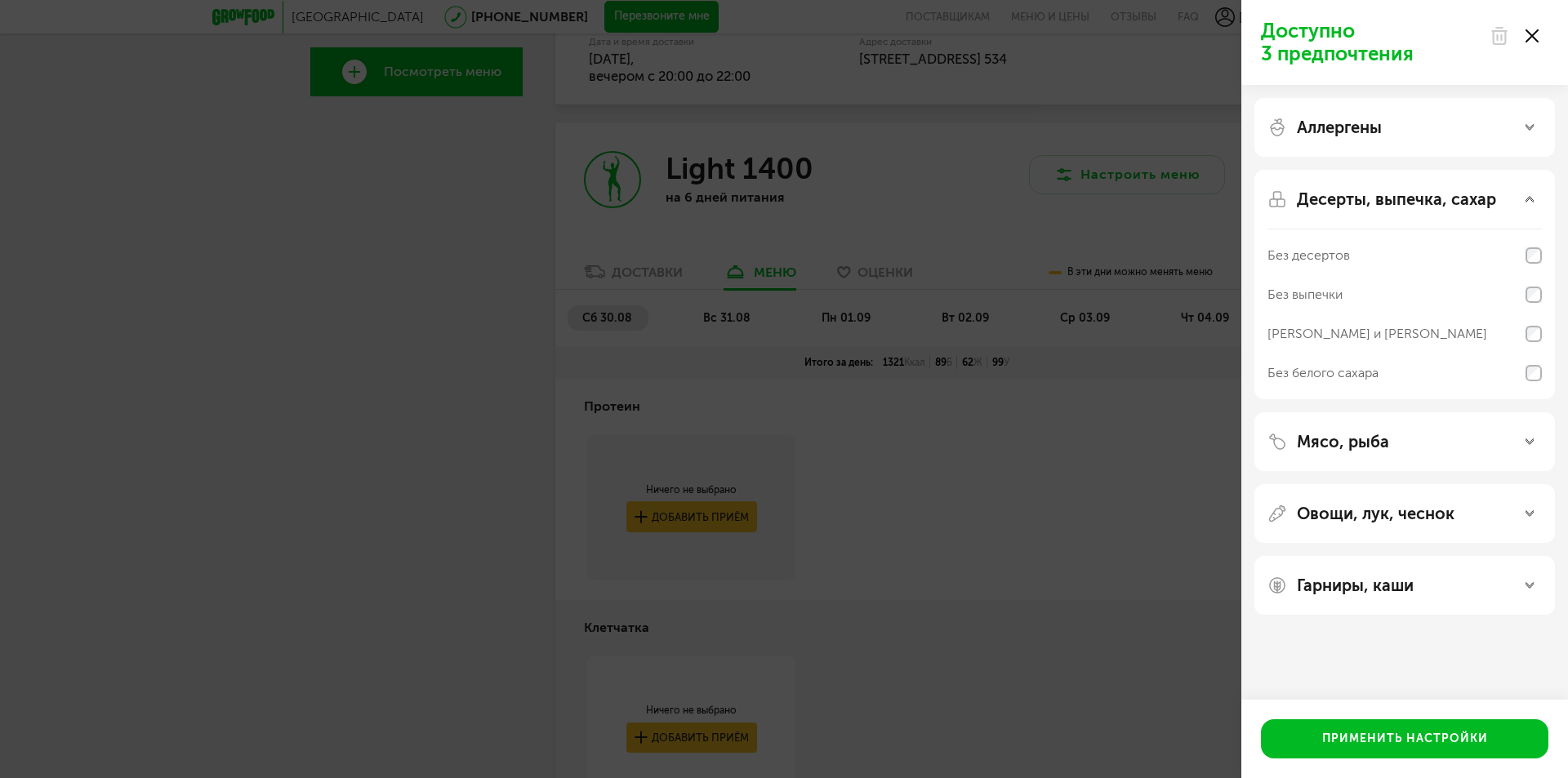
click at [1436, 202] on p "Десерты, выпечка, сахар" at bounding box center [1396, 199] width 199 height 20
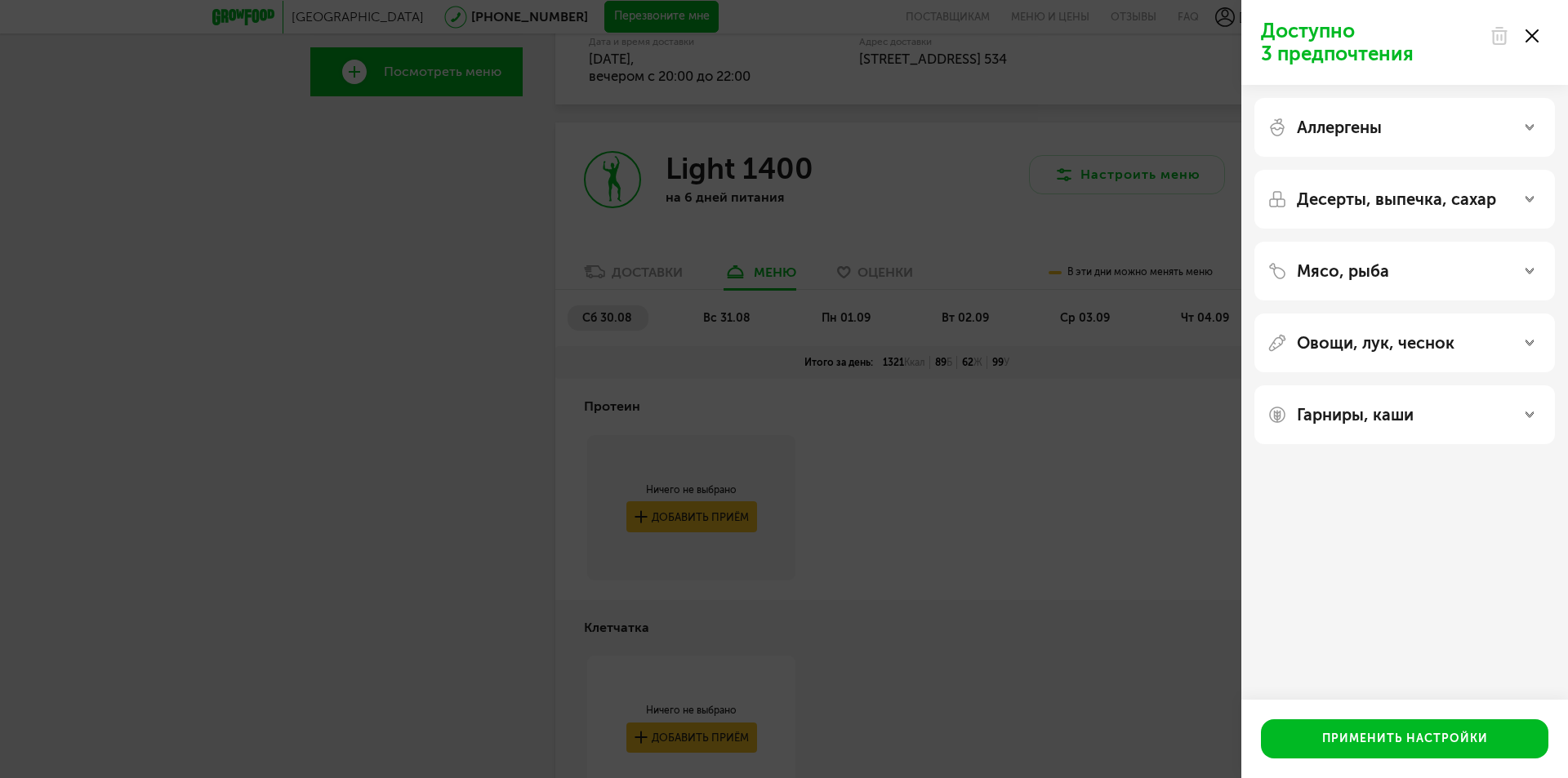
click at [1536, 40] on use at bounding box center [1532, 35] width 13 height 13
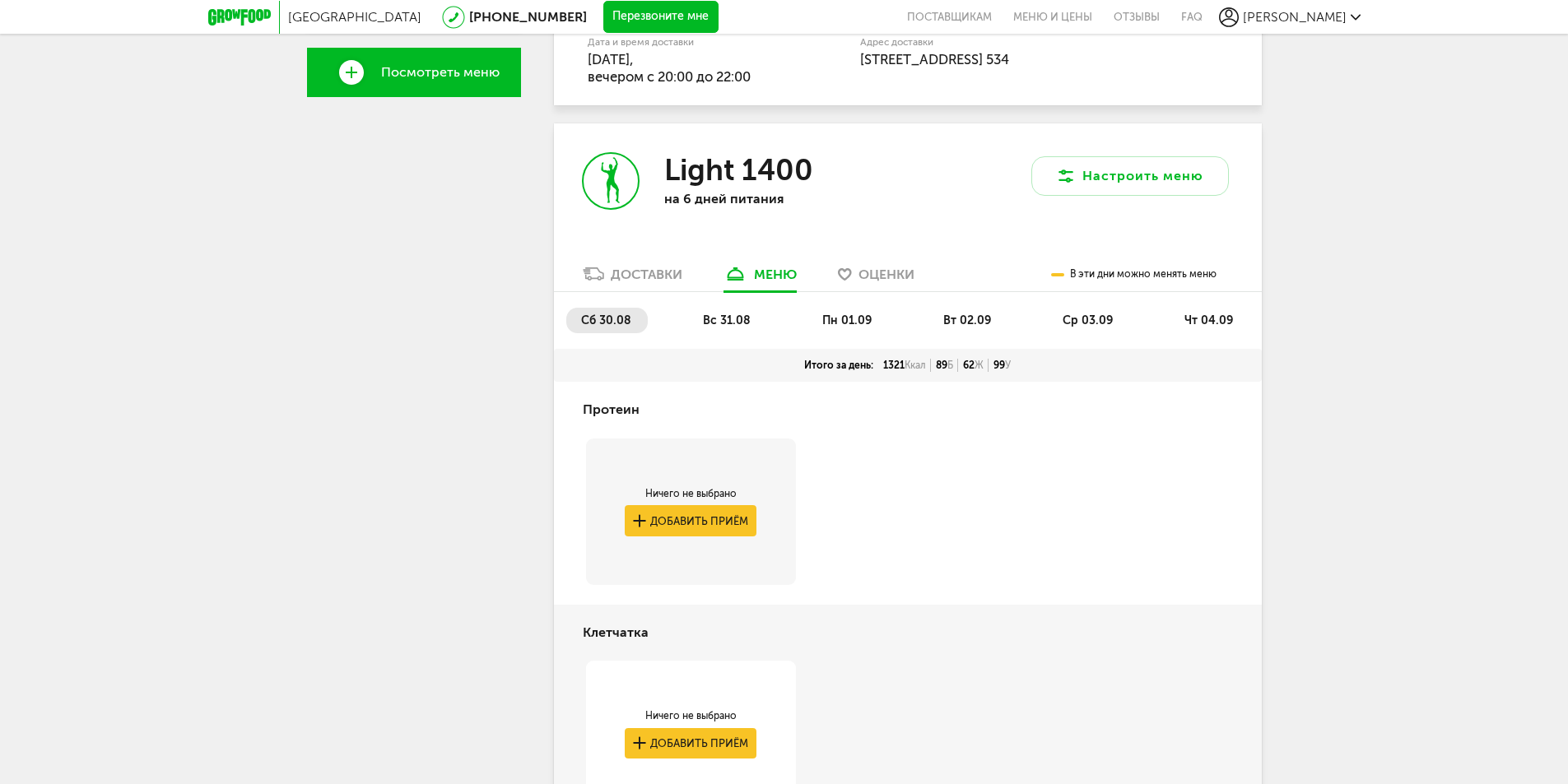
click at [727, 318] on span "вс 31.08" at bounding box center [726, 320] width 47 height 14
click at [862, 319] on span "пн 01.09" at bounding box center [846, 320] width 49 height 14
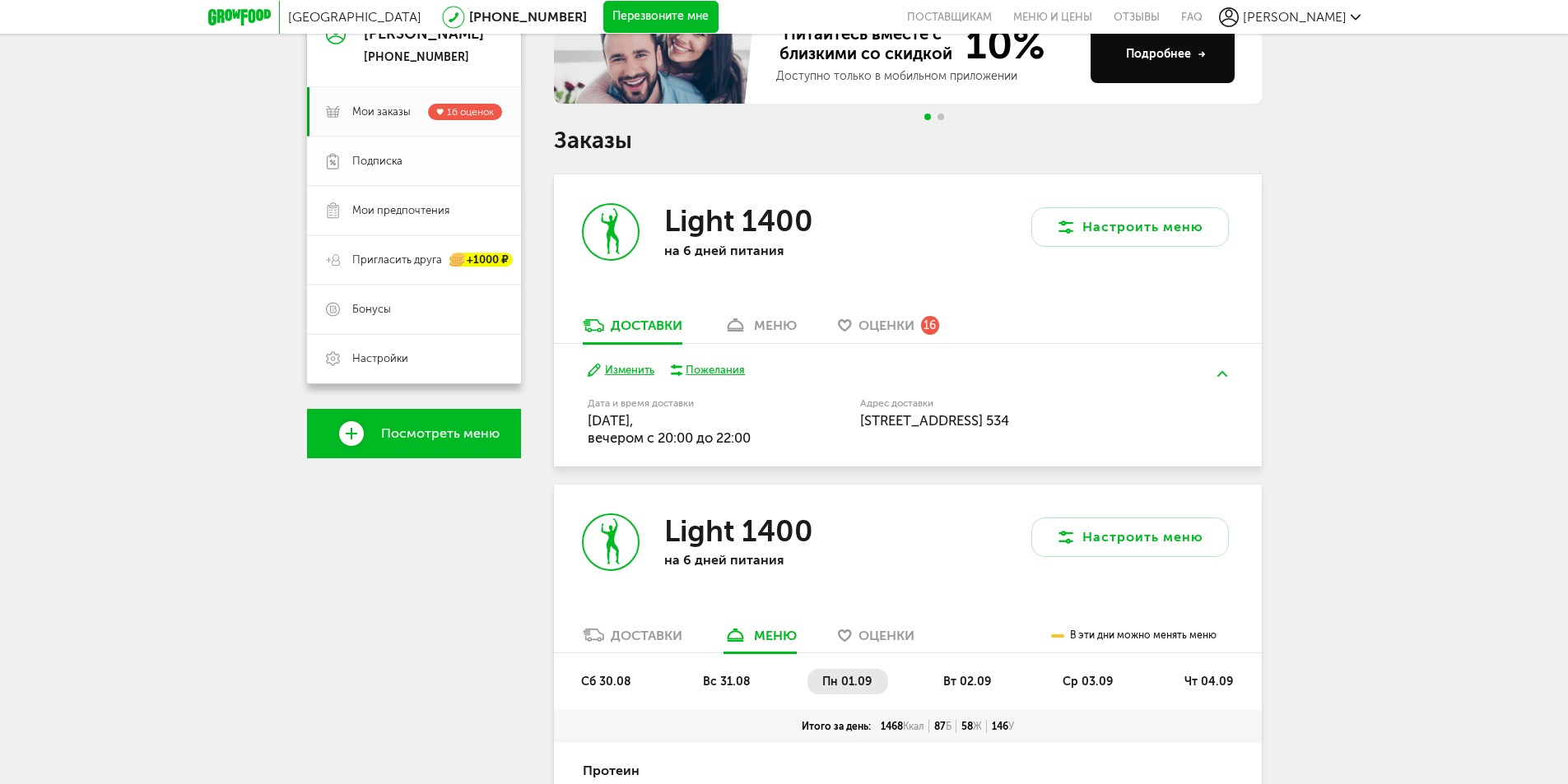
scroll to position [139, 0]
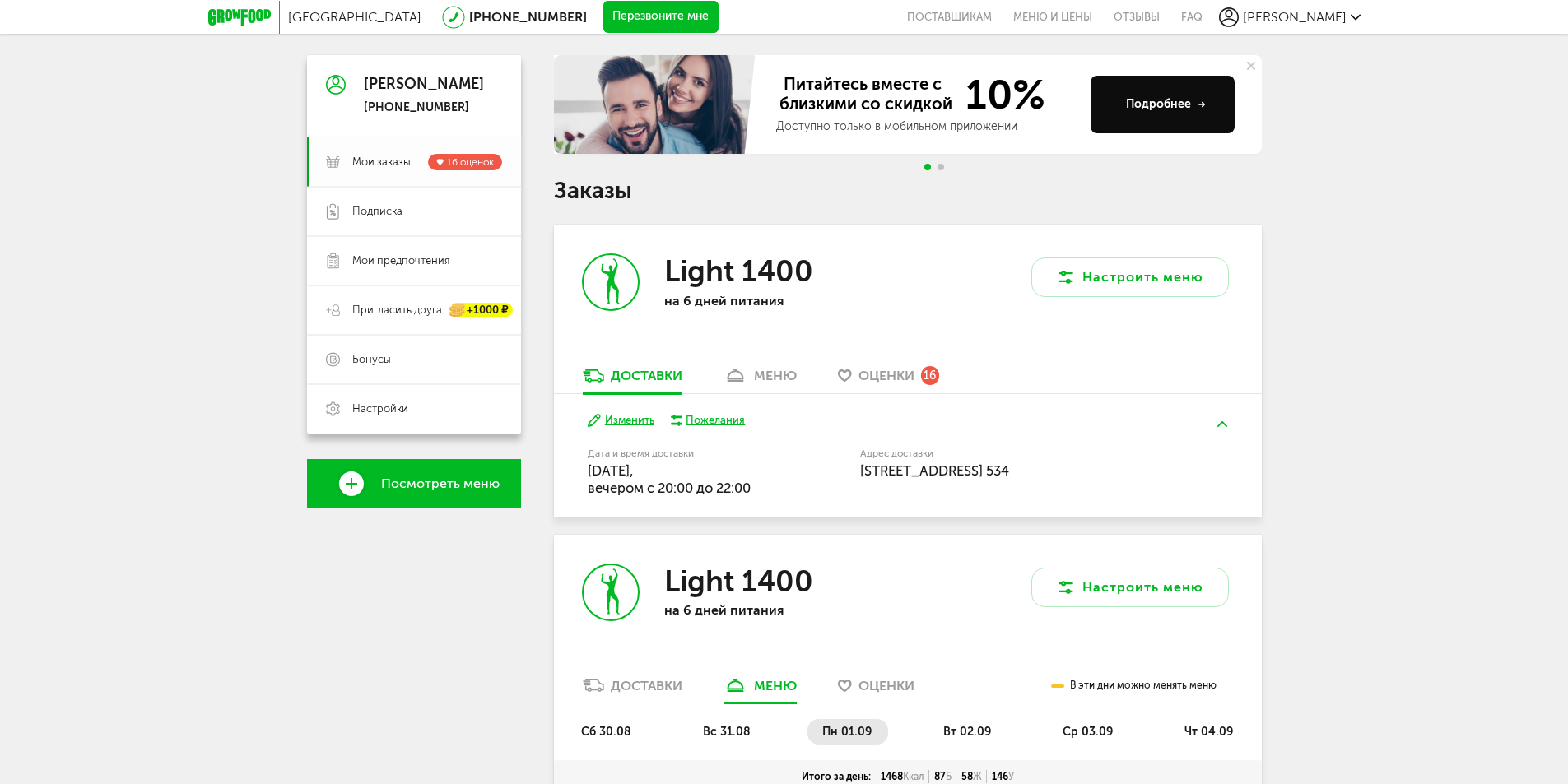
click at [375, 156] on span "Мои заказы" at bounding box center [381, 162] width 59 height 15
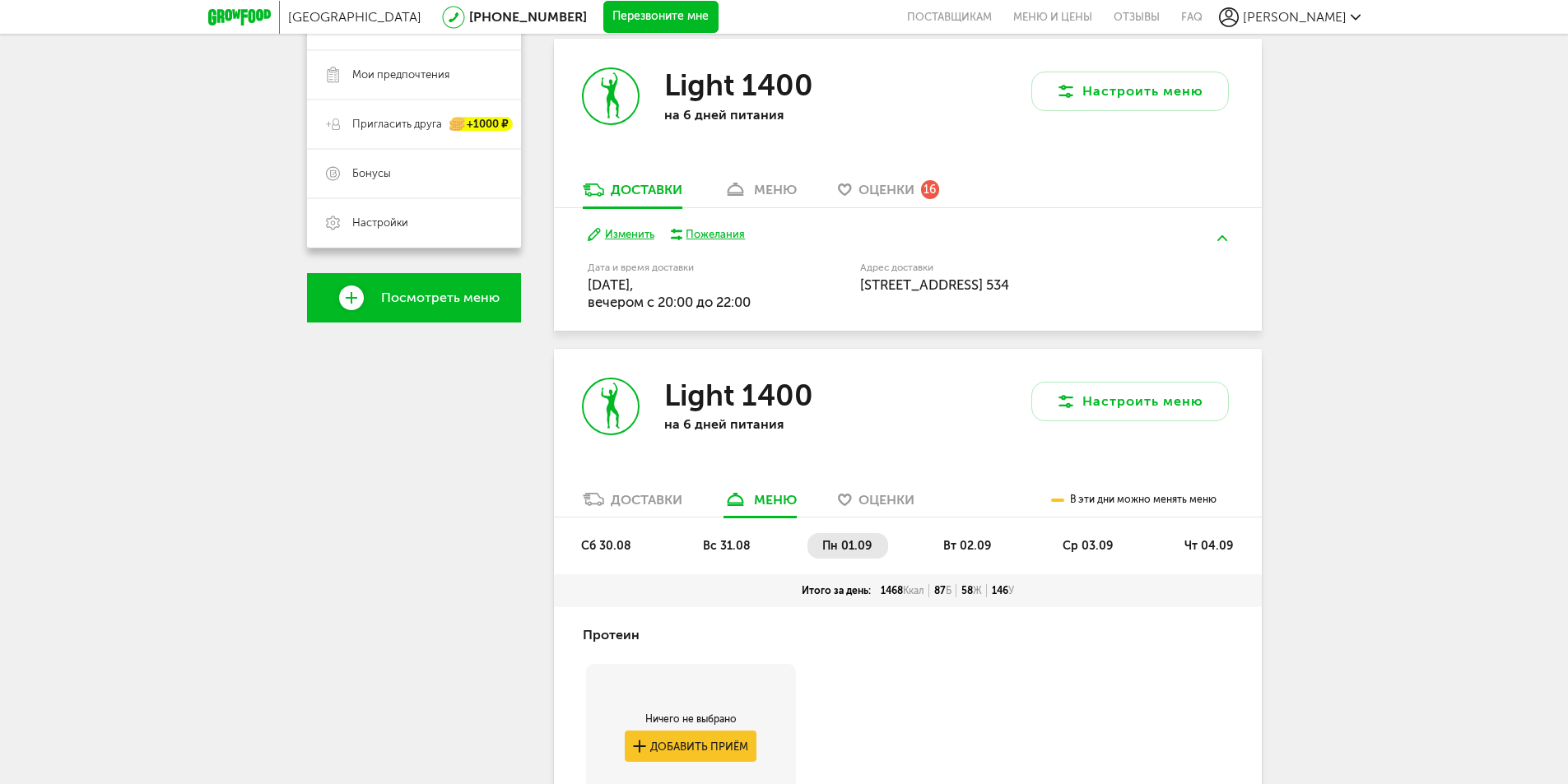
scroll to position [304, 0]
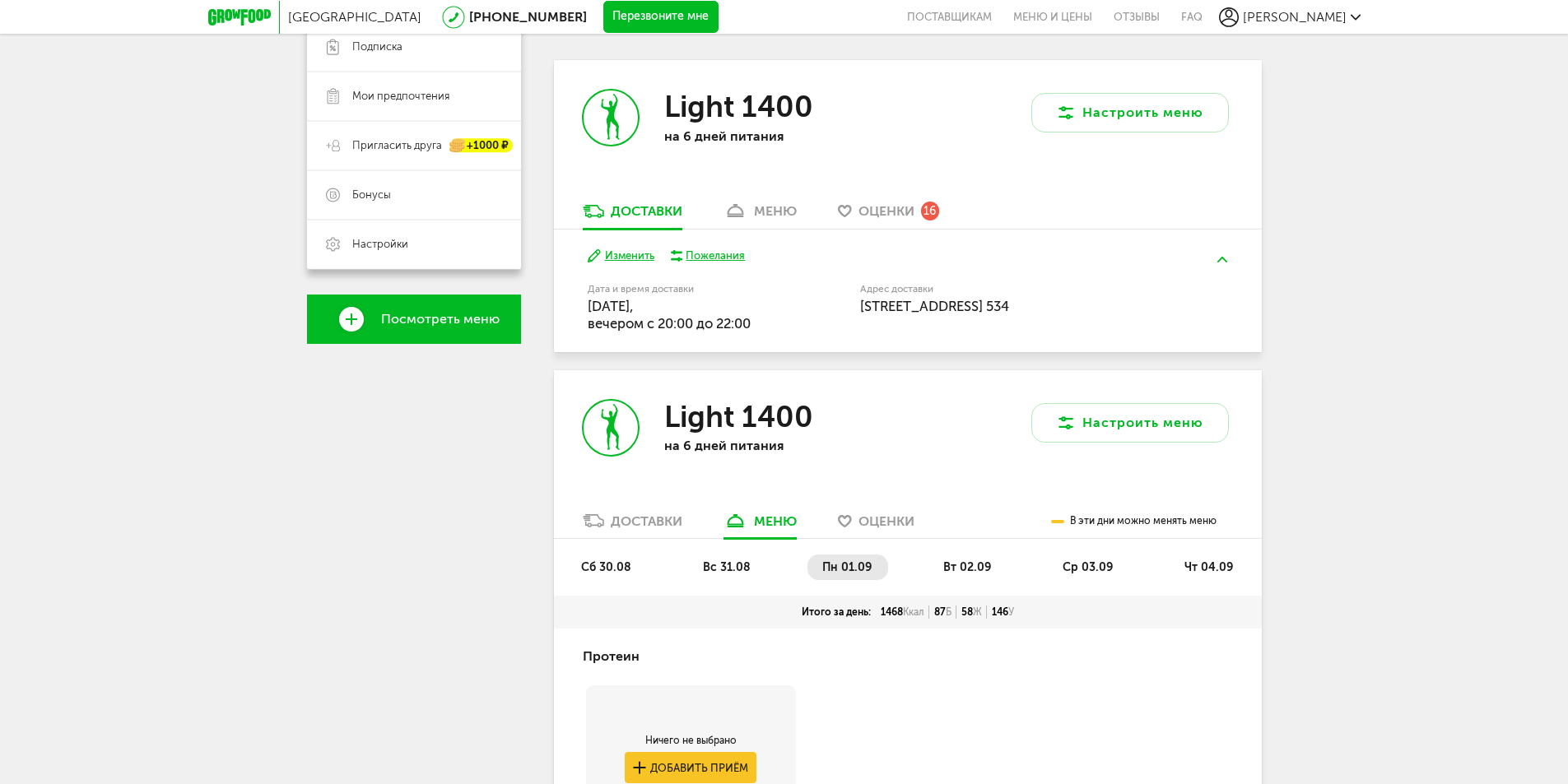
click at [1222, 256] on button at bounding box center [1223, 259] width 43 height 39
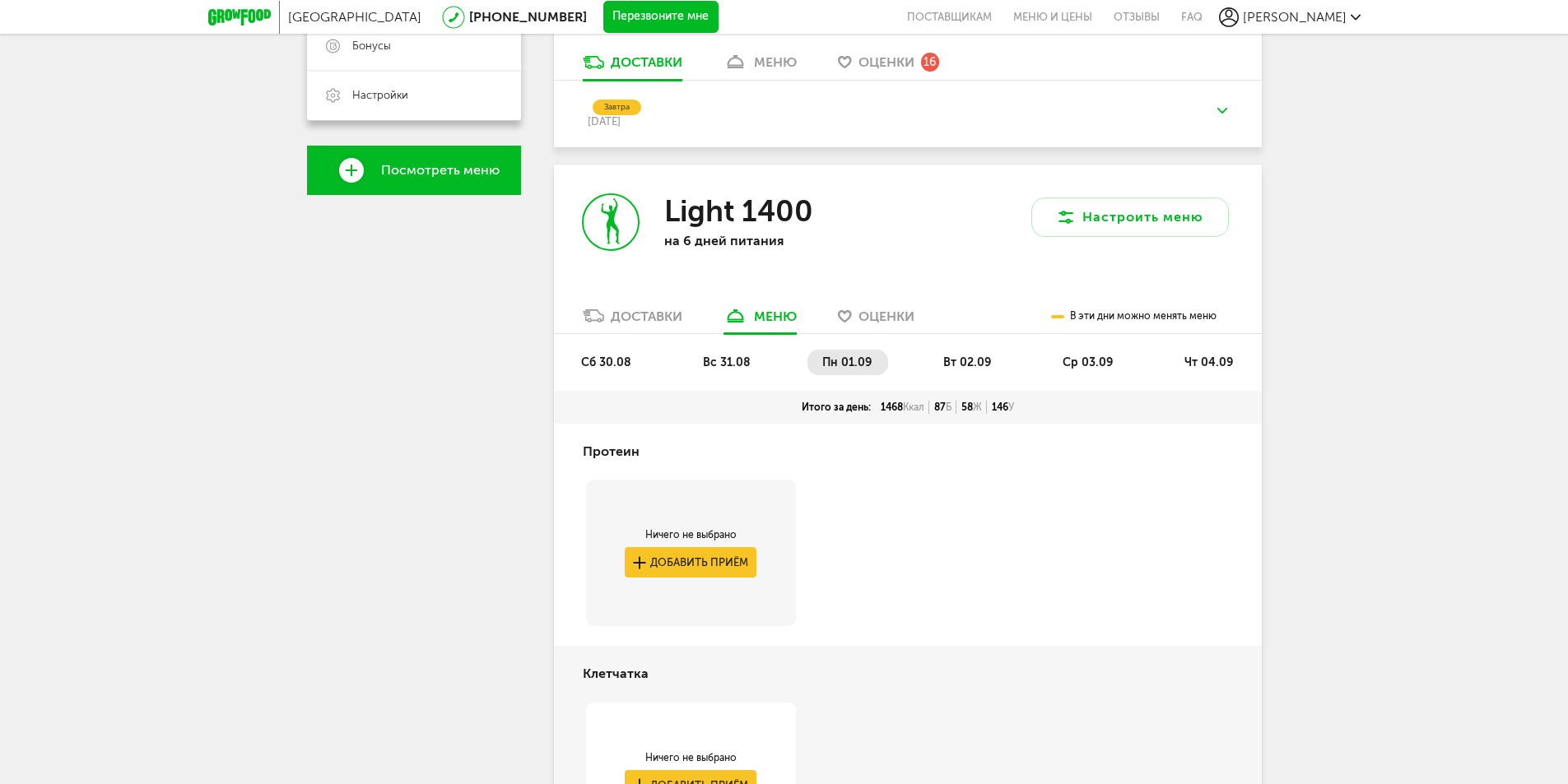
scroll to position [386, 0]
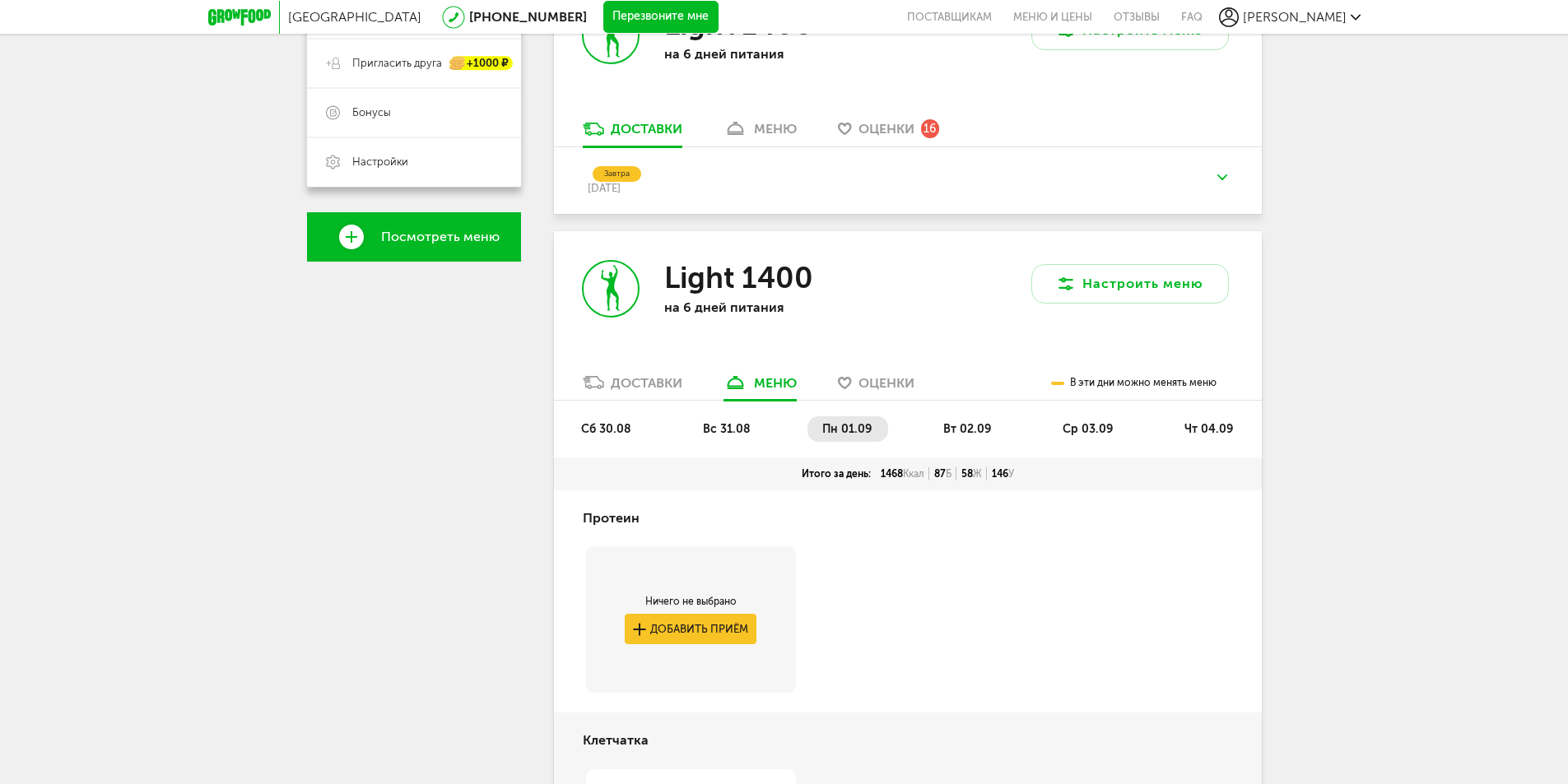
click at [1218, 179] on img at bounding box center [1222, 177] width 9 height 6
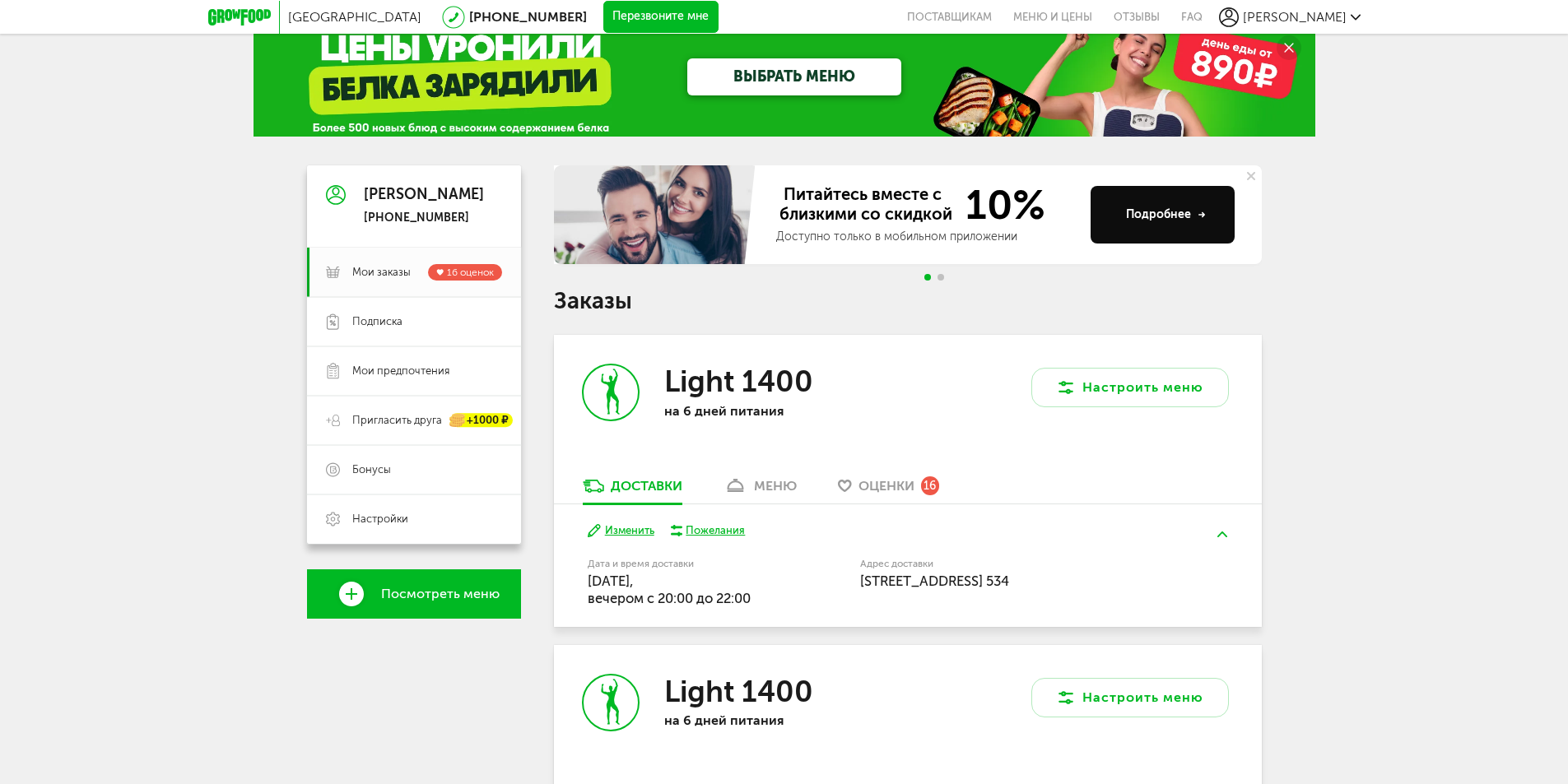
scroll to position [0, 0]
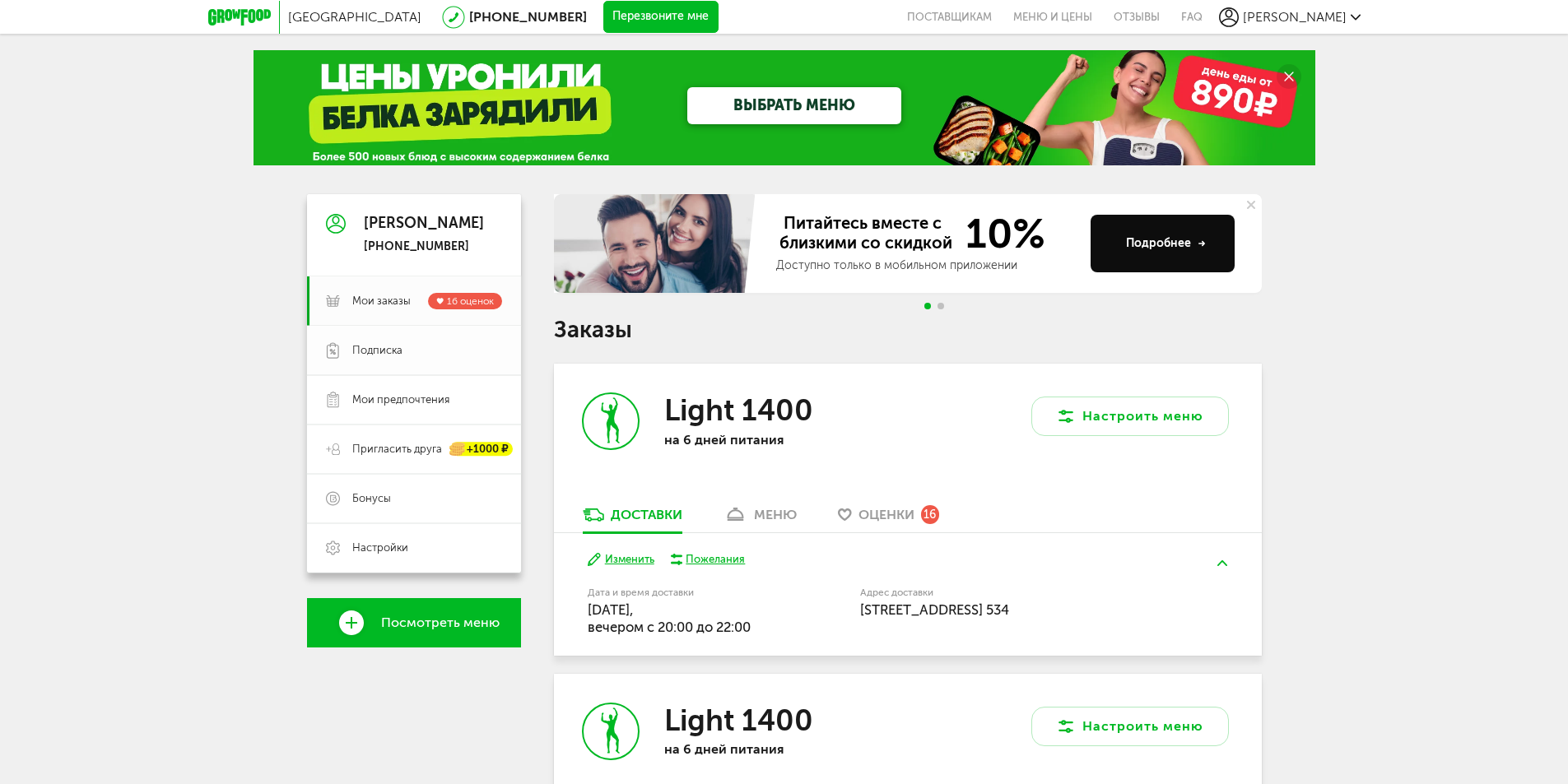
click at [363, 333] on link "Подписка" at bounding box center [414, 350] width 214 height 49
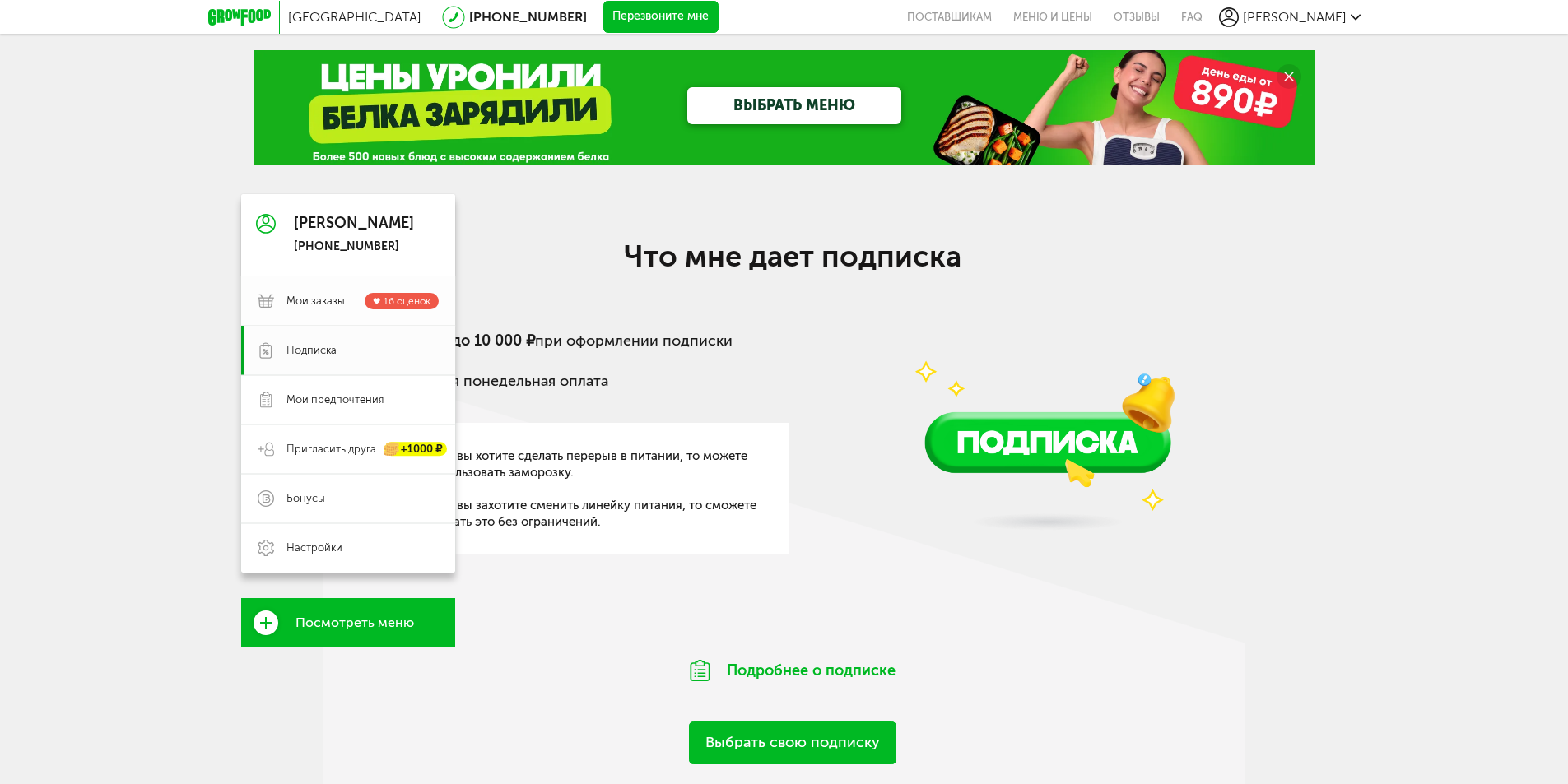
click at [307, 303] on span "Мои заказы" at bounding box center [316, 300] width 59 height 15
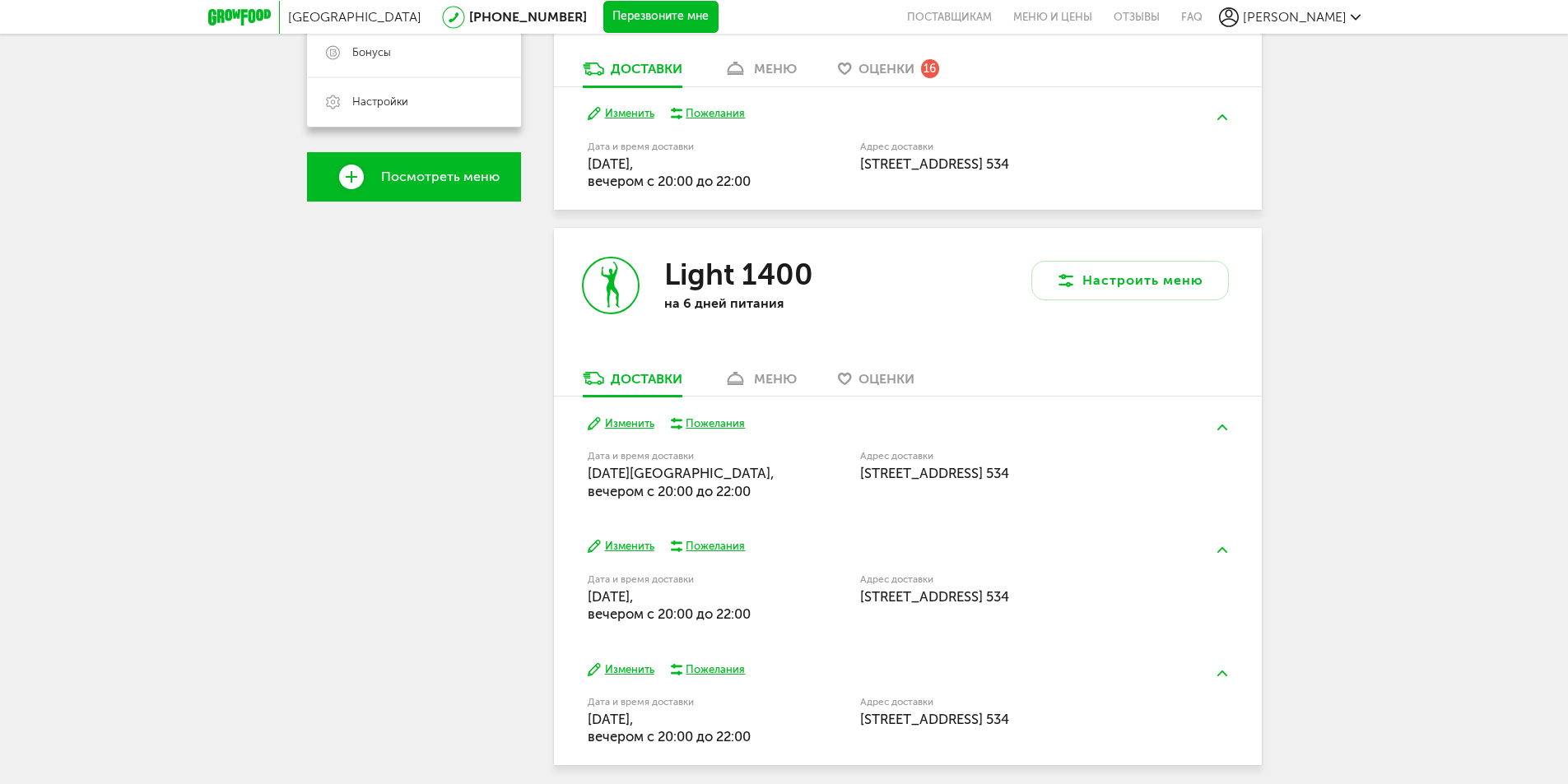
scroll to position [511, 0]
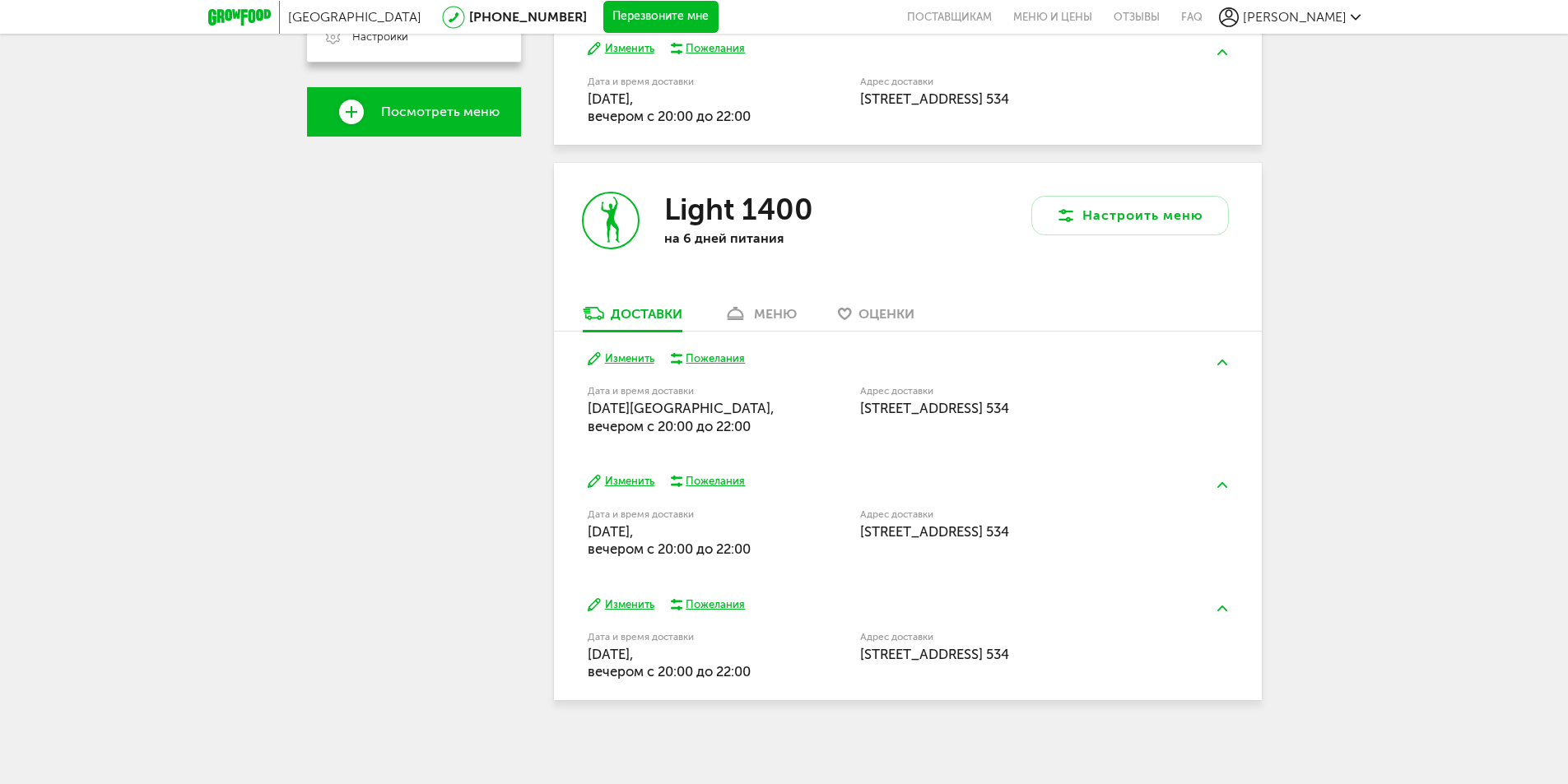
click at [759, 308] on div "меню" at bounding box center [776, 314] width 43 height 15
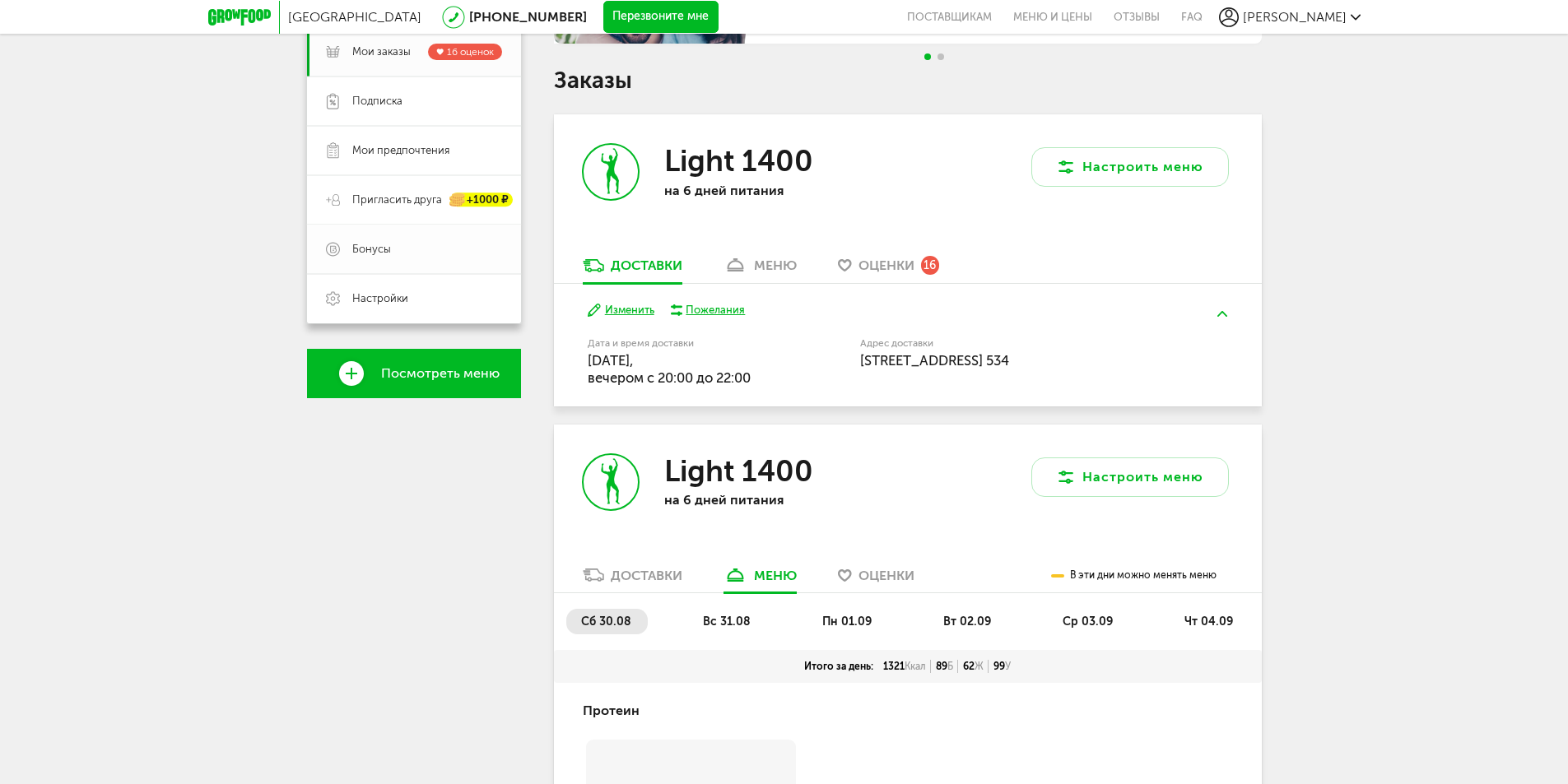
scroll to position [550, 0]
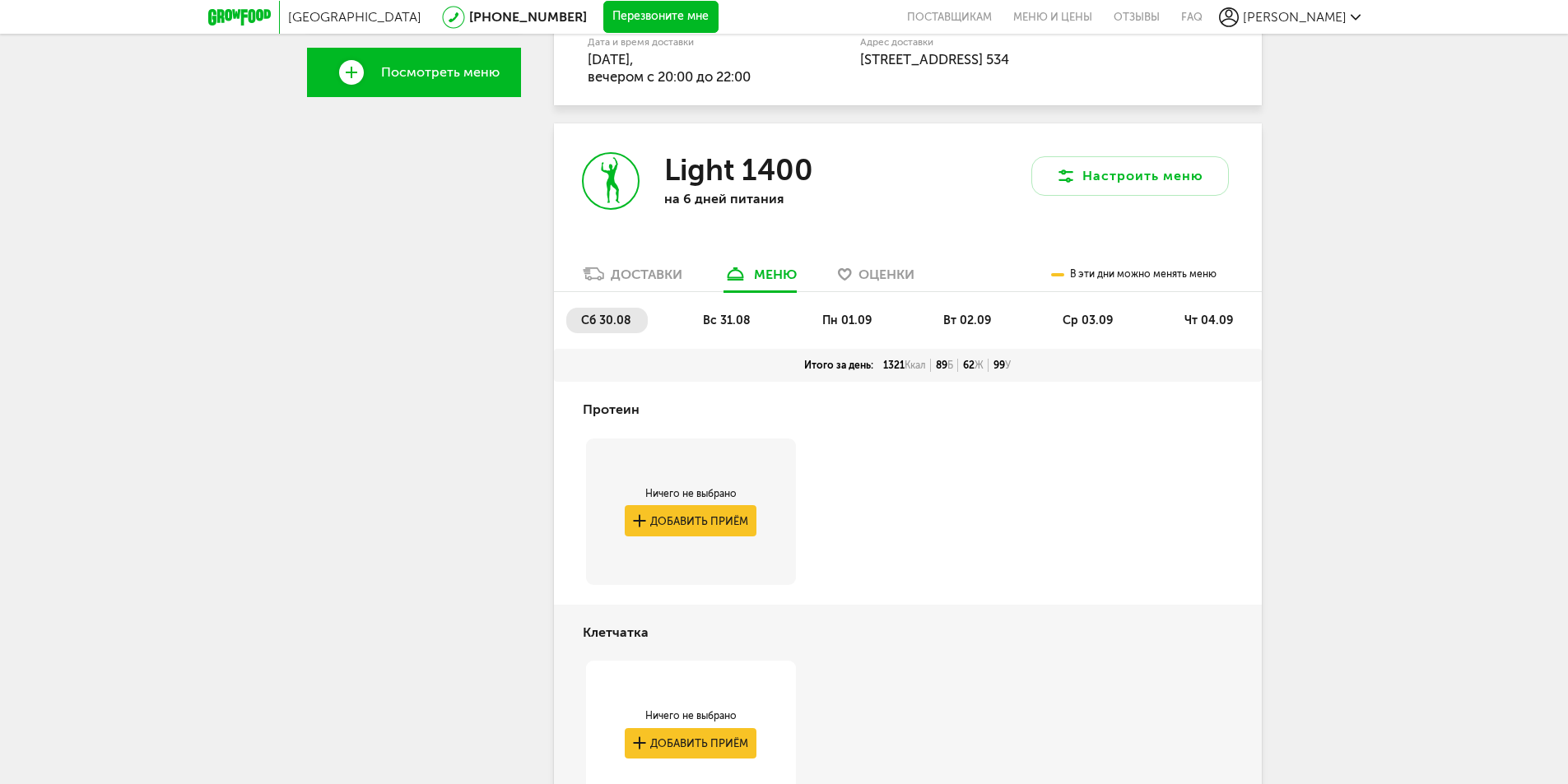
click at [638, 279] on div "Доставки" at bounding box center [646, 275] width 71 height 15
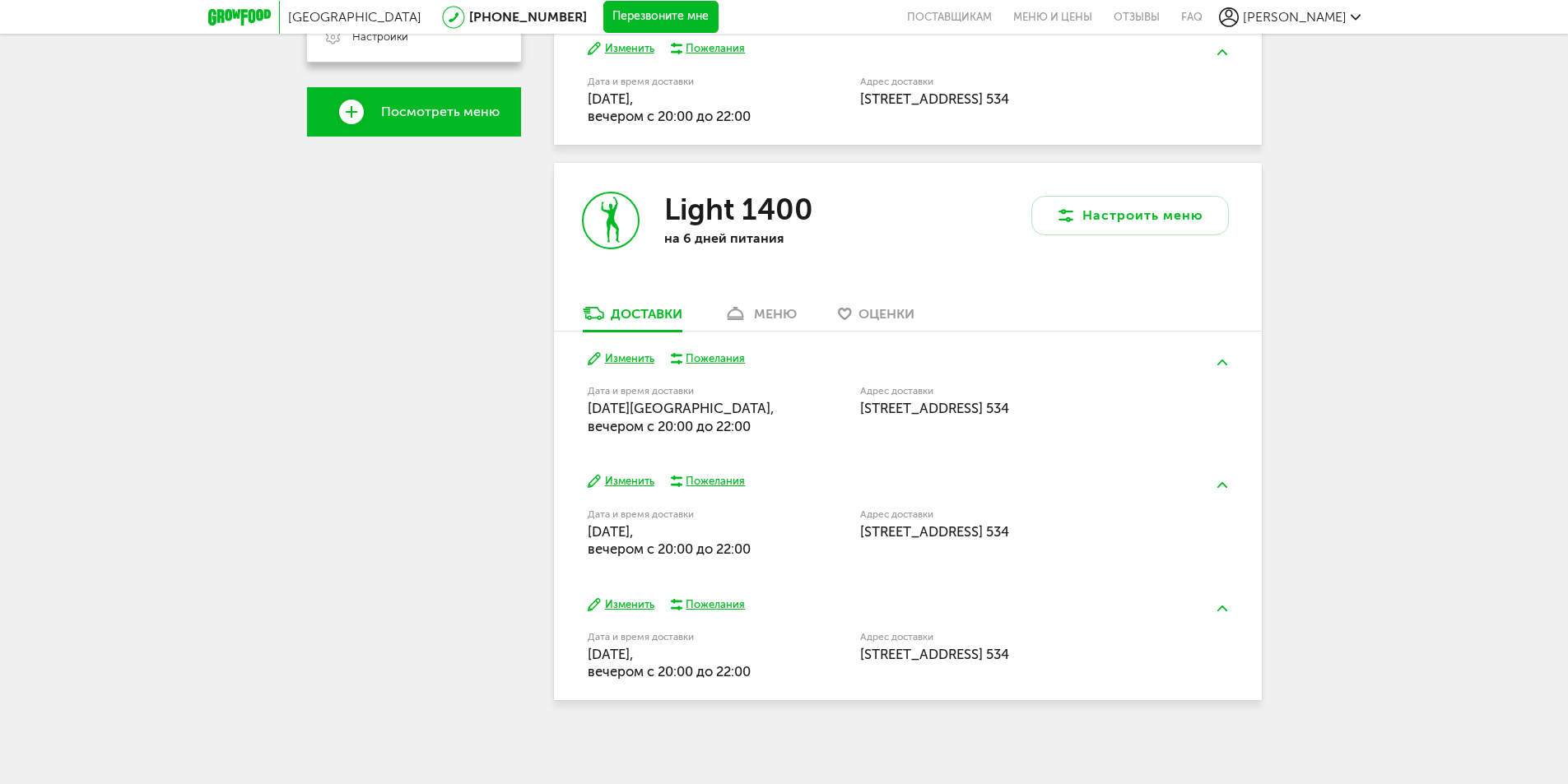
scroll to position [511, 0]
